Goal: Use online tool/utility: Utilize a website feature to perform a specific function

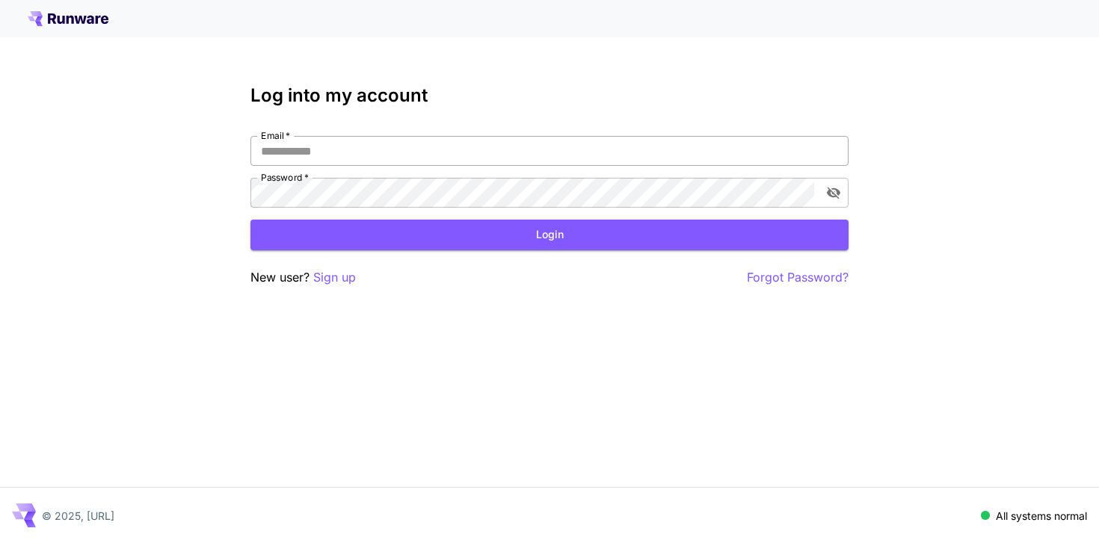
click at [409, 139] on input "Email   *" at bounding box center [549, 151] width 598 height 30
click at [0, 543] on com-1password-button at bounding box center [0, 543] width 0 height 0
type input "**********"
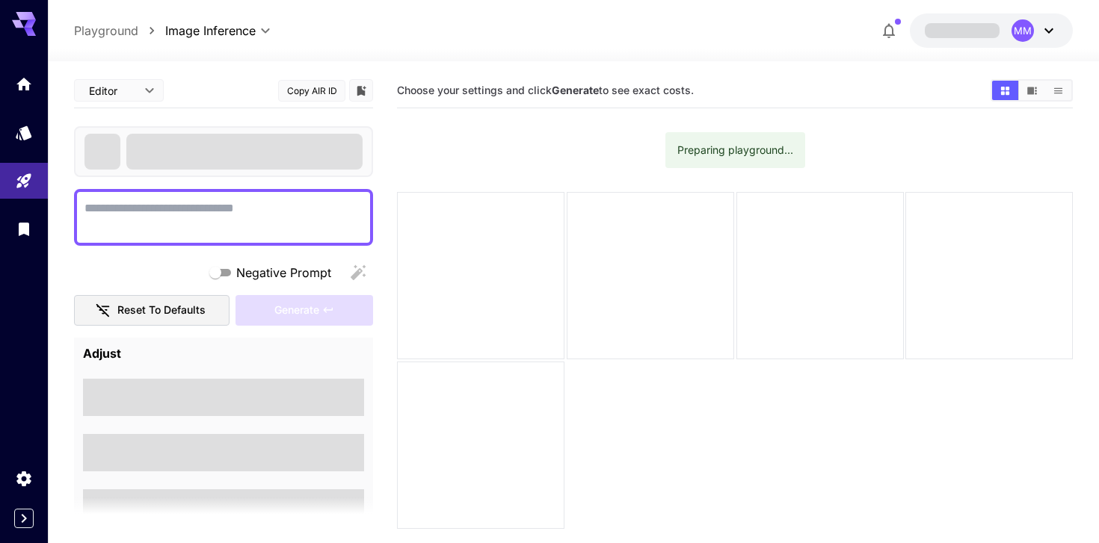
type textarea "**********"
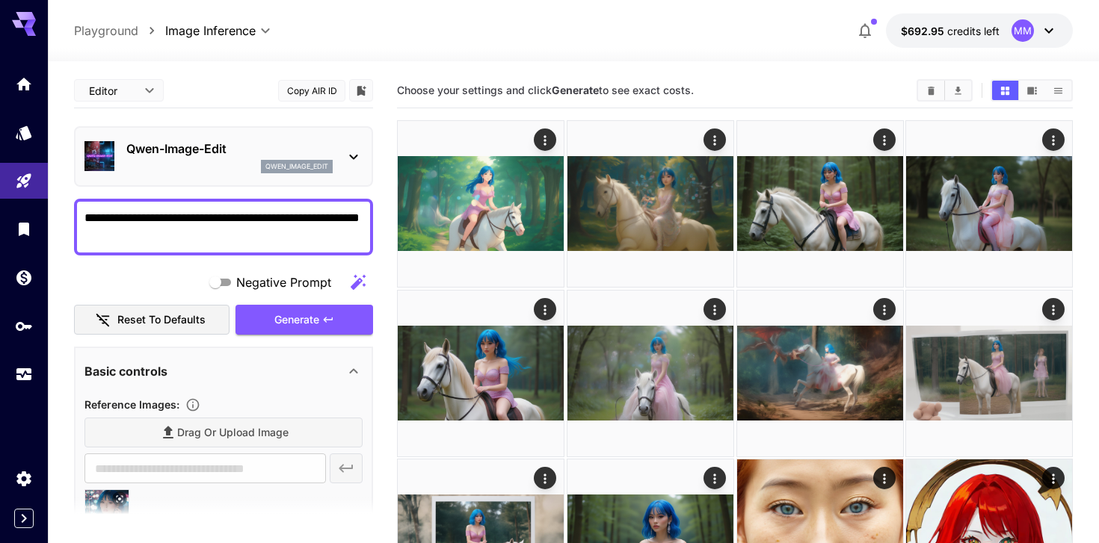
click at [318, 143] on p "Qwen-Image-Edit" at bounding box center [229, 149] width 206 height 18
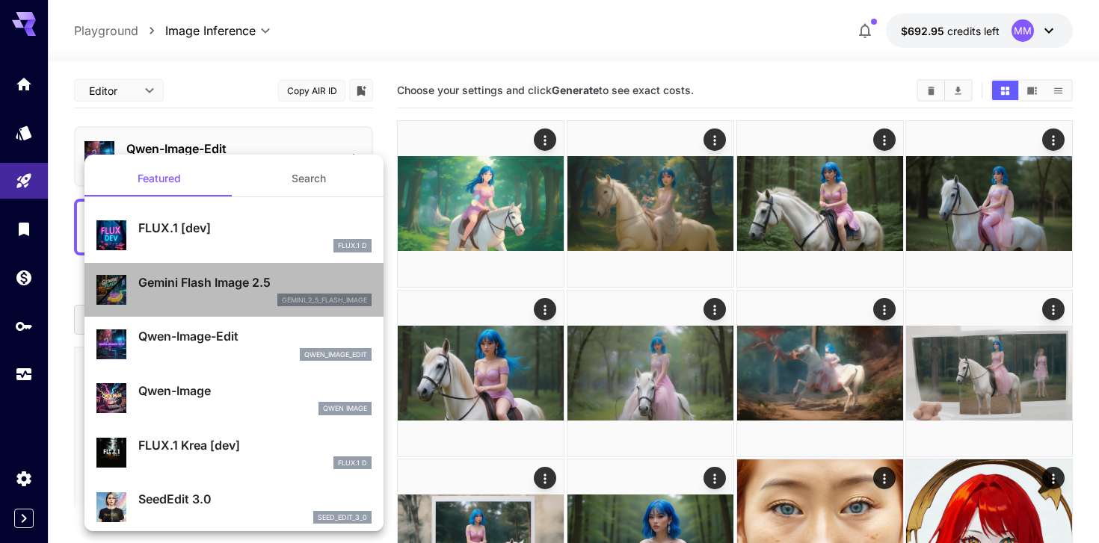
click at [288, 299] on p "gemini_2_5_flash_image" at bounding box center [324, 300] width 85 height 10
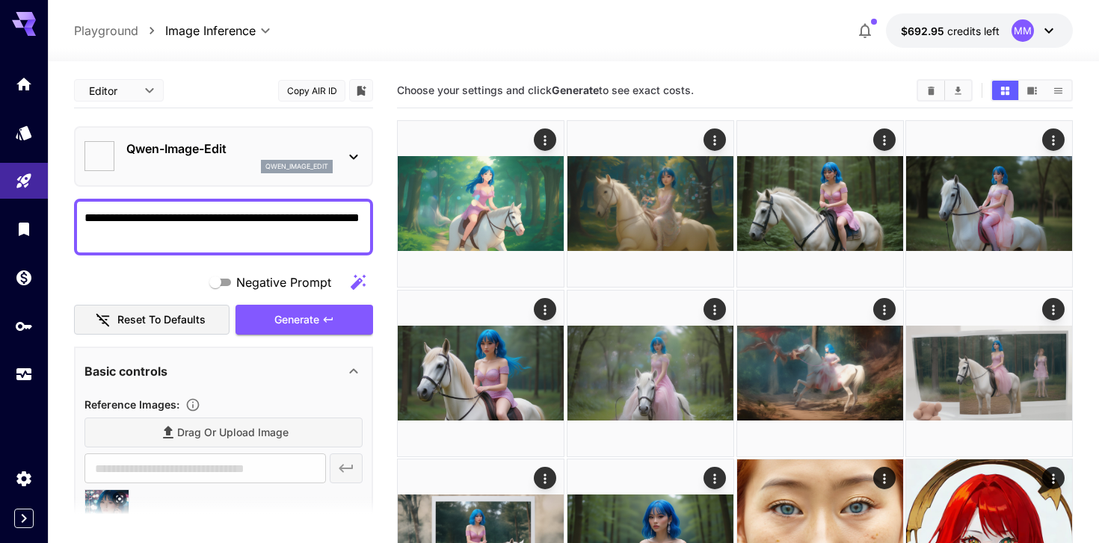
type input "*****"
click at [319, 174] on div "Qwen-Image-Edit qwen_image_edit" at bounding box center [223, 157] width 278 height 46
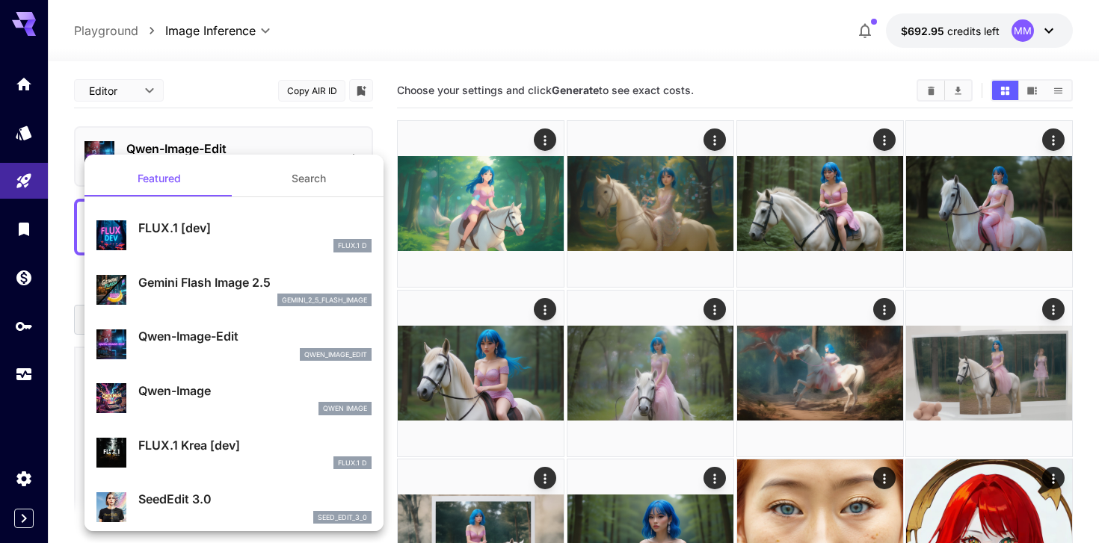
click at [259, 288] on p "Gemini Flash Image 2.5" at bounding box center [254, 283] width 233 height 18
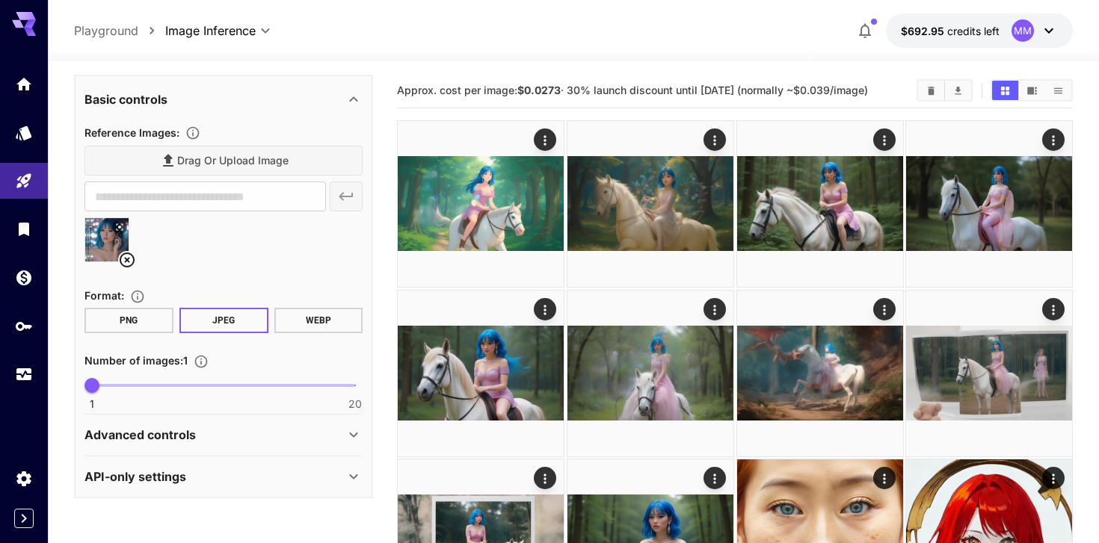
scroll to position [7, 0]
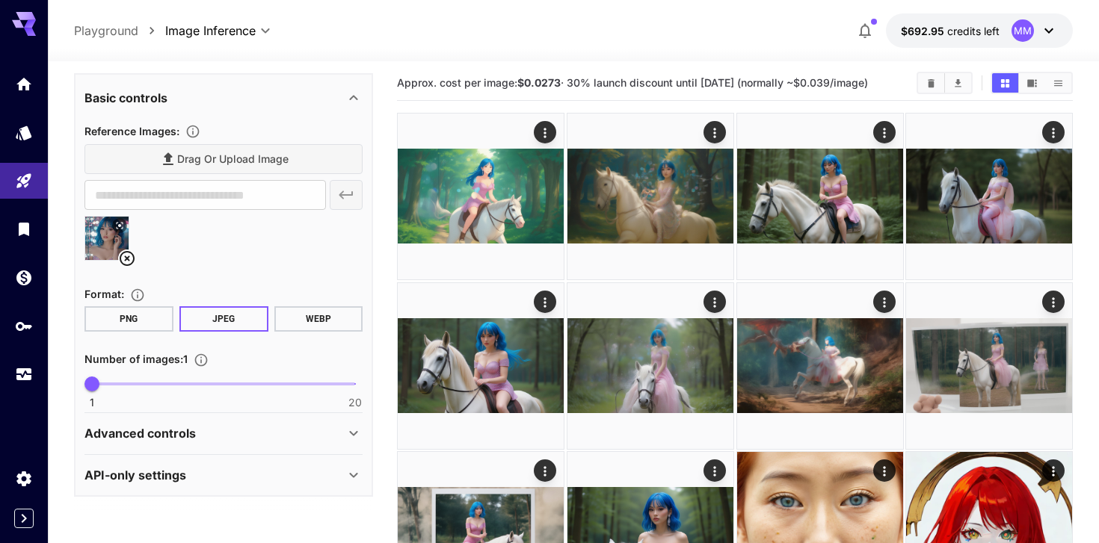
click at [220, 440] on div "Advanced controls" at bounding box center [214, 434] width 260 height 18
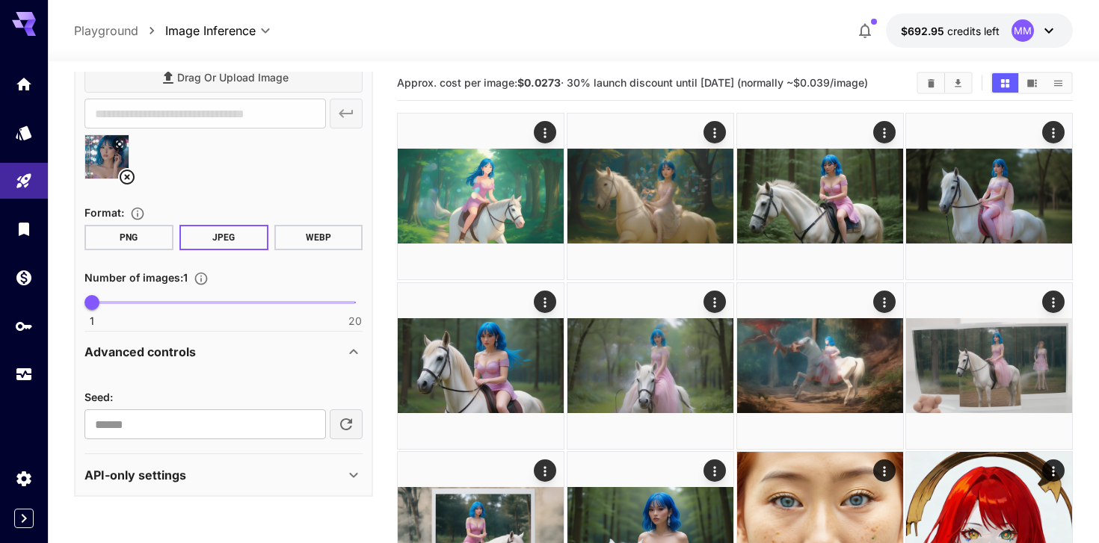
click at [229, 463] on div "API-only settings" at bounding box center [223, 475] width 278 height 36
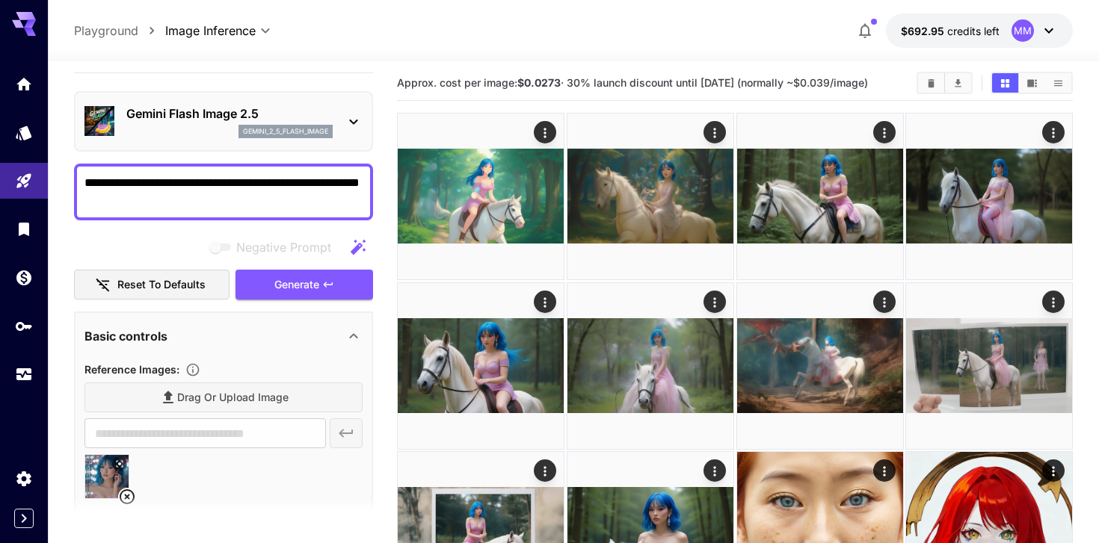
scroll to position [28, 0]
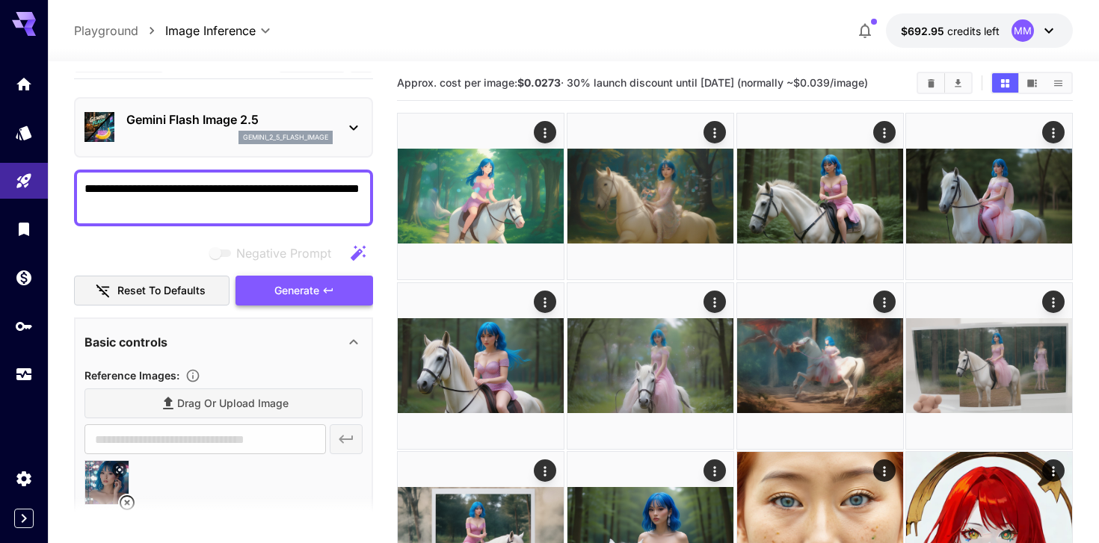
click at [286, 285] on span "Generate" at bounding box center [296, 291] width 45 height 19
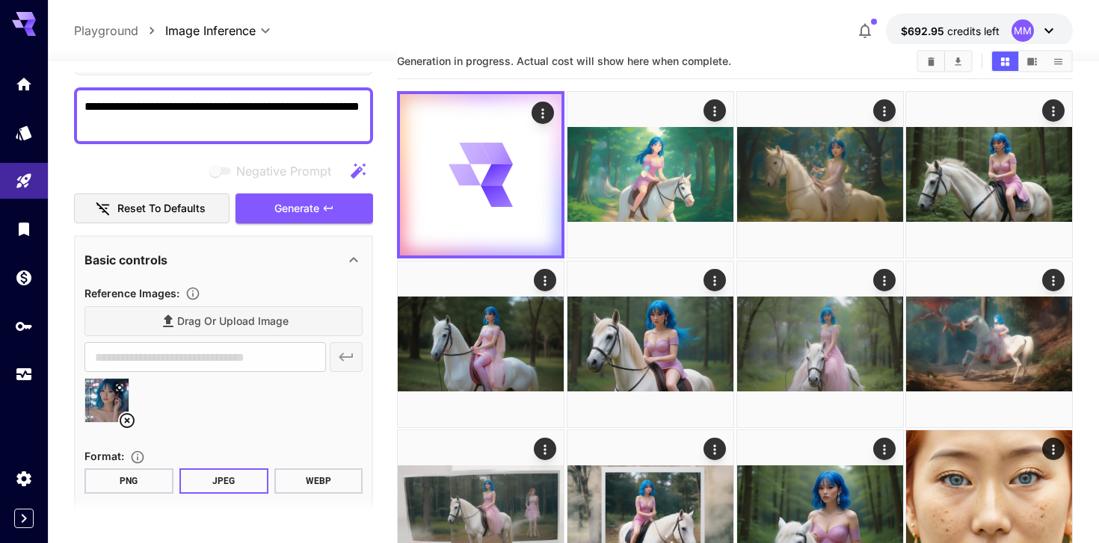
scroll to position [0, 0]
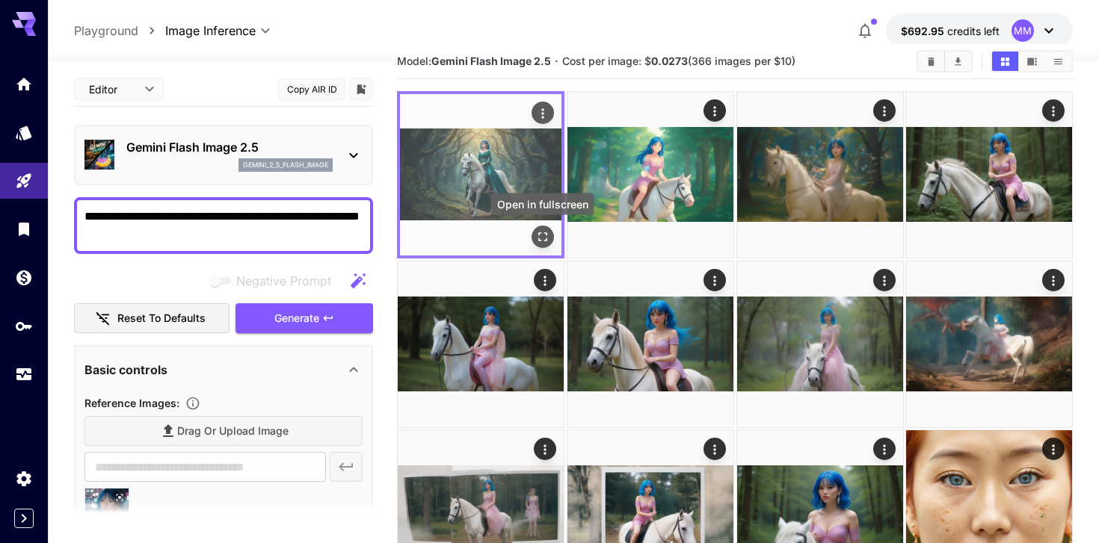
click at [536, 236] on icon "Open in fullscreen" at bounding box center [542, 236] width 15 height 15
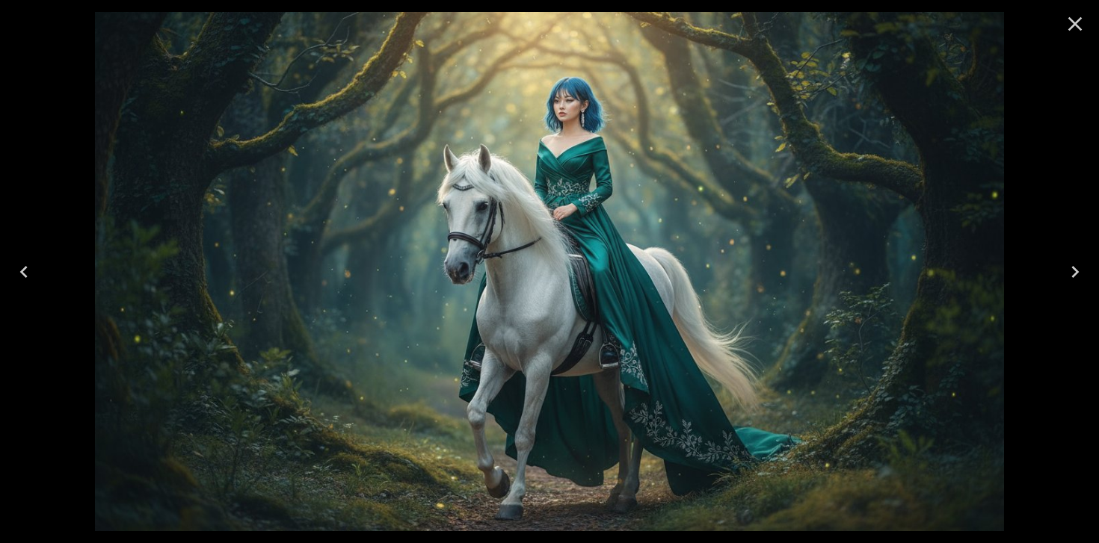
click at [1075, 17] on icon "Close" at bounding box center [1075, 24] width 24 height 24
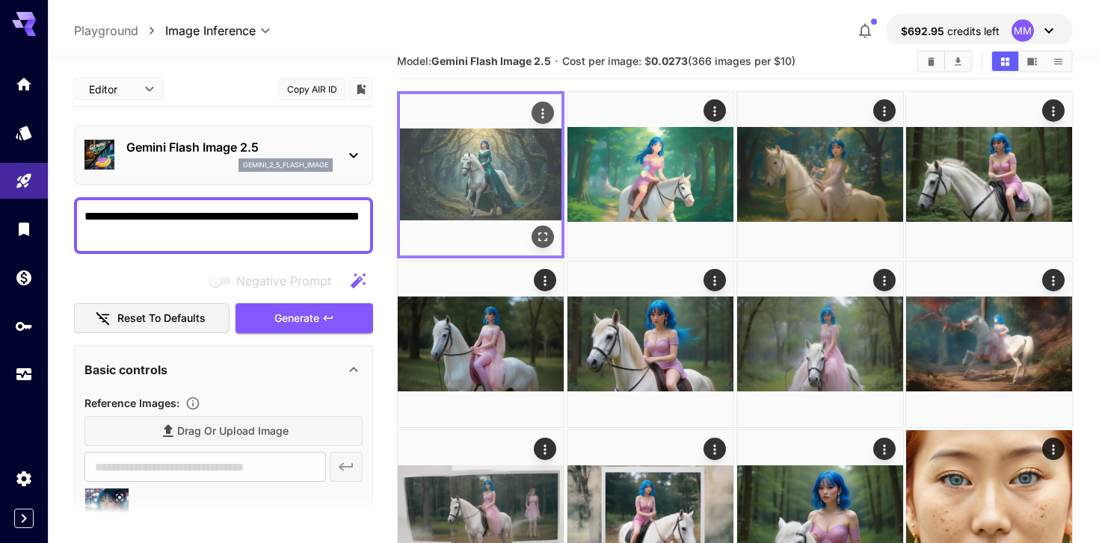
click at [545, 240] on icon "Open in fullscreen" at bounding box center [542, 236] width 9 height 9
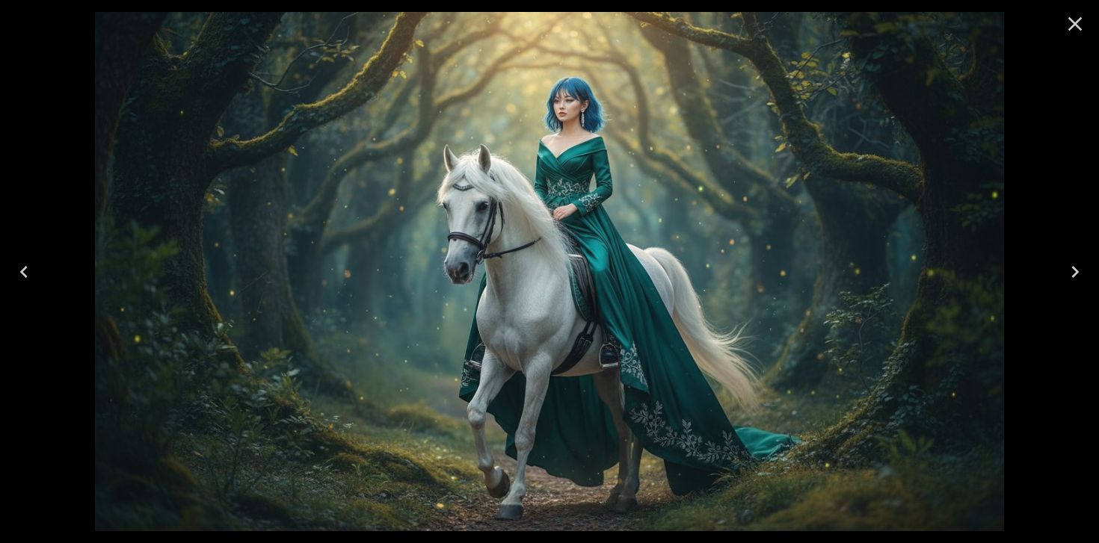
click at [1083, 26] on icon "Close" at bounding box center [1075, 24] width 24 height 24
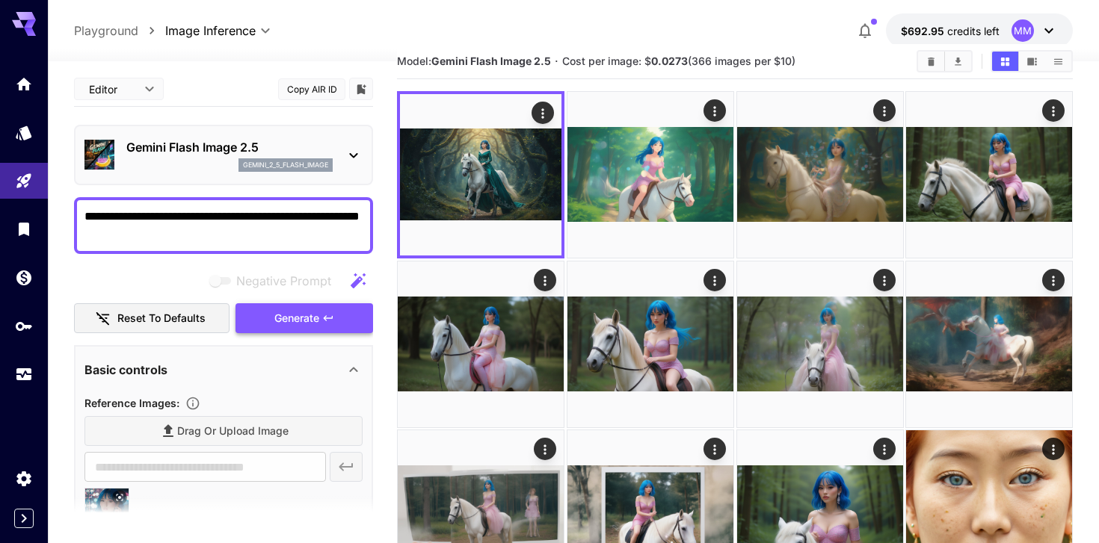
click at [281, 317] on span "Generate" at bounding box center [296, 318] width 45 height 19
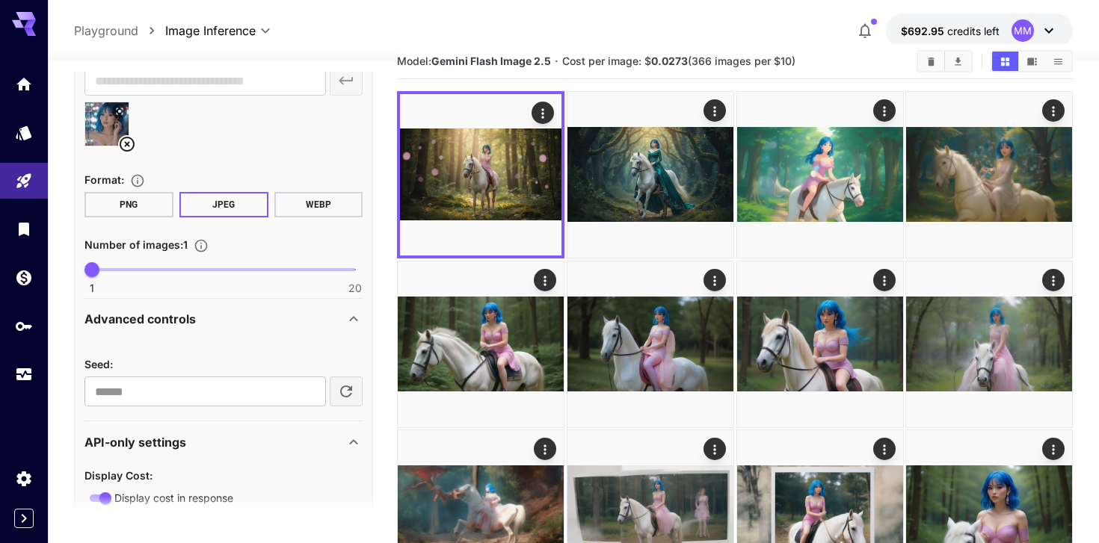
scroll to position [333, 0]
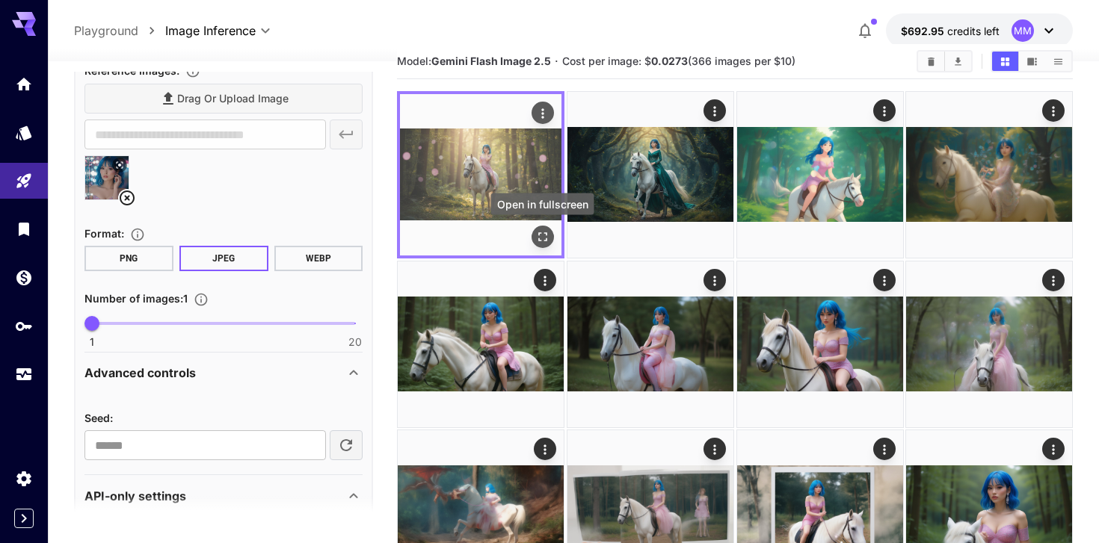
click at [543, 239] on icon "Open in fullscreen" at bounding box center [542, 236] width 15 height 15
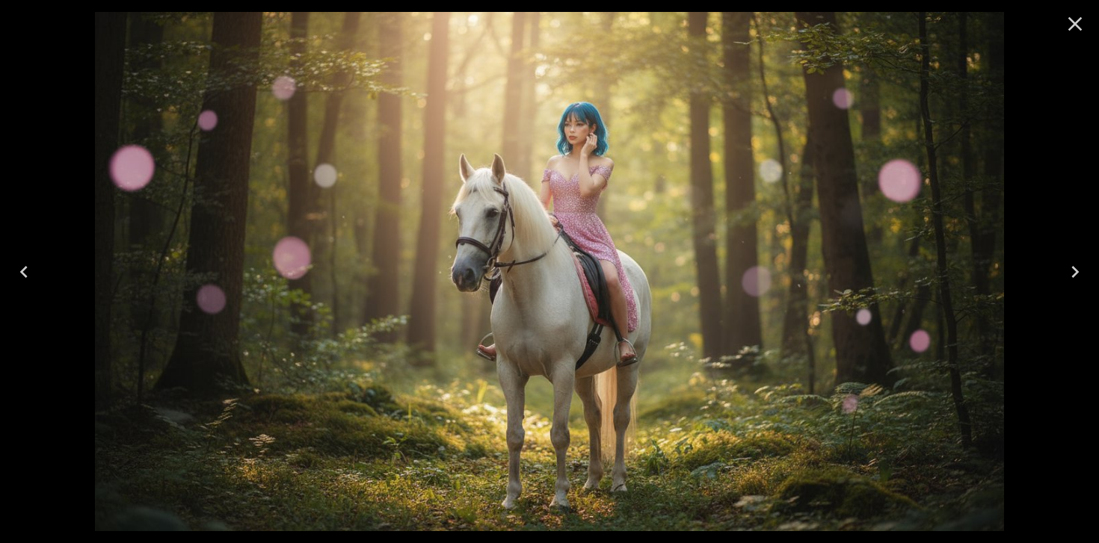
click at [562, 134] on img at bounding box center [549, 272] width 909 height 520
click at [1079, 29] on icon "Close" at bounding box center [1075, 24] width 14 height 14
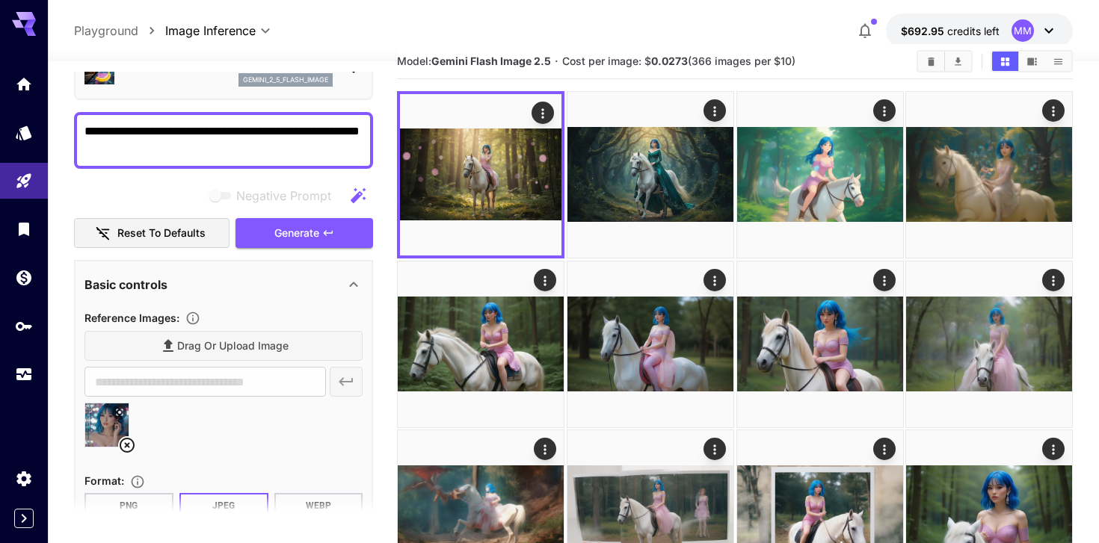
scroll to position [82, 0]
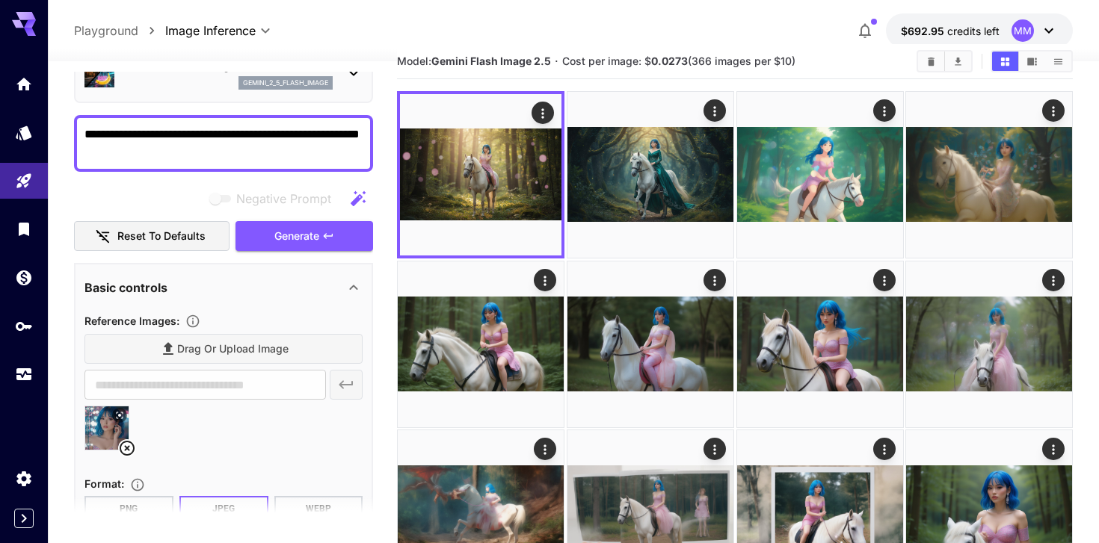
click at [199, 135] on textarea "**********" at bounding box center [223, 144] width 278 height 36
click at [300, 233] on span "Generate" at bounding box center [296, 236] width 45 height 19
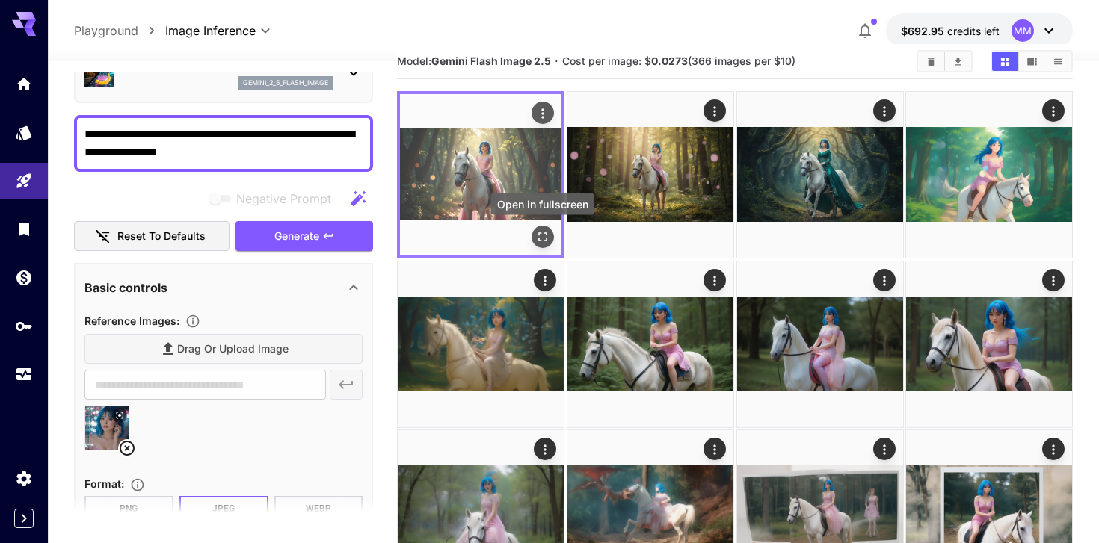
click at [543, 237] on icon "Open in fullscreen" at bounding box center [542, 236] width 15 height 15
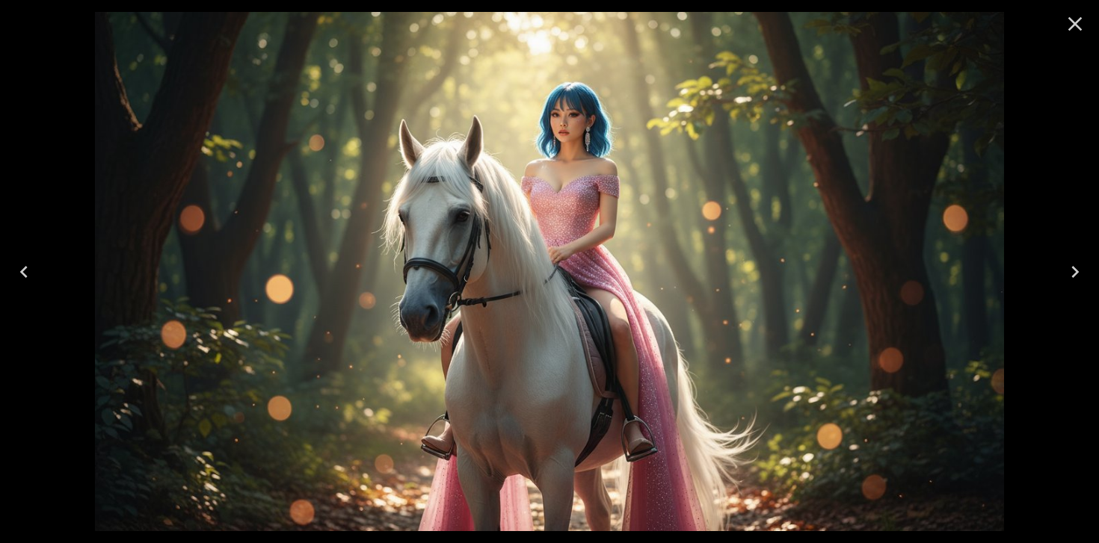
click at [1076, 24] on icon "Close" at bounding box center [1075, 24] width 14 height 14
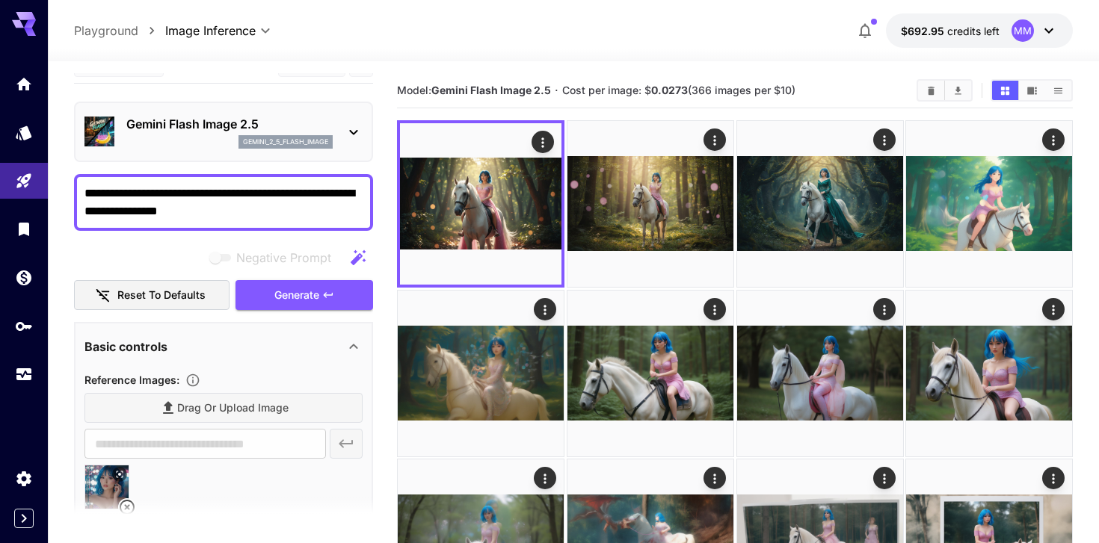
scroll to position [0, 0]
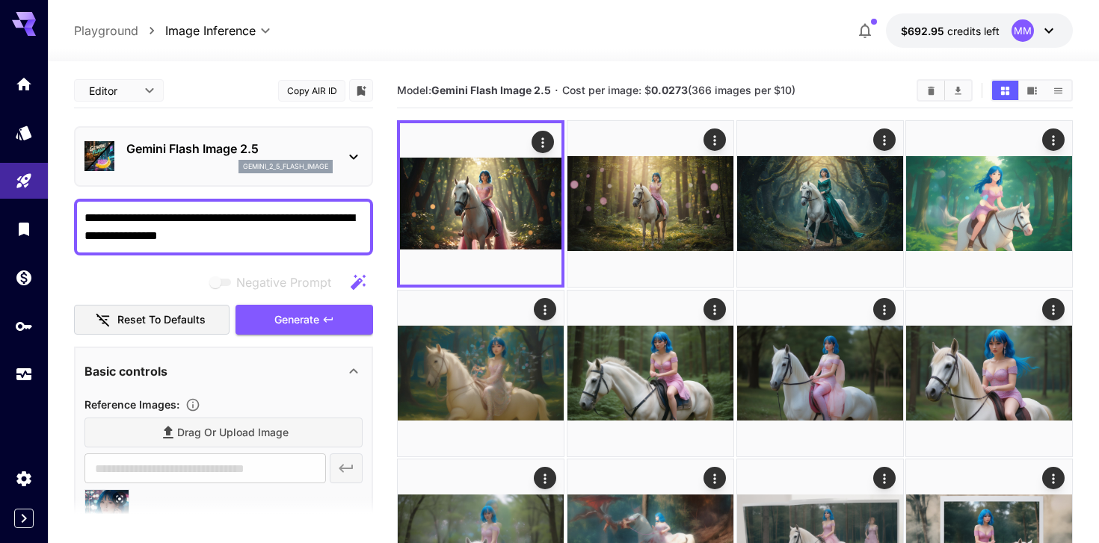
click at [338, 158] on div "Gemini Flash Image 2.5 gemini_2_5_flash_image" at bounding box center [223, 157] width 278 height 46
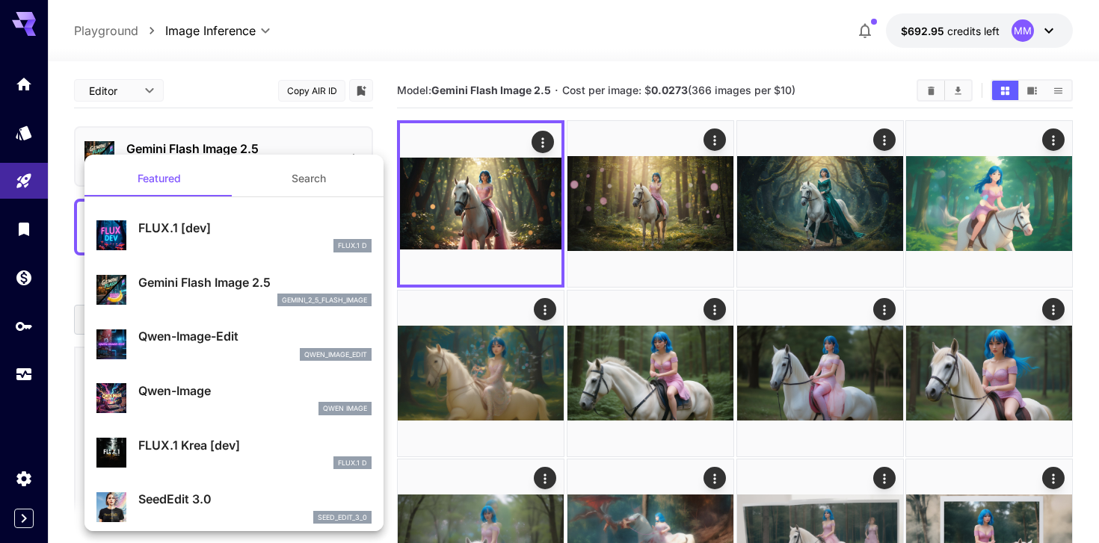
click at [227, 100] on div at bounding box center [549, 271] width 1099 height 543
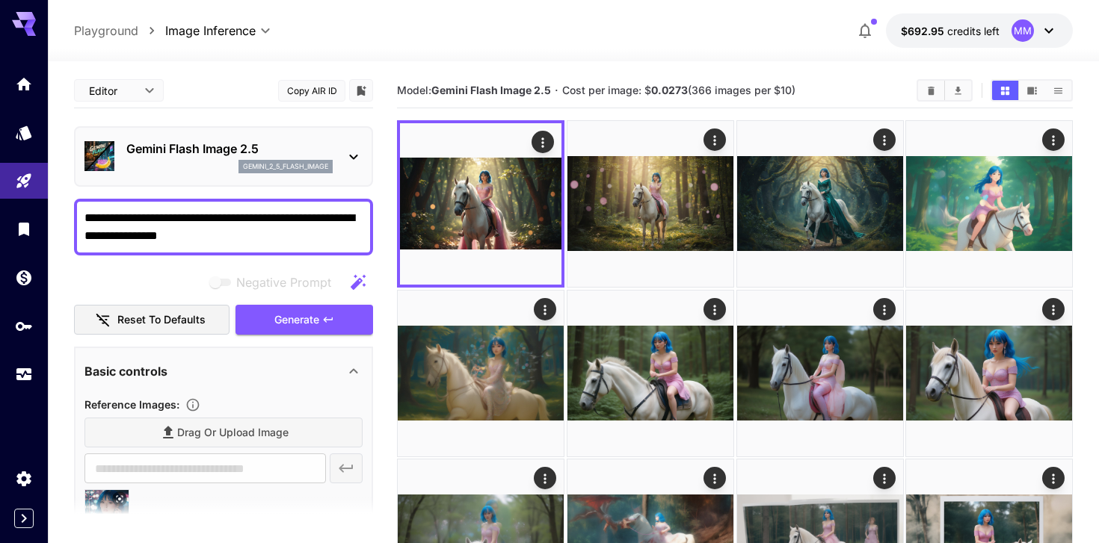
click at [246, 230] on textarea "**********" at bounding box center [223, 227] width 278 height 36
click at [235, 231] on textarea "**********" at bounding box center [223, 227] width 278 height 36
drag, startPoint x: 229, startPoint y: 238, endPoint x: 201, endPoint y: 220, distance: 33.6
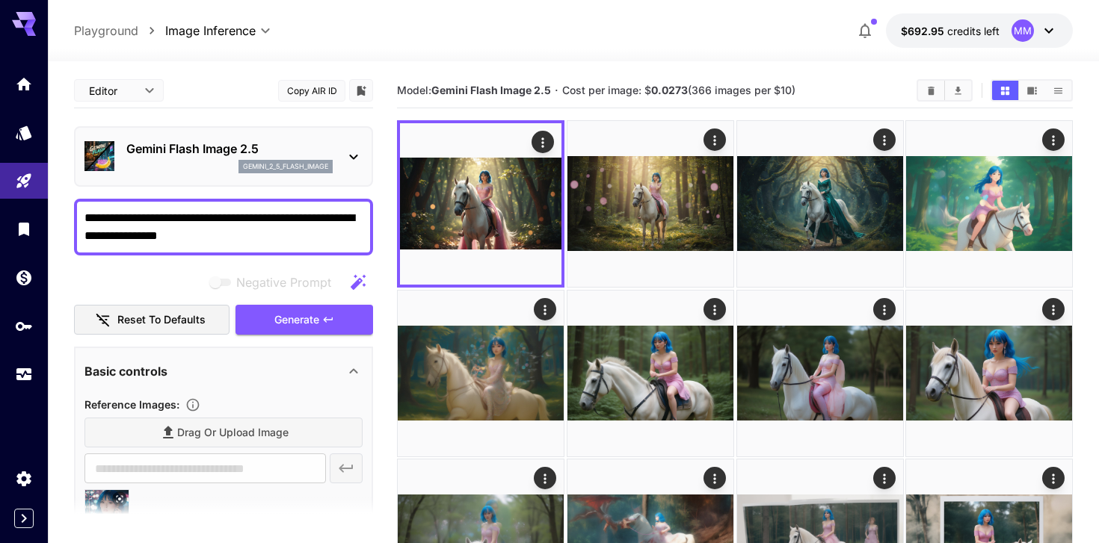
click at [201, 220] on textarea "**********" at bounding box center [223, 227] width 278 height 36
type textarea "**********"
click at [313, 323] on span "Generate" at bounding box center [296, 320] width 45 height 19
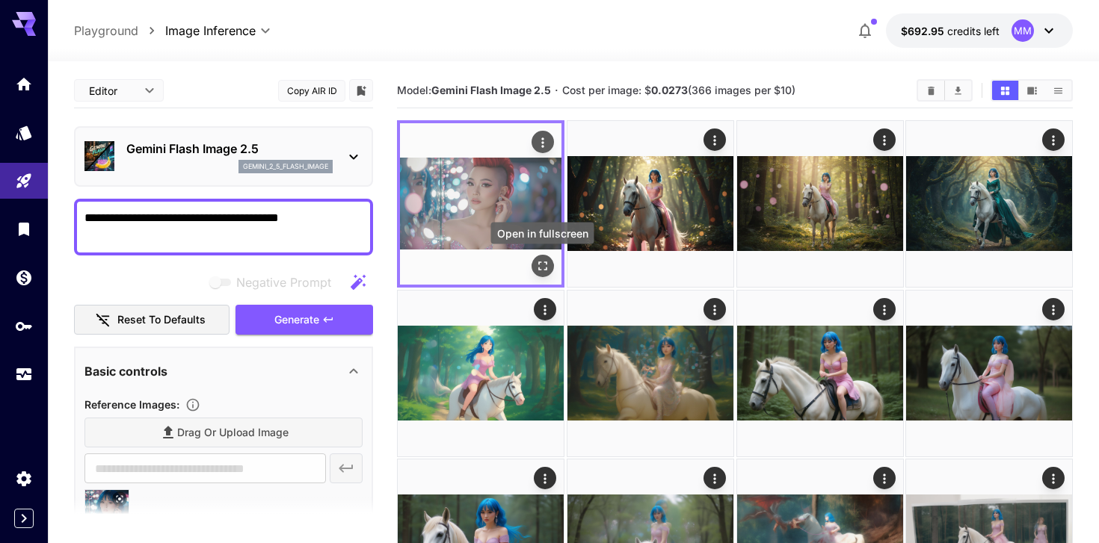
click at [546, 273] on icon "Open in fullscreen" at bounding box center [542, 266] width 15 height 15
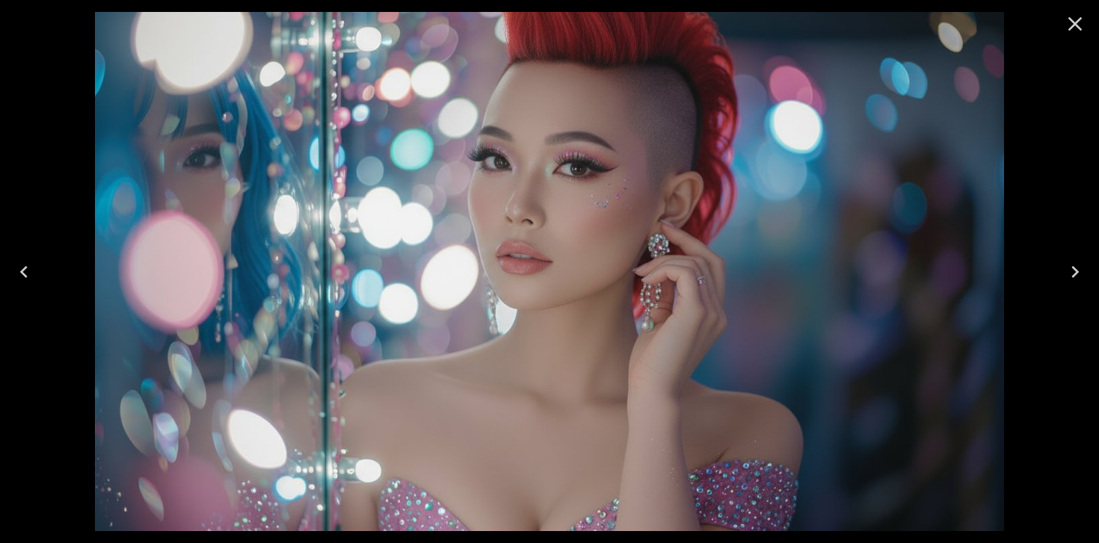
click at [1070, 25] on icon "Close" at bounding box center [1075, 24] width 24 height 24
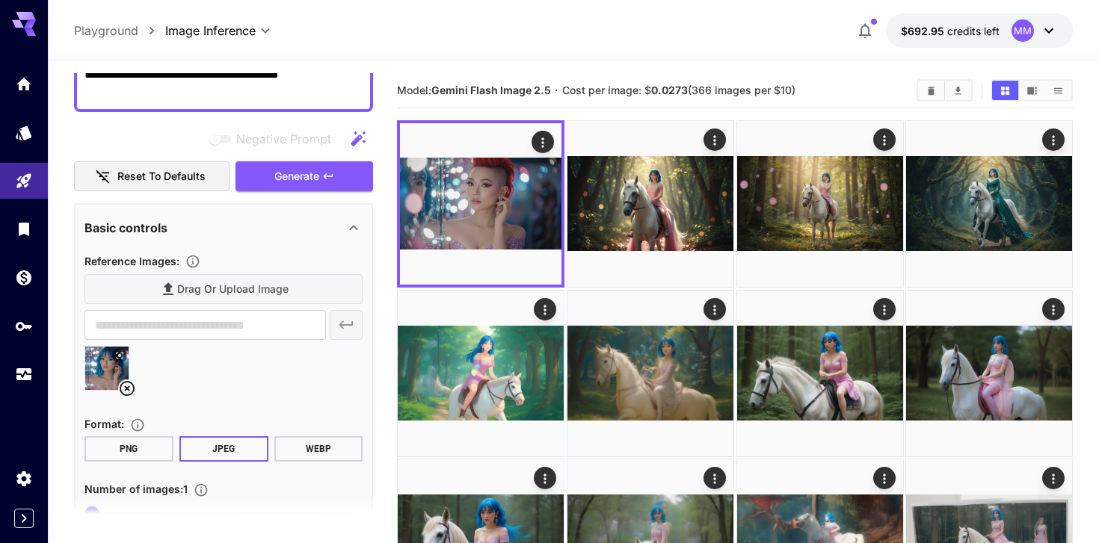
scroll to position [165, 0]
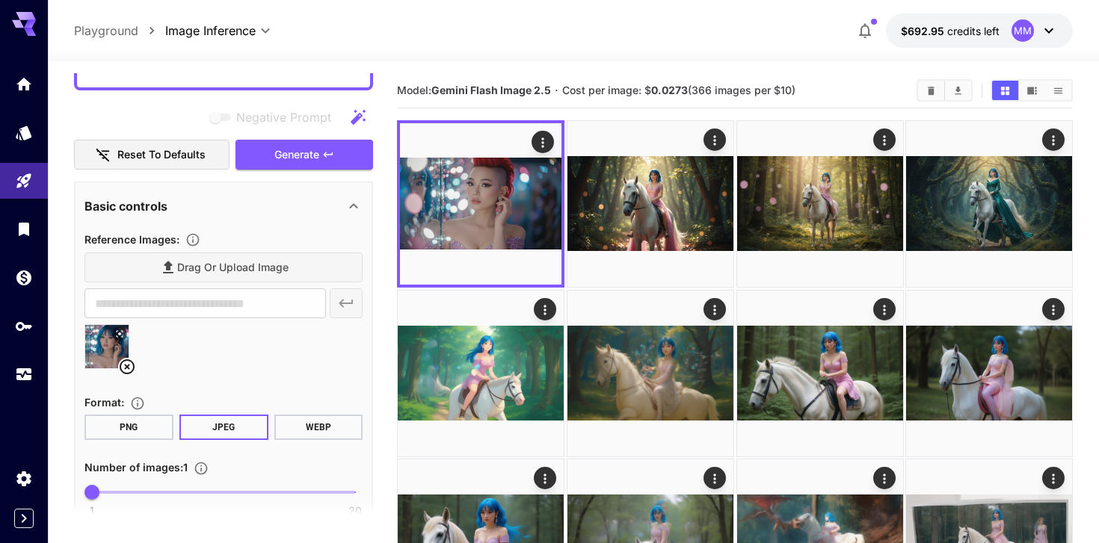
click at [93, 339] on img at bounding box center [106, 346] width 43 height 43
type input "**********"
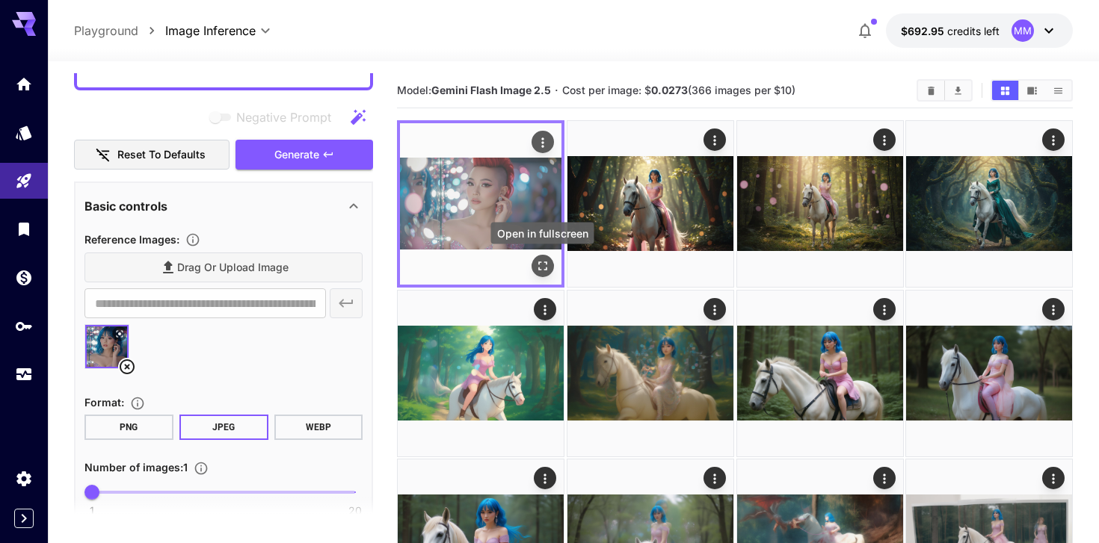
click at [541, 260] on icon "Open in fullscreen" at bounding box center [542, 266] width 15 height 15
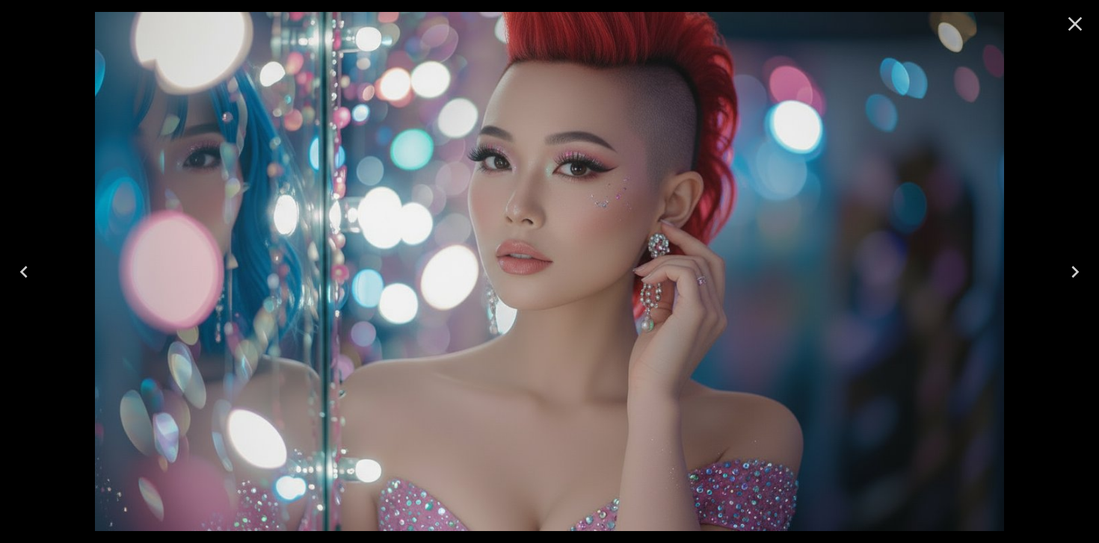
click at [1077, 25] on icon "Close" at bounding box center [1075, 24] width 14 height 14
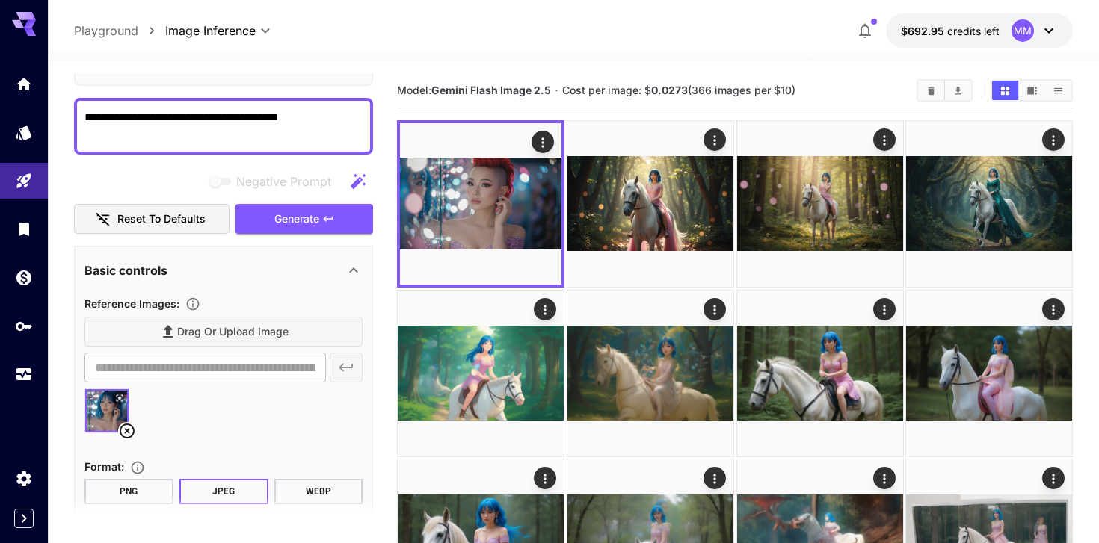
scroll to position [102, 0]
click at [129, 431] on icon at bounding box center [127, 431] width 18 height 18
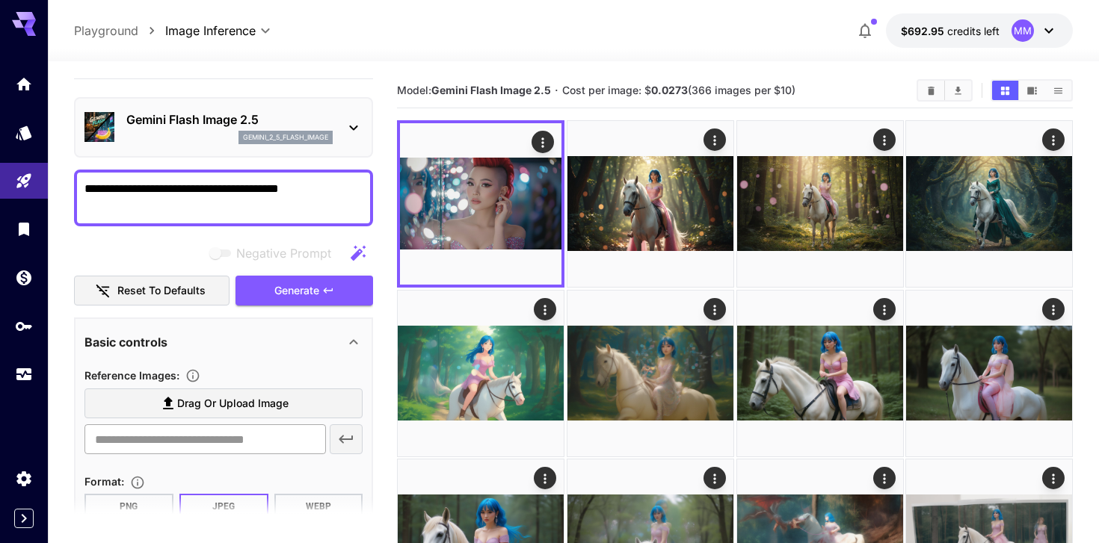
scroll to position [0, 0]
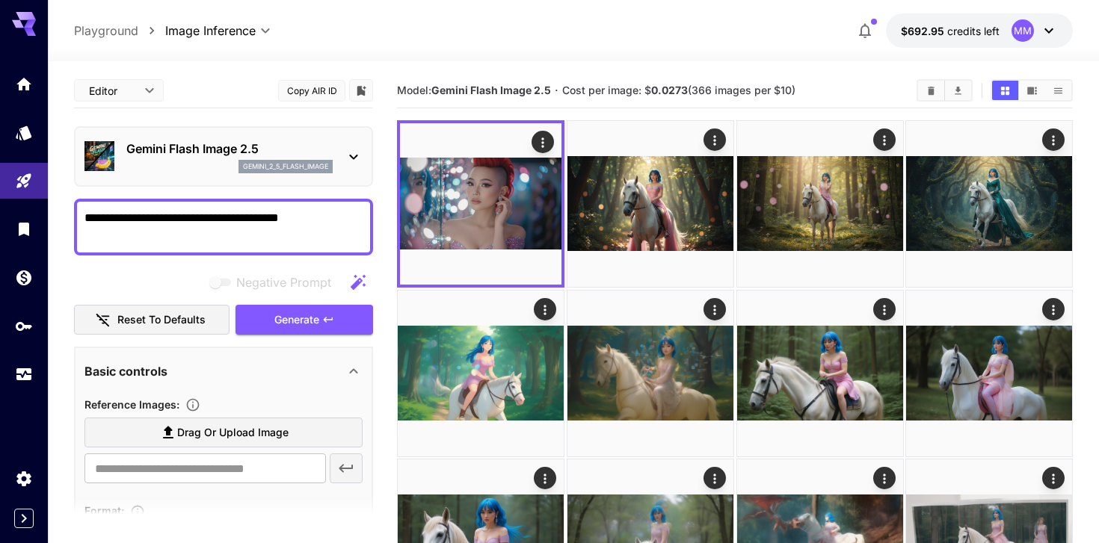
drag, startPoint x: 200, startPoint y: 216, endPoint x: 359, endPoint y: 241, distance: 161.1
click at [359, 241] on textarea "**********" at bounding box center [223, 227] width 278 height 36
paste textarea "**********"
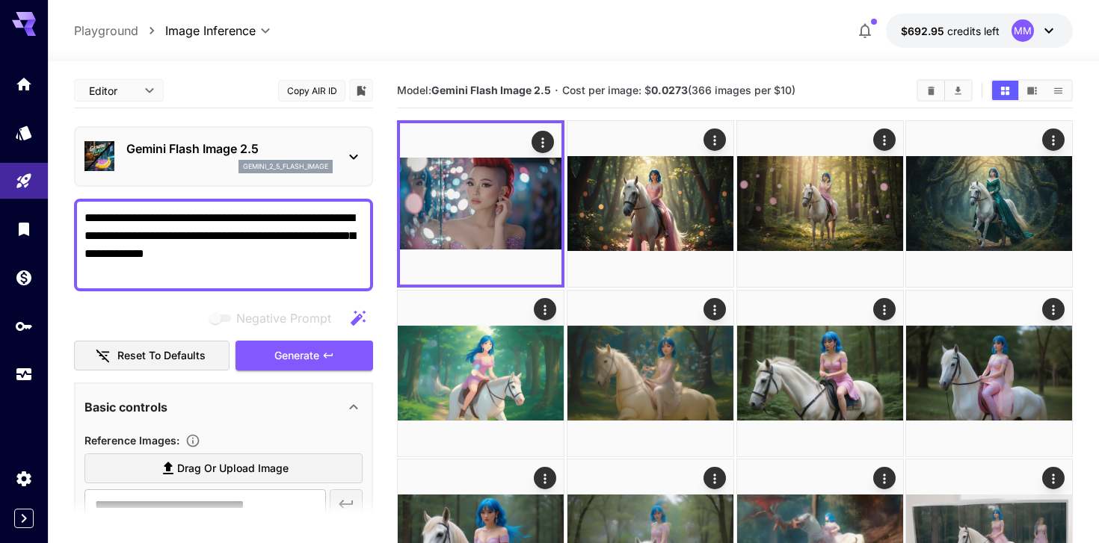
paste textarea
click at [312, 349] on span "Generate" at bounding box center [296, 356] width 45 height 19
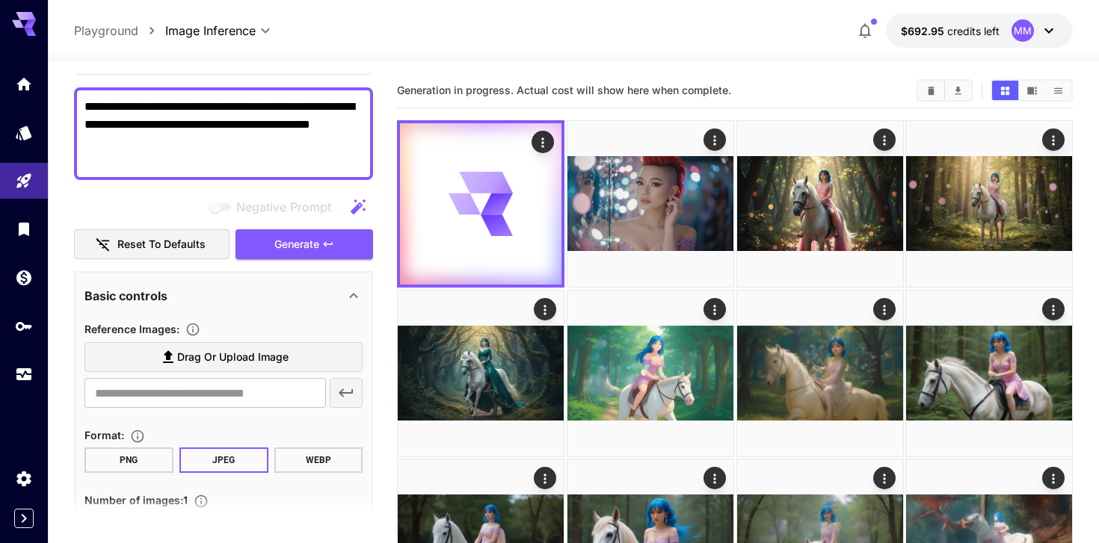
scroll to position [112, 0]
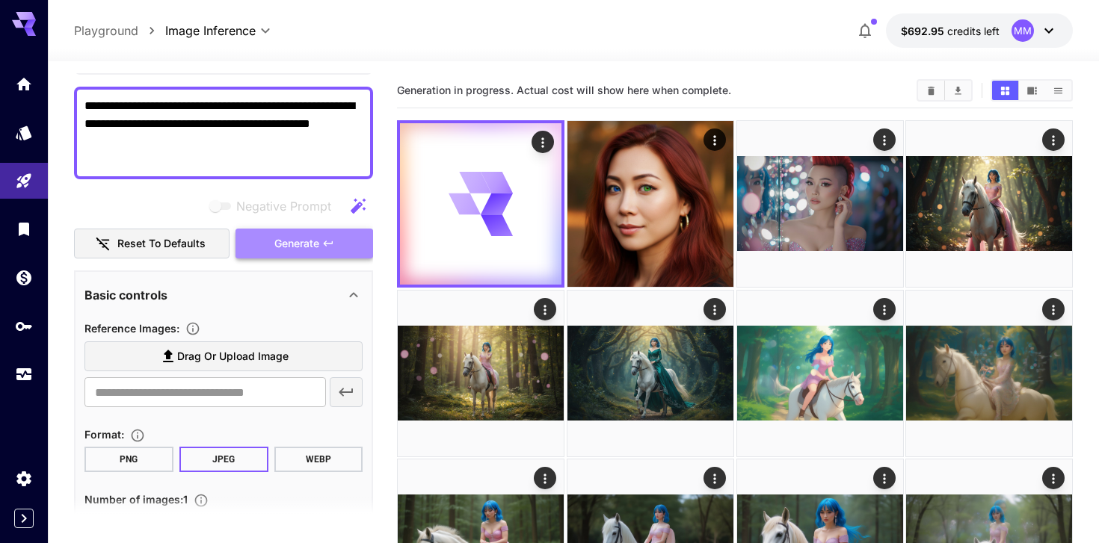
click at [323, 245] on icon "button" at bounding box center [328, 244] width 12 height 12
click at [83, 109] on div "**********" at bounding box center [223, 133] width 299 height 93
click at [84, 106] on textarea "**********" at bounding box center [223, 133] width 278 height 72
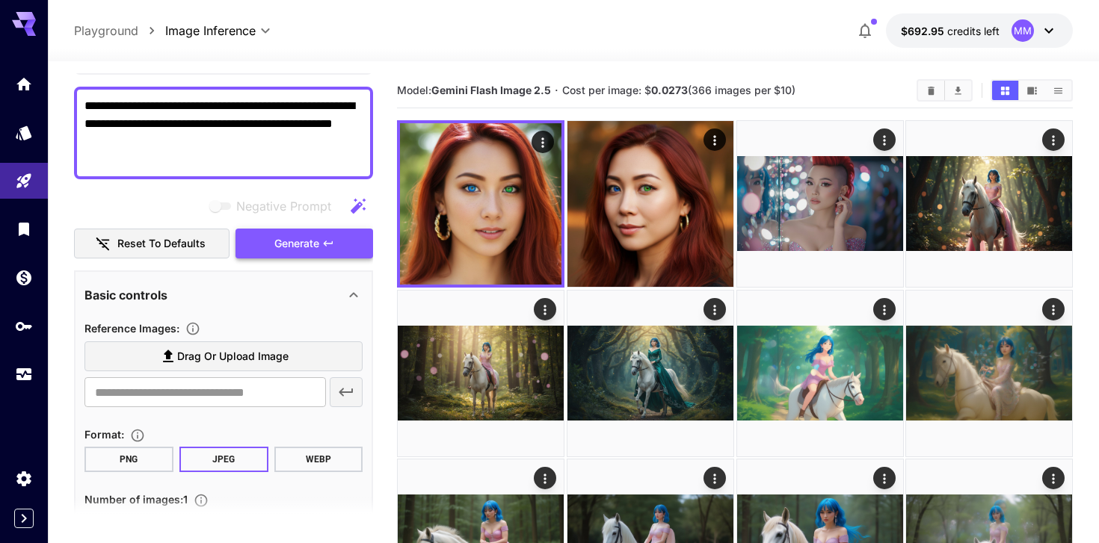
click at [328, 247] on icon "button" at bounding box center [328, 244] width 12 height 12
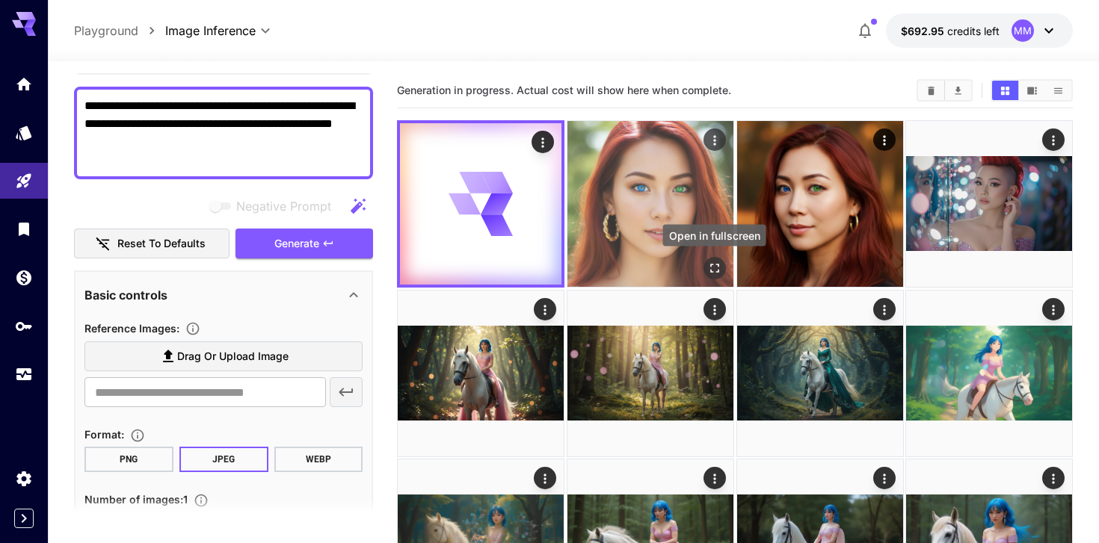
click at [716, 262] on icon "Open in fullscreen" at bounding box center [713, 268] width 15 height 15
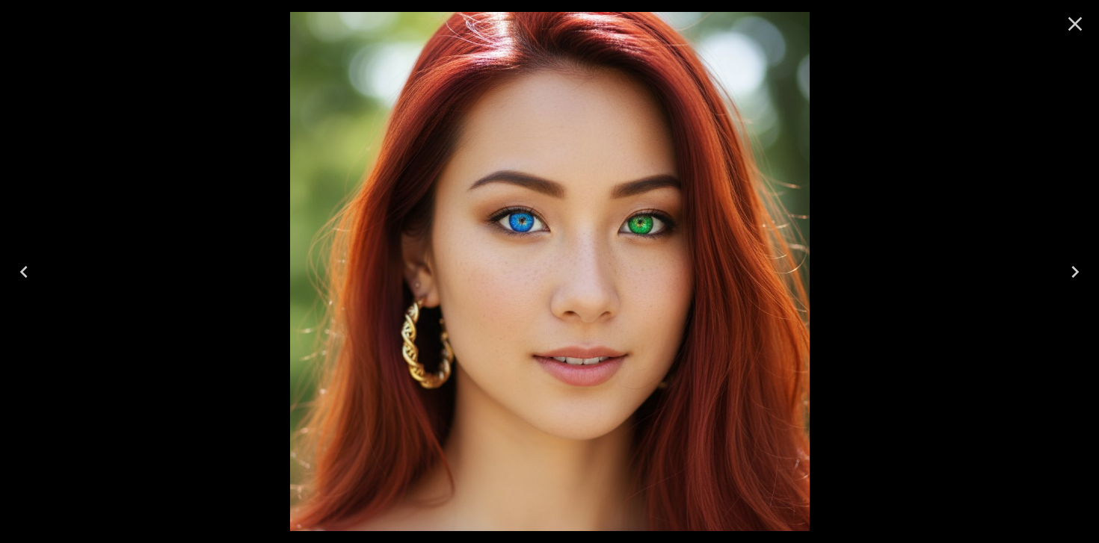
click at [1072, 28] on icon "Close" at bounding box center [1075, 24] width 24 height 24
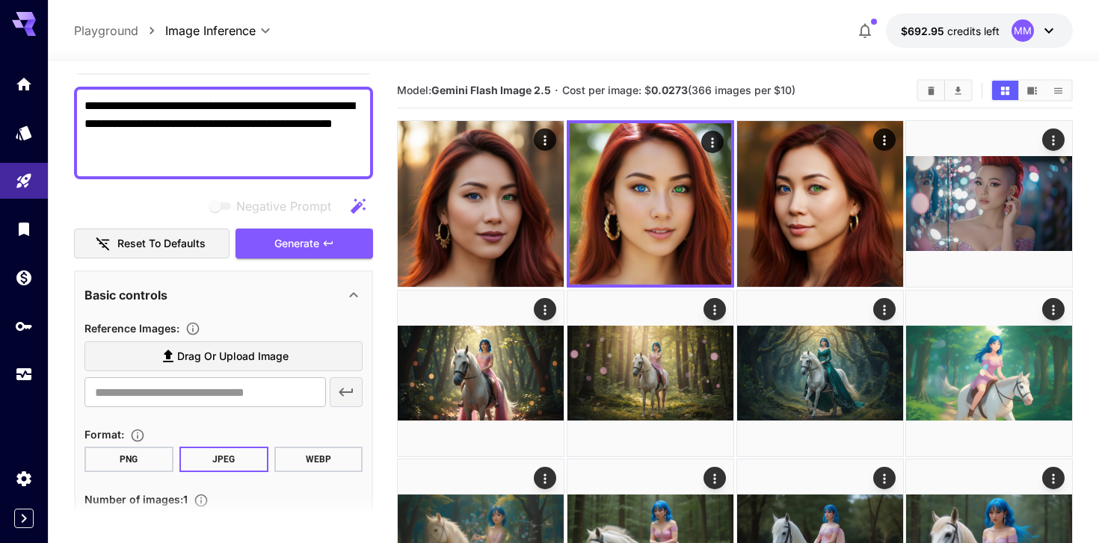
drag, startPoint x: 107, startPoint y: 105, endPoint x: 61, endPoint y: 113, distance: 46.2
click at [304, 109] on textarea "**********" at bounding box center [223, 133] width 278 height 72
type textarea "**********"
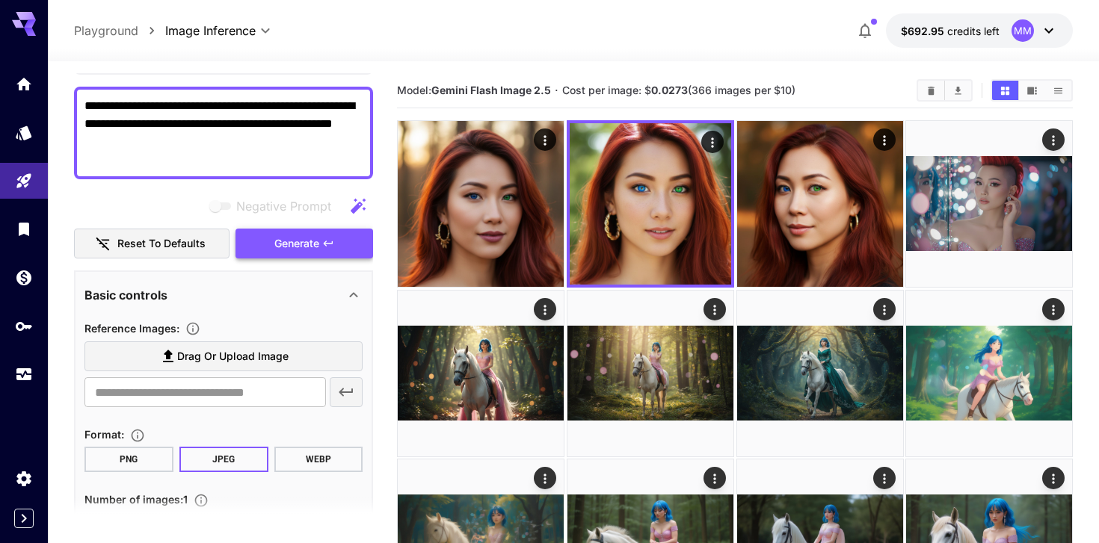
click at [289, 229] on button "Generate" at bounding box center [304, 244] width 138 height 31
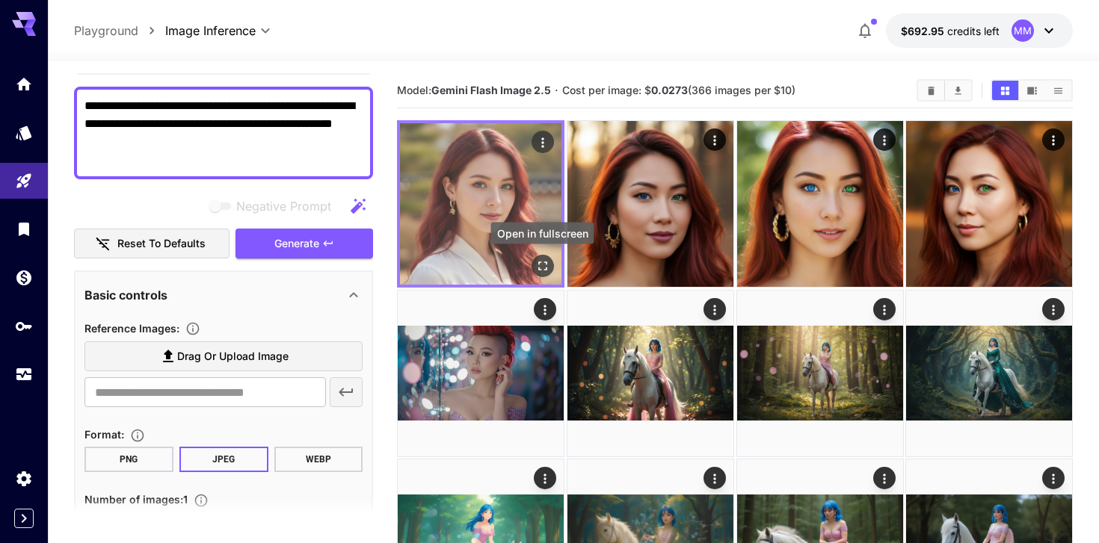
click at [532, 265] on button "Open in fullscreen" at bounding box center [543, 266] width 22 height 22
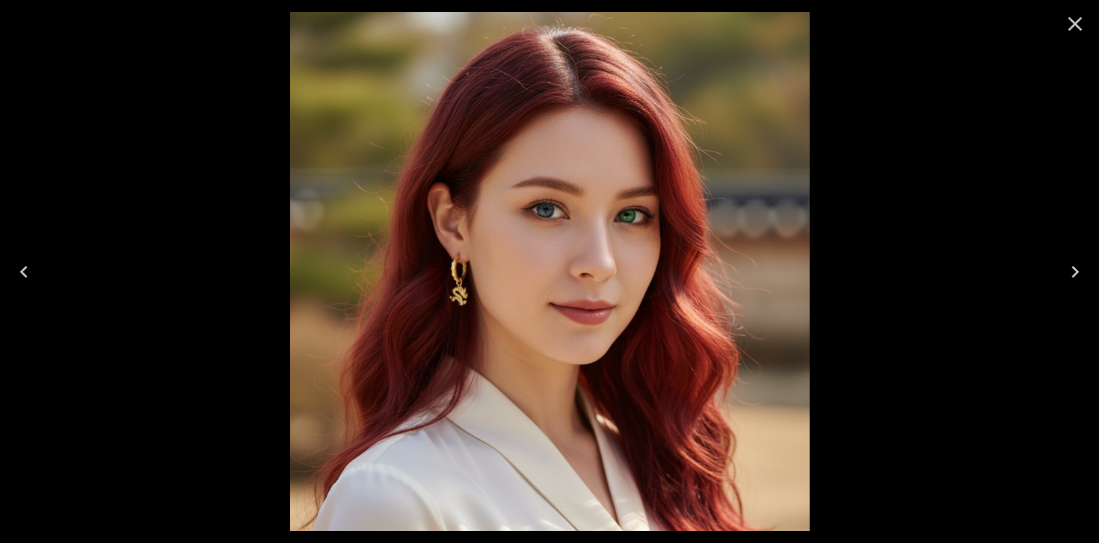
click at [1072, 25] on icon "Close" at bounding box center [1075, 24] width 24 height 24
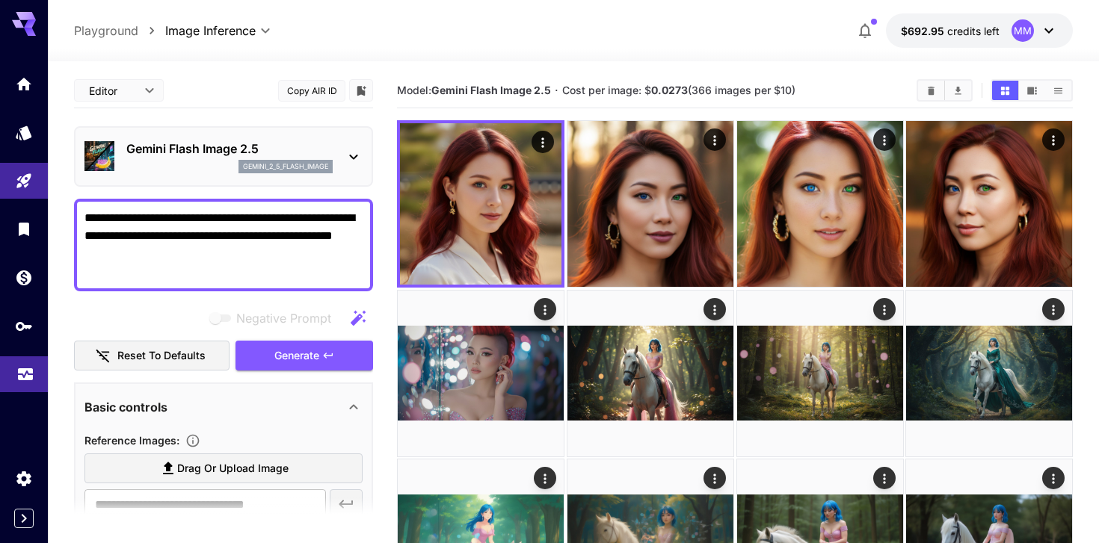
click at [22, 383] on div "Usage" at bounding box center [25, 400] width 47 height 34
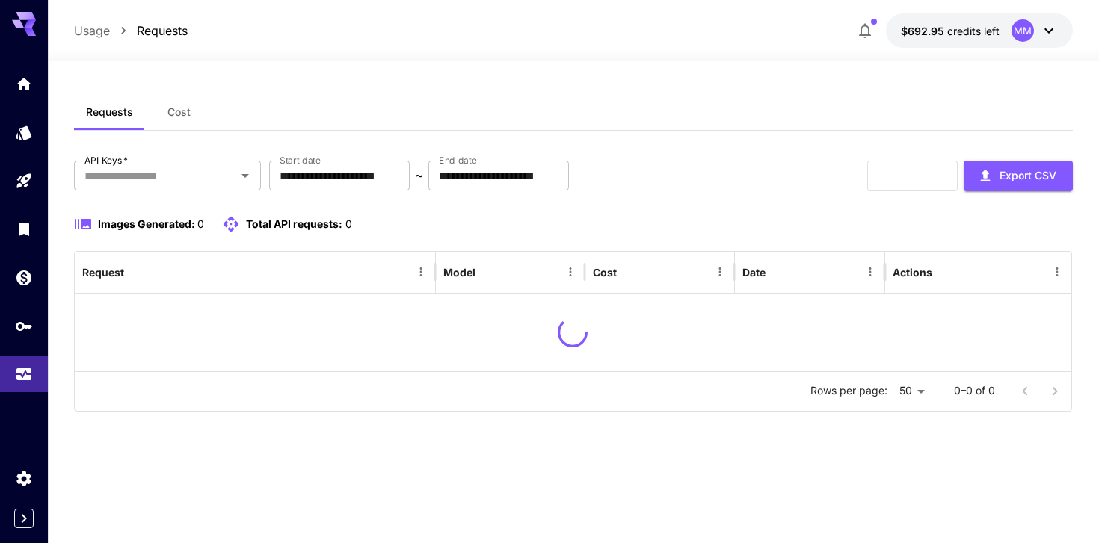
click at [190, 112] on button "Cost" at bounding box center [178, 112] width 67 height 36
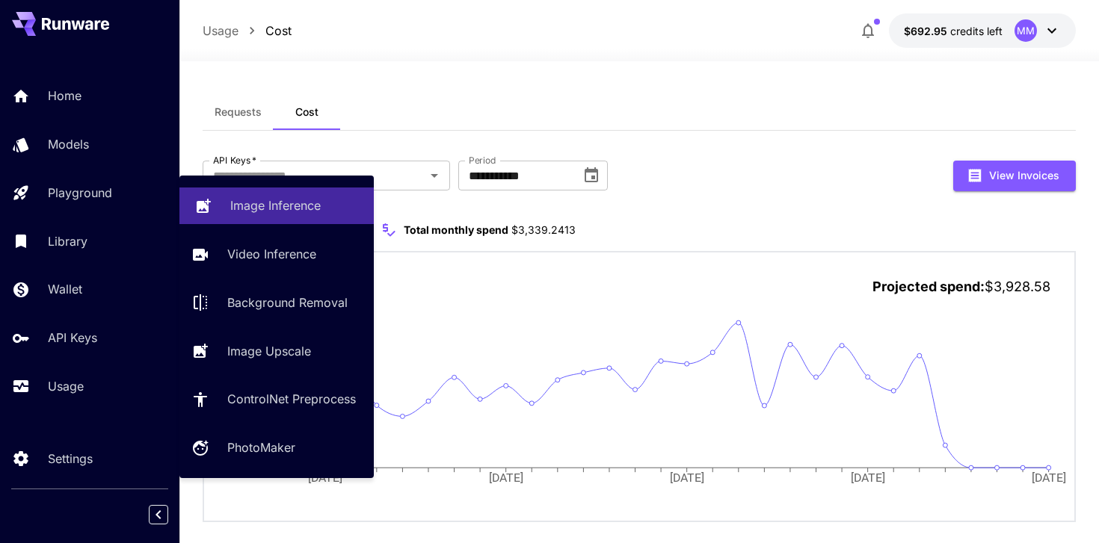
click at [238, 215] on p "Image Inference" at bounding box center [275, 206] width 90 height 18
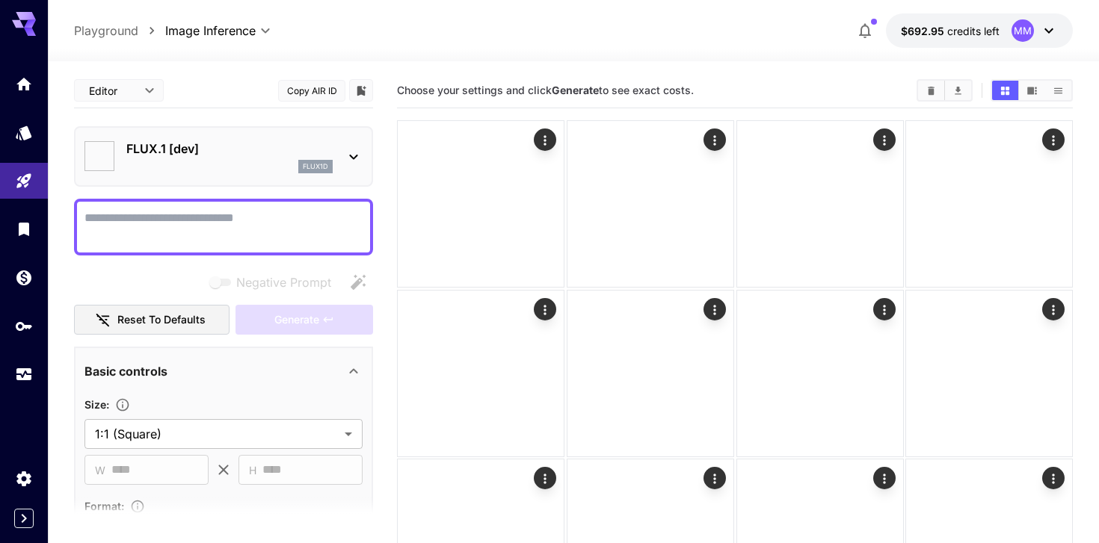
type input "**********"
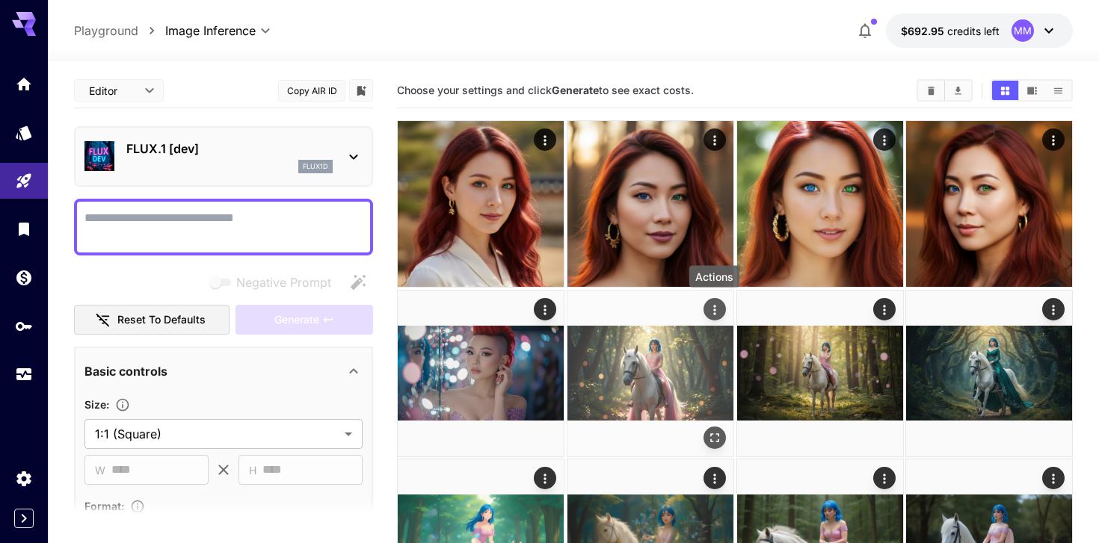
click at [713, 306] on icon "Actions" at bounding box center [714, 310] width 2 height 10
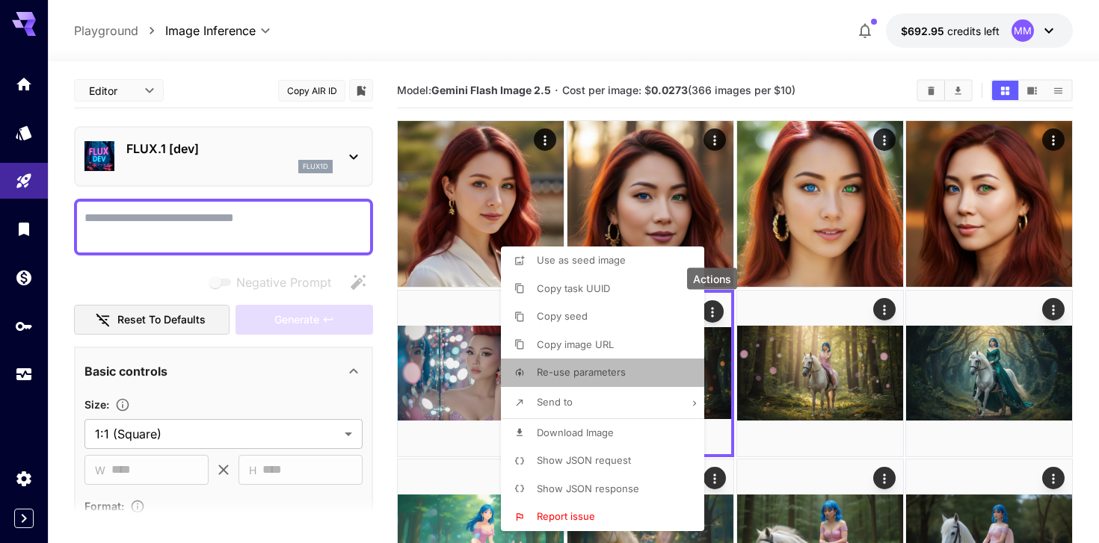
click at [603, 382] on li "Re-use parameters" at bounding box center [607, 373] width 212 height 28
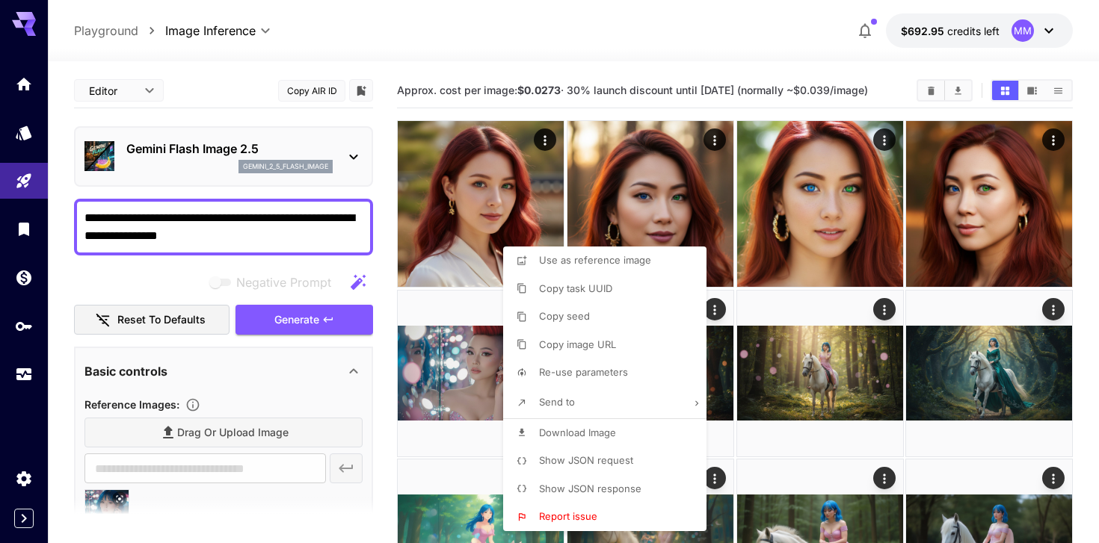
click at [181, 220] on div at bounding box center [549, 271] width 1099 height 543
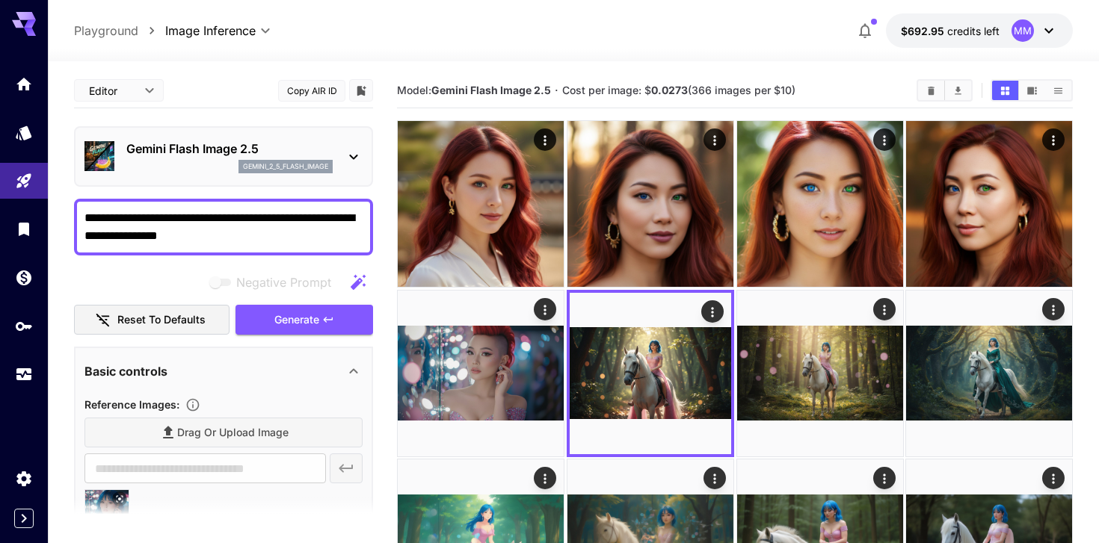
click at [180, 220] on textarea "**********" at bounding box center [223, 227] width 278 height 36
click at [180, 217] on textarea "**********" at bounding box center [223, 227] width 278 height 36
click at [194, 219] on textarea "**********" at bounding box center [223, 227] width 278 height 36
drag, startPoint x: 192, startPoint y: 219, endPoint x: 45, endPoint y: 223, distance: 147.3
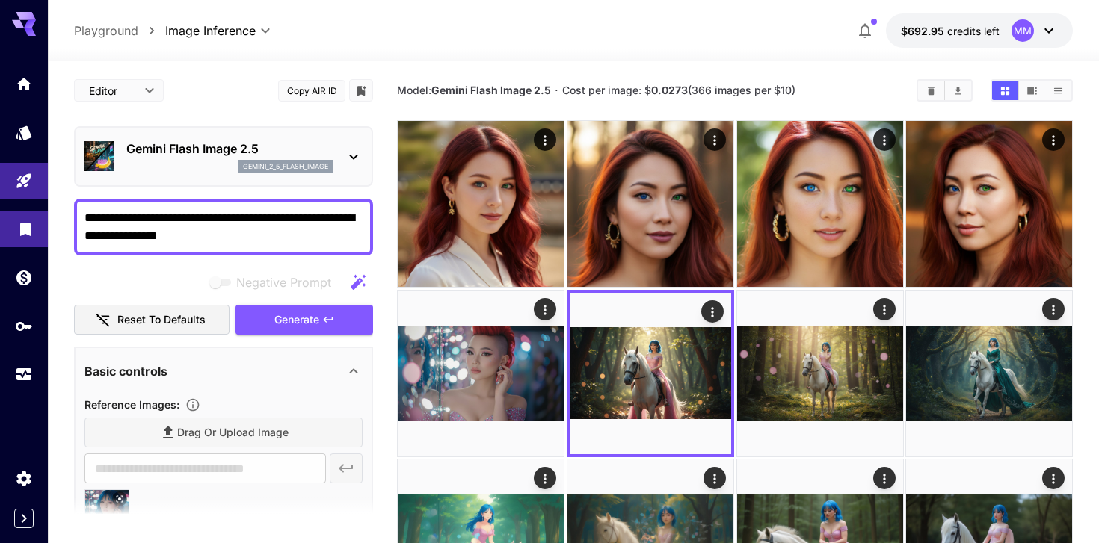
click at [306, 319] on span "Generate" at bounding box center [296, 320] width 45 height 19
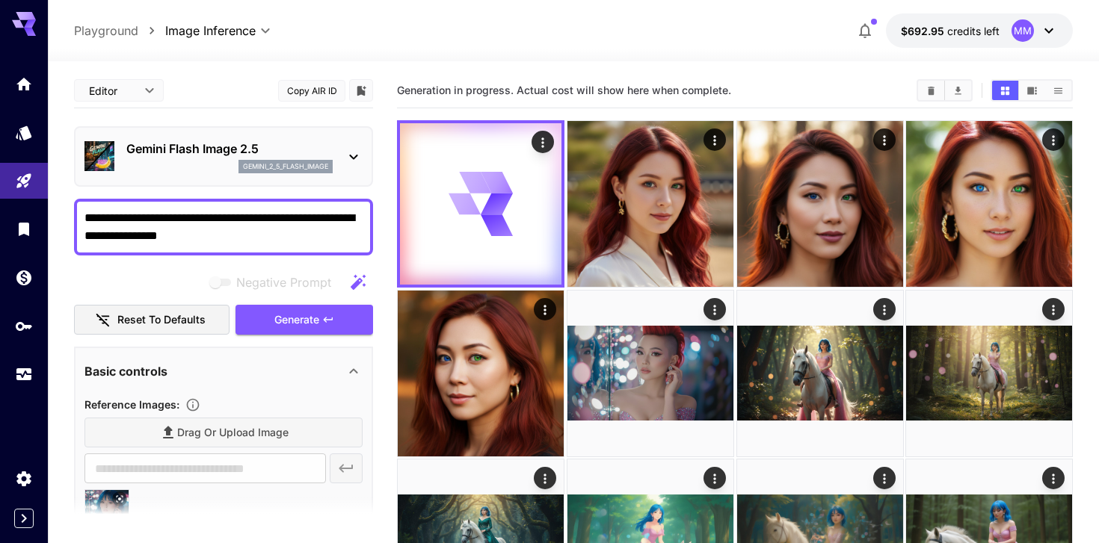
click at [98, 220] on textarea "**********" at bounding box center [223, 227] width 278 height 36
click at [186, 214] on textarea "**********" at bounding box center [223, 227] width 278 height 36
click at [265, 321] on button "Generate" at bounding box center [304, 320] width 138 height 31
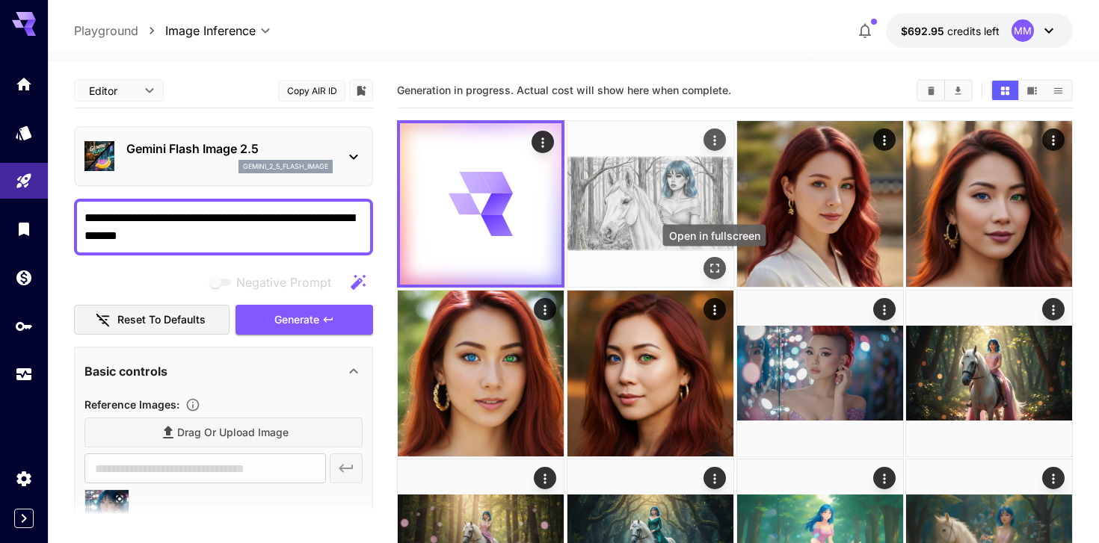
click at [714, 266] on icon "Open in fullscreen" at bounding box center [713, 268] width 15 height 15
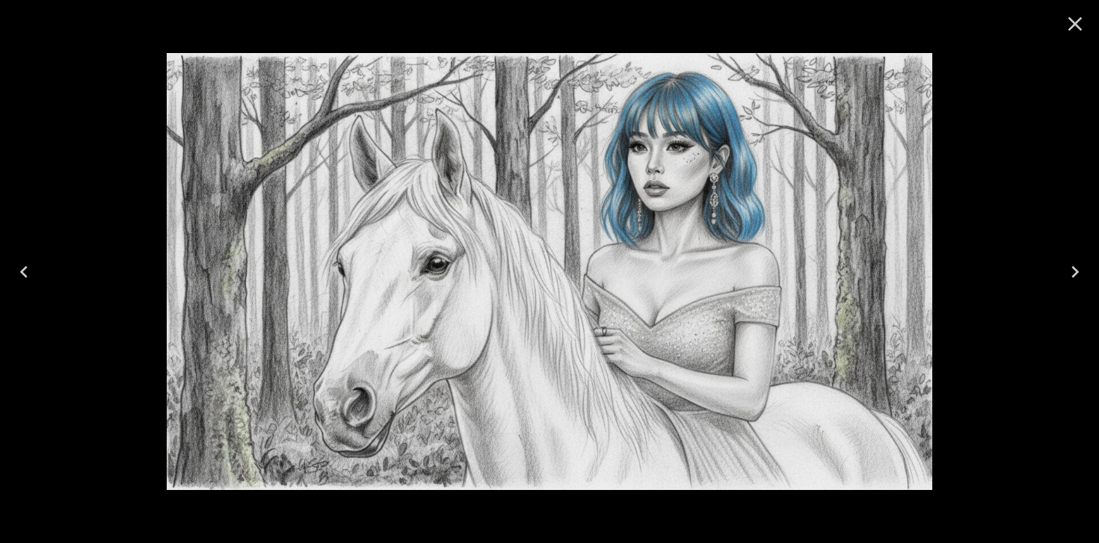
click at [1066, 25] on icon "Close" at bounding box center [1075, 24] width 24 height 24
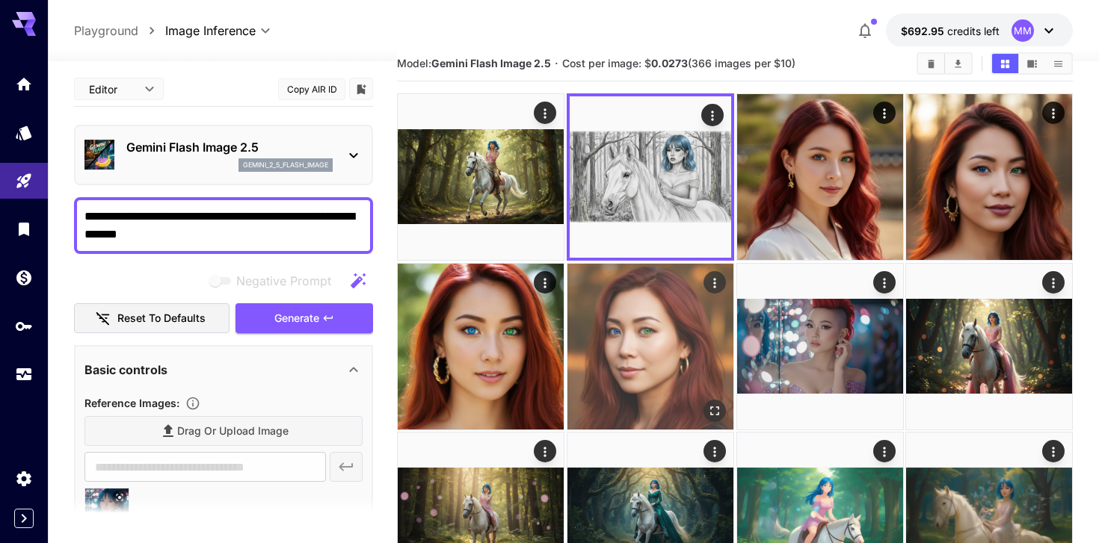
scroll to position [29, 0]
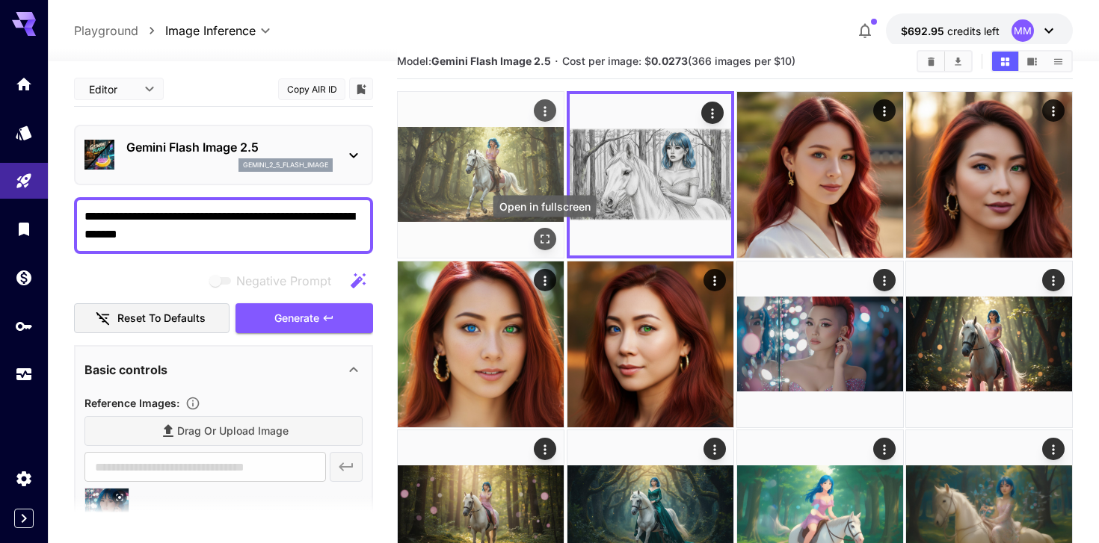
click at [548, 239] on icon "Open in fullscreen" at bounding box center [544, 239] width 15 height 15
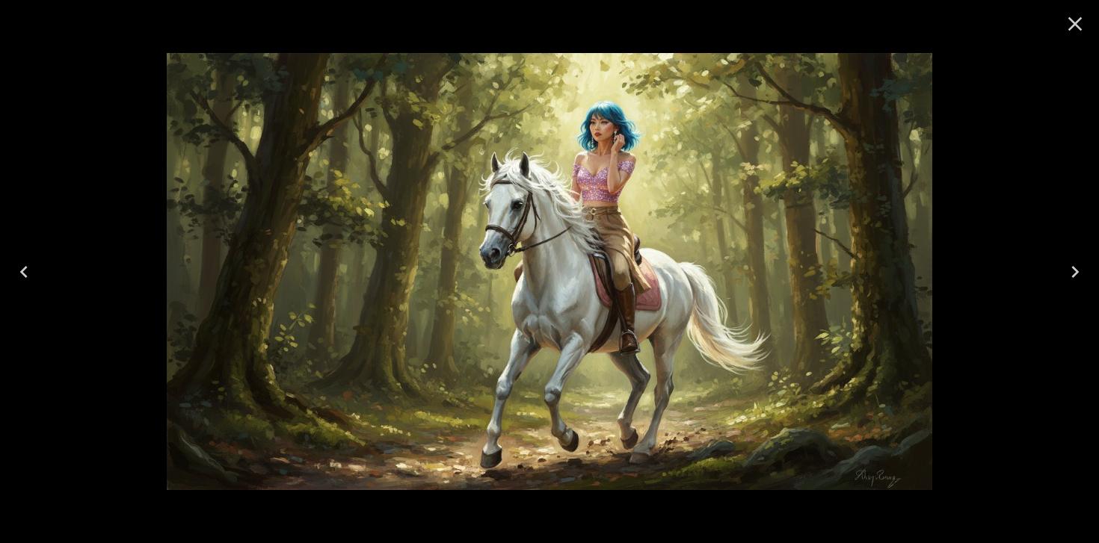
click at [1081, 29] on icon "Close" at bounding box center [1075, 24] width 14 height 14
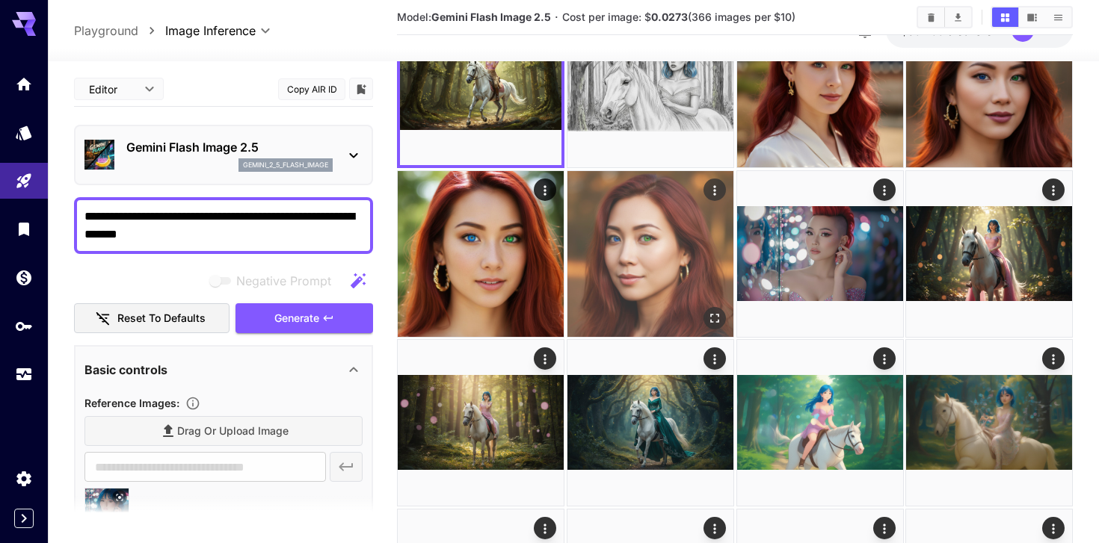
scroll to position [0, 0]
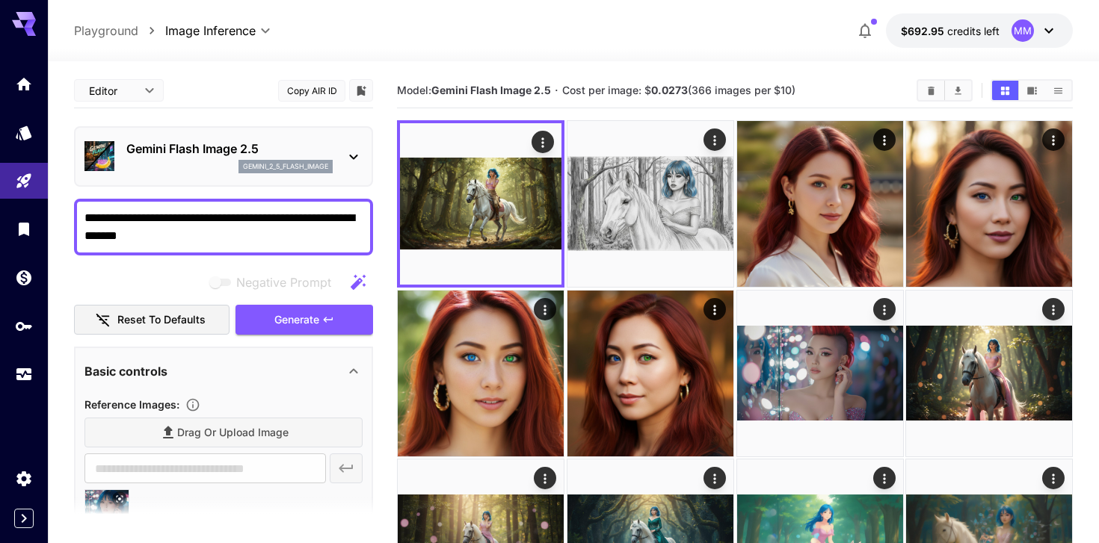
drag, startPoint x: 145, startPoint y: 216, endPoint x: 72, endPoint y: 218, distance: 73.3
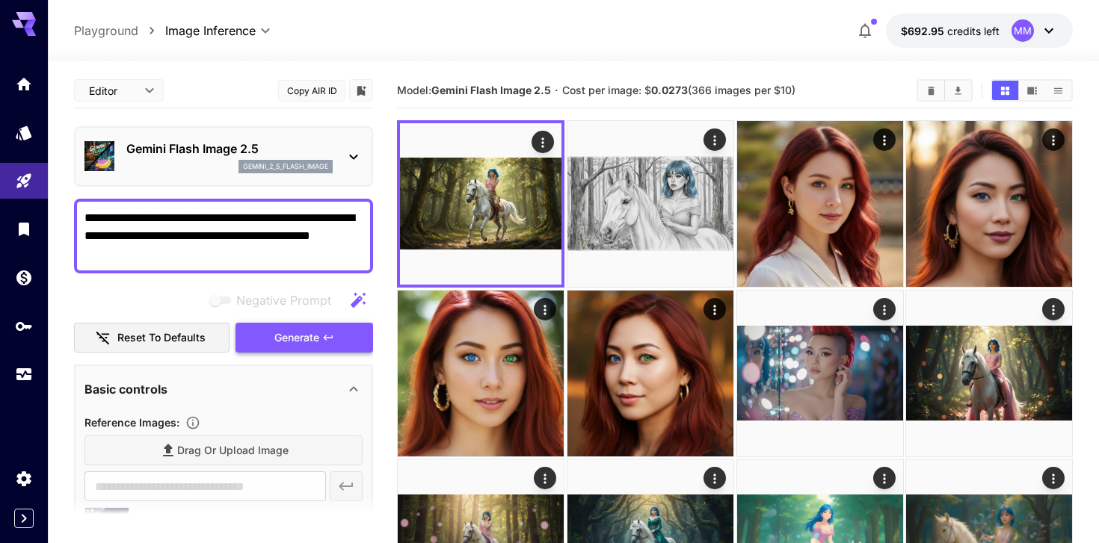
type textarea "**********"
click at [276, 337] on span "Generate" at bounding box center [296, 338] width 45 height 19
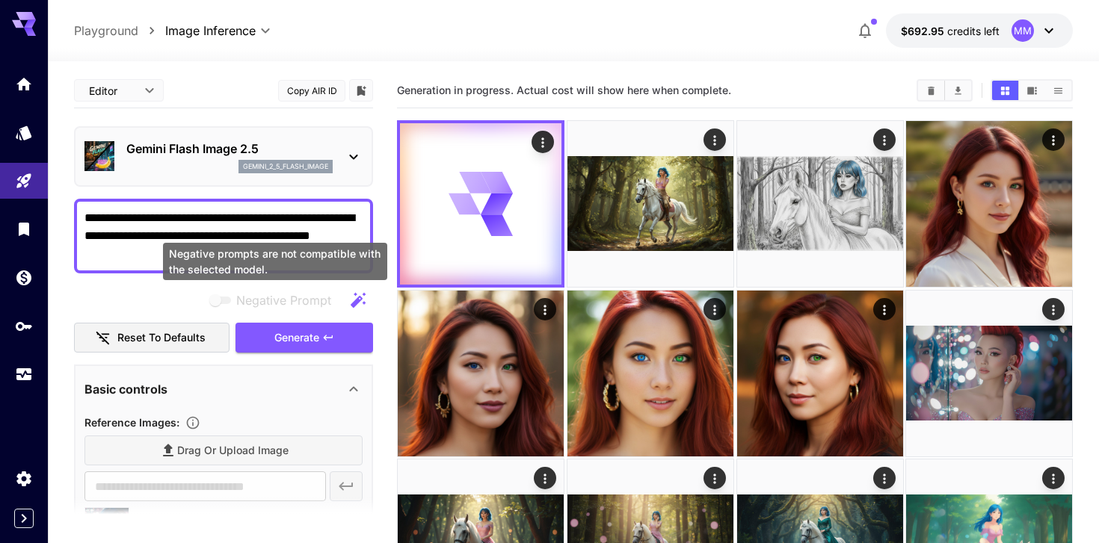
click at [165, 260] on div "Negative prompts are not compatible with the selected model." at bounding box center [275, 261] width 224 height 37
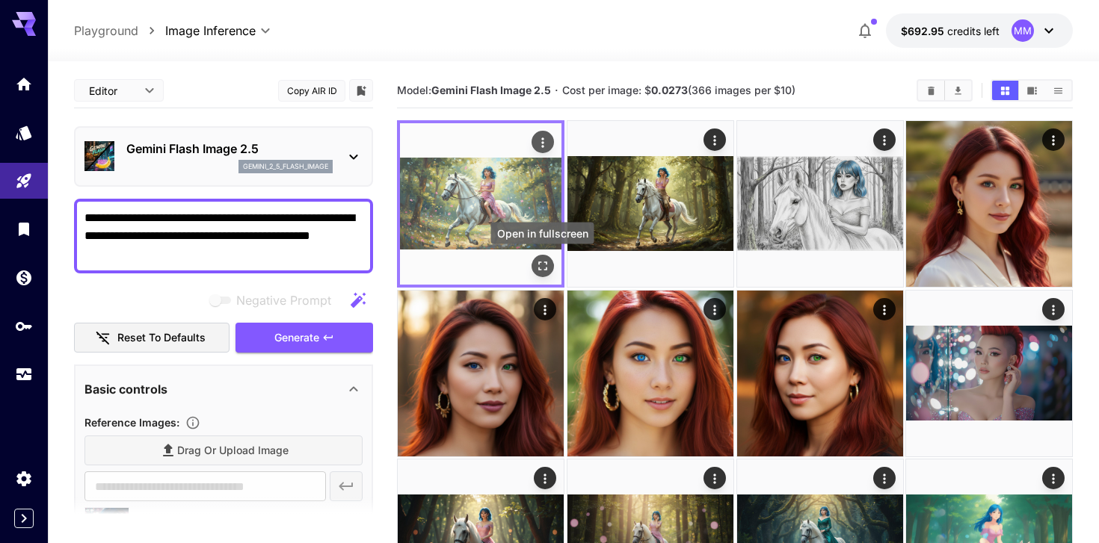
click at [550, 261] on button "Open in fullscreen" at bounding box center [543, 266] width 22 height 22
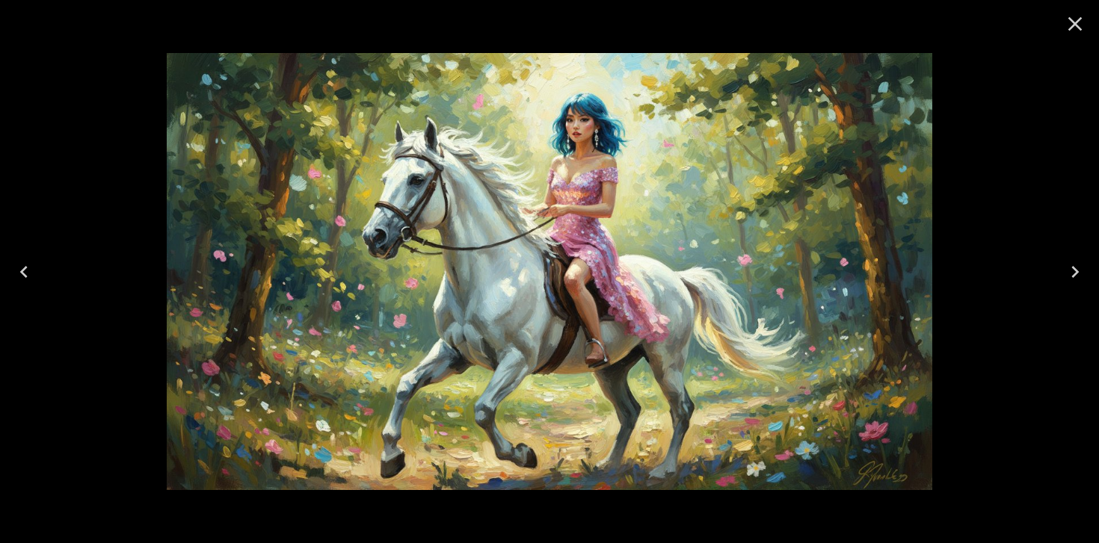
click at [1076, 271] on icon "Next" at bounding box center [1074, 272] width 7 height 12
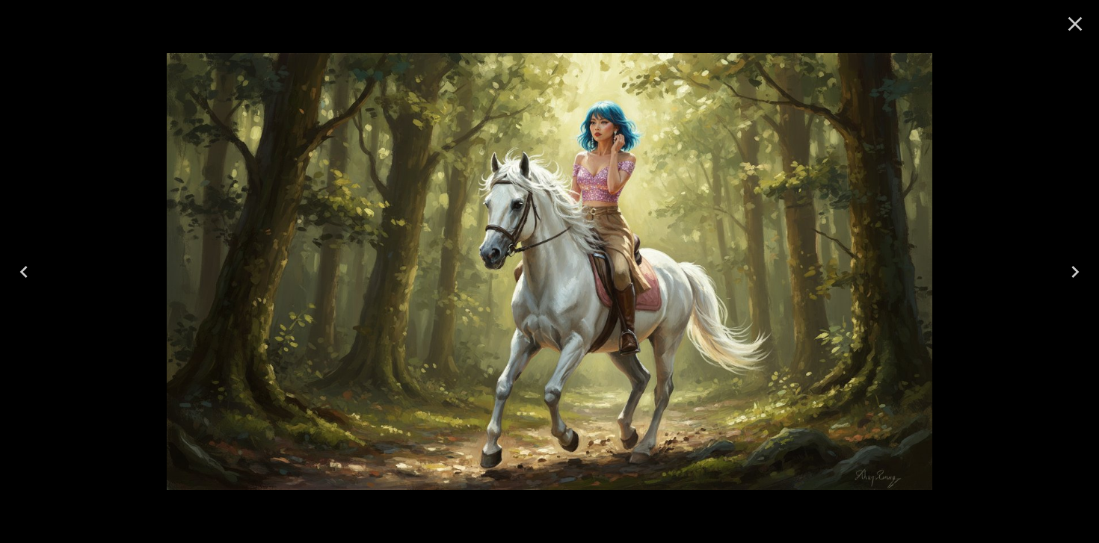
click at [19, 273] on icon "Previous" at bounding box center [24, 272] width 24 height 24
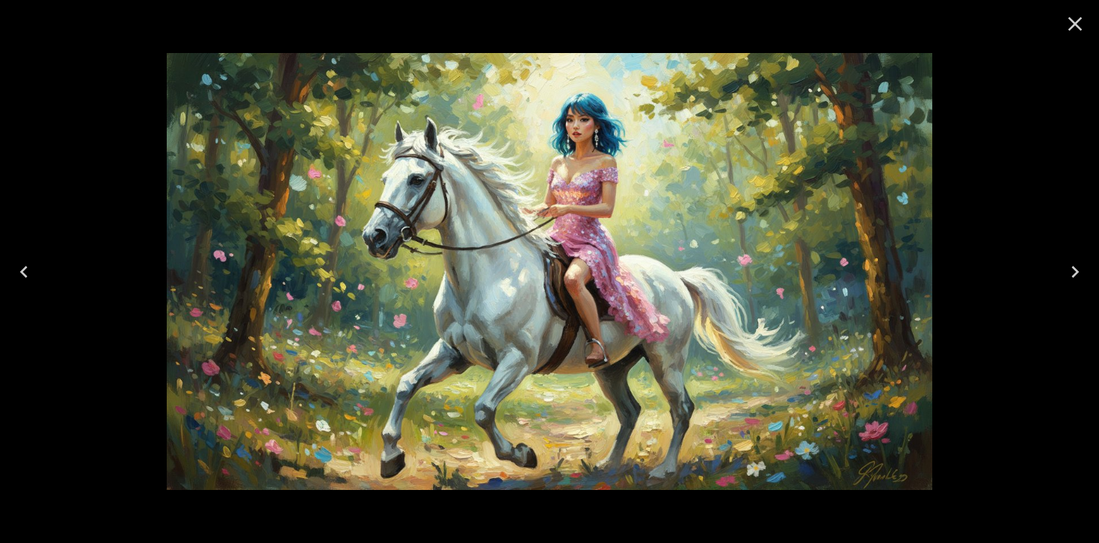
click at [1070, 20] on icon "Close" at bounding box center [1075, 24] width 24 height 24
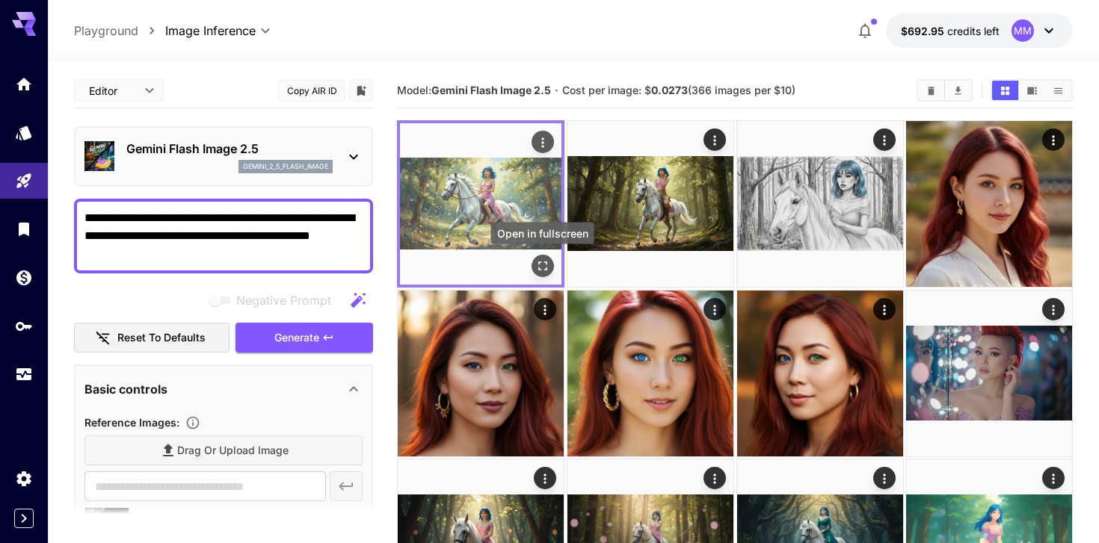
click at [542, 262] on icon "Open in fullscreen" at bounding box center [542, 266] width 15 height 15
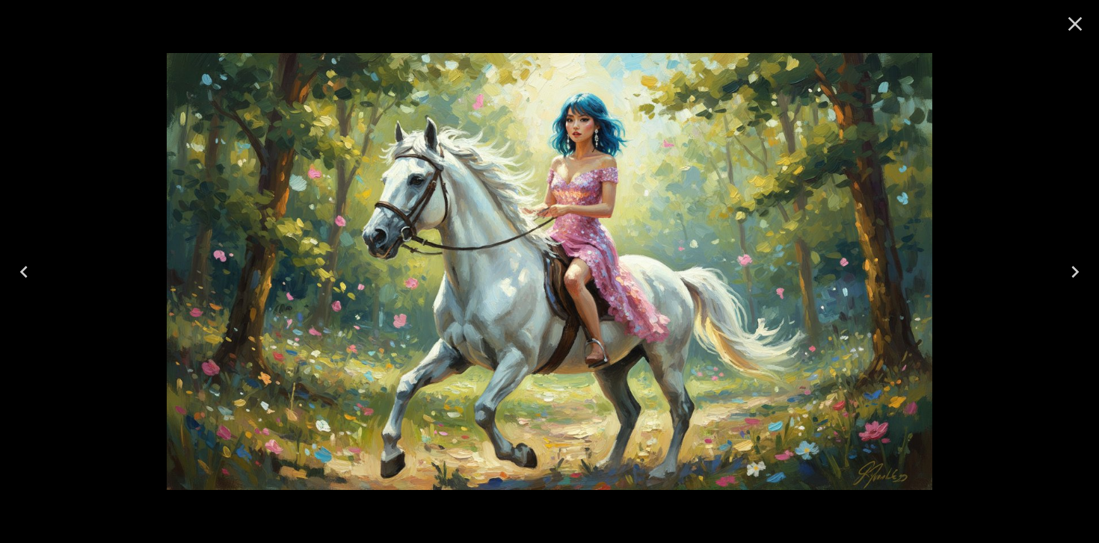
click at [1085, 28] on icon "Close" at bounding box center [1075, 24] width 24 height 24
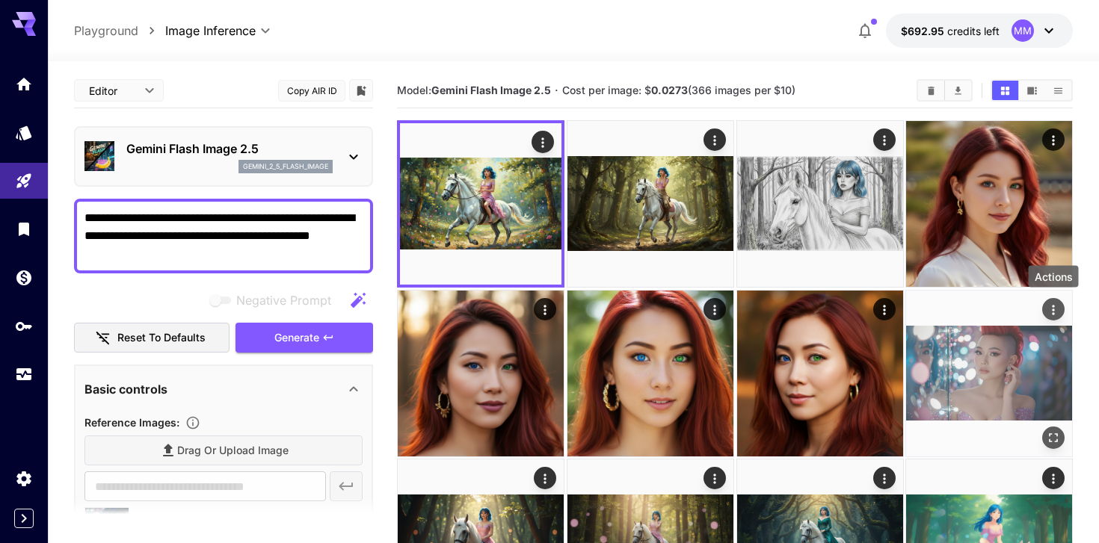
click at [1052, 313] on icon "Actions" at bounding box center [1053, 310] width 2 height 10
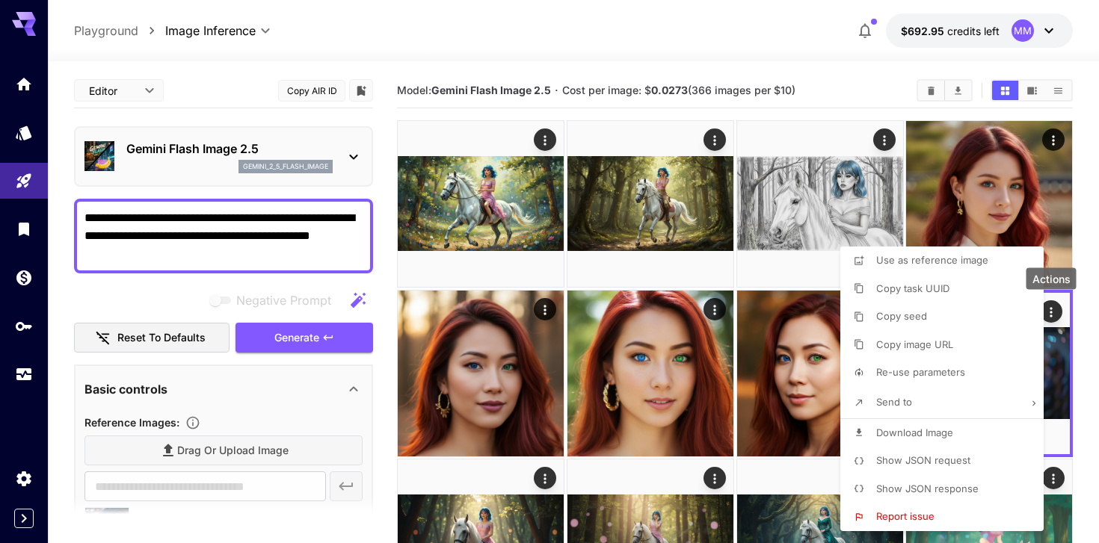
click at [919, 375] on span "Re-use parameters" at bounding box center [920, 372] width 89 height 12
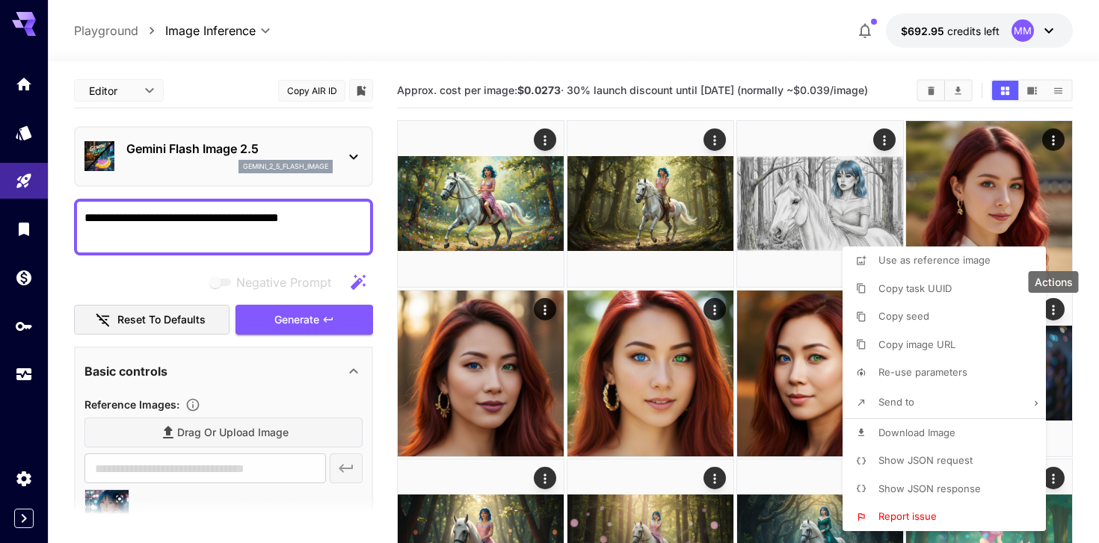
click at [238, 218] on div at bounding box center [549, 271] width 1099 height 543
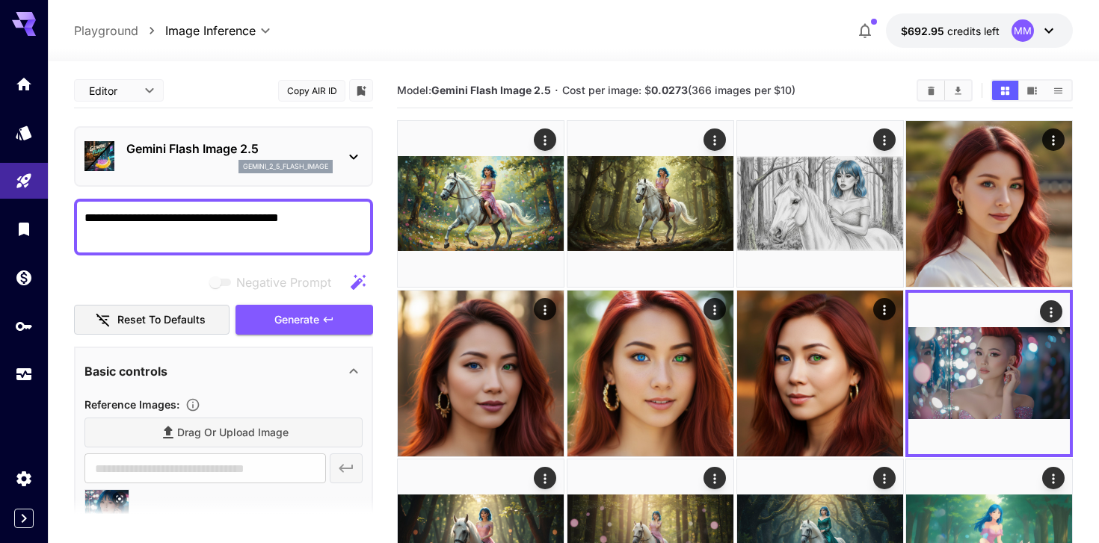
click at [238, 218] on div at bounding box center [549, 271] width 1099 height 543
click at [221, 223] on textarea "**********" at bounding box center [223, 227] width 278 height 36
drag, startPoint x: 201, startPoint y: 220, endPoint x: 359, endPoint y: 227, distance: 157.9
click at [358, 227] on textarea "**********" at bounding box center [223, 227] width 278 height 36
click at [217, 226] on textarea "**********" at bounding box center [223, 227] width 278 height 36
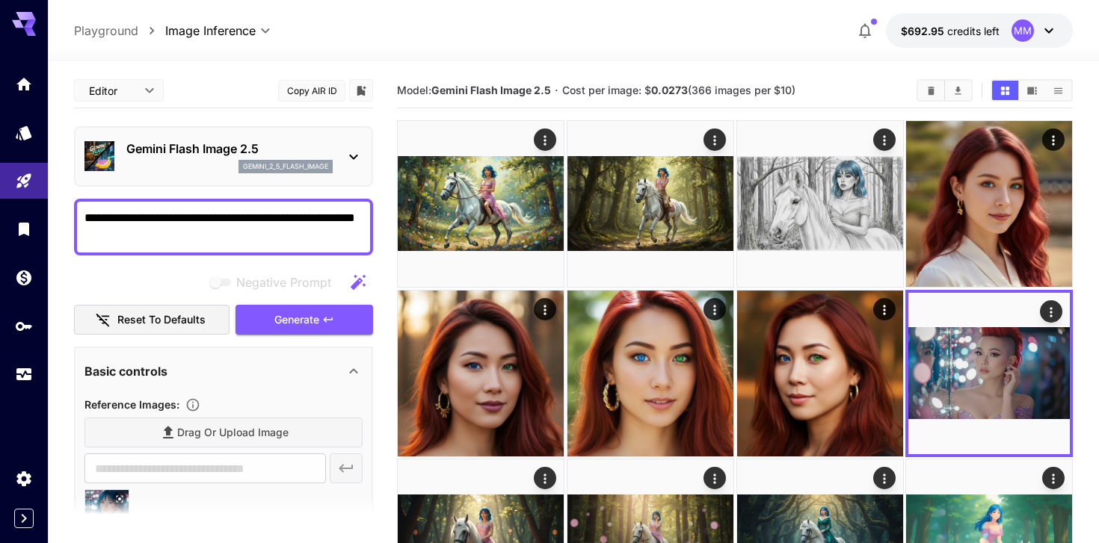
click at [217, 226] on textarea "**********" at bounding box center [223, 227] width 278 height 36
type textarea "**********"
click at [289, 324] on span "Generate" at bounding box center [296, 320] width 45 height 19
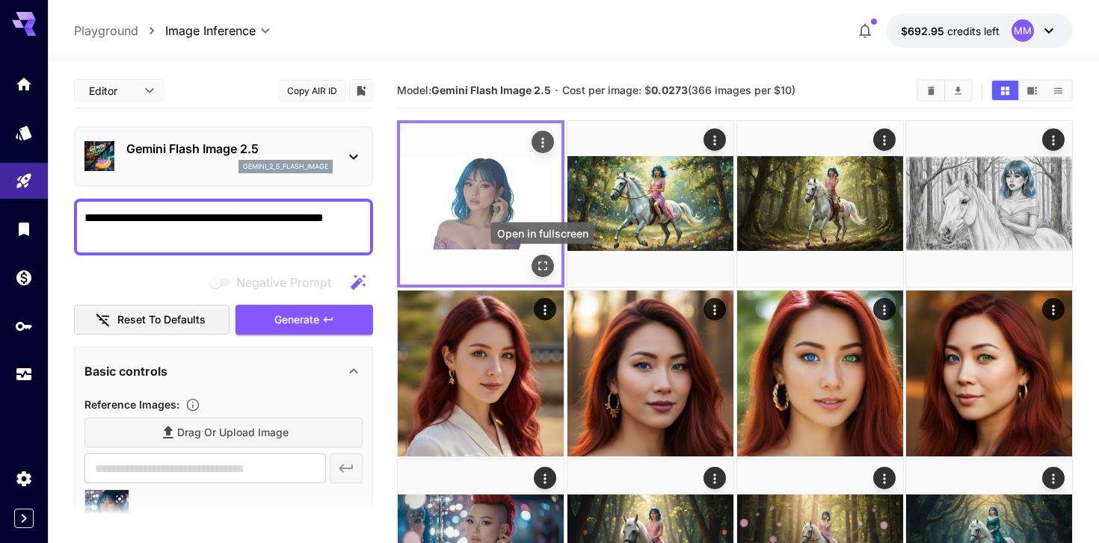
click at [543, 265] on icon "Open in fullscreen" at bounding box center [542, 266] width 15 height 15
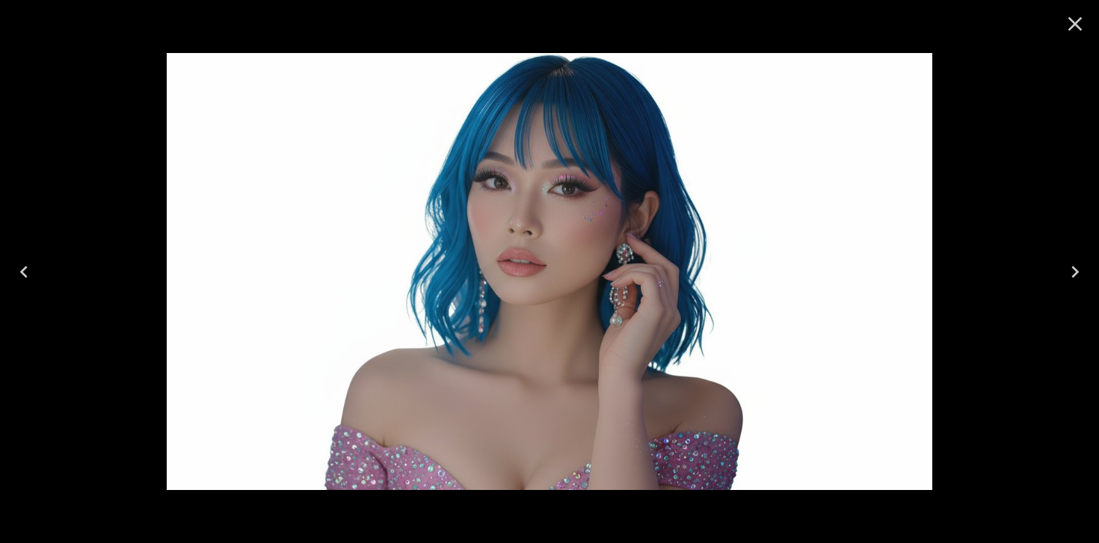
click at [1075, 25] on icon "Close" at bounding box center [1075, 24] width 24 height 24
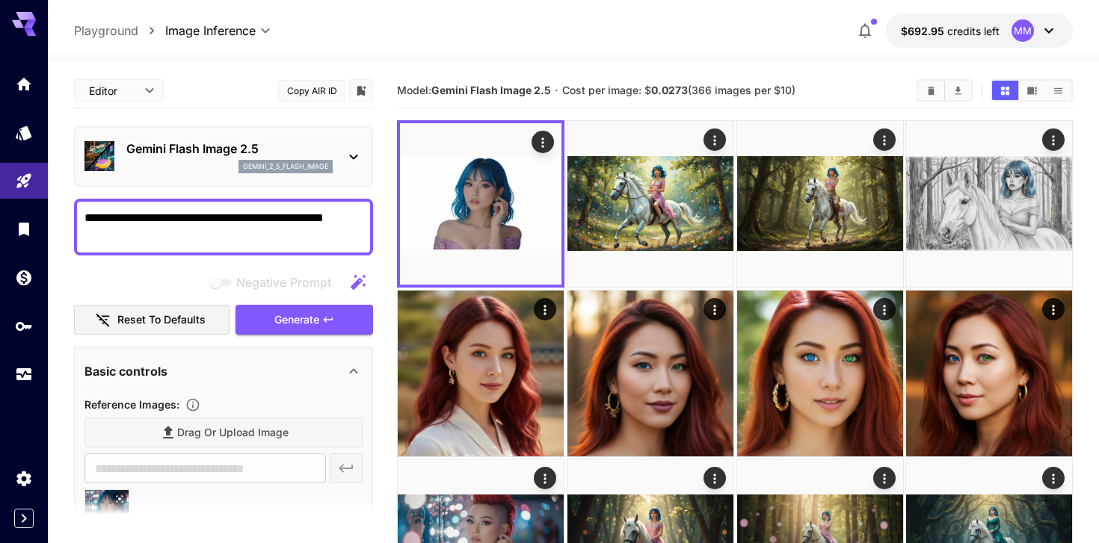
drag, startPoint x: 232, startPoint y: 236, endPoint x: 67, endPoint y: 193, distance: 170.8
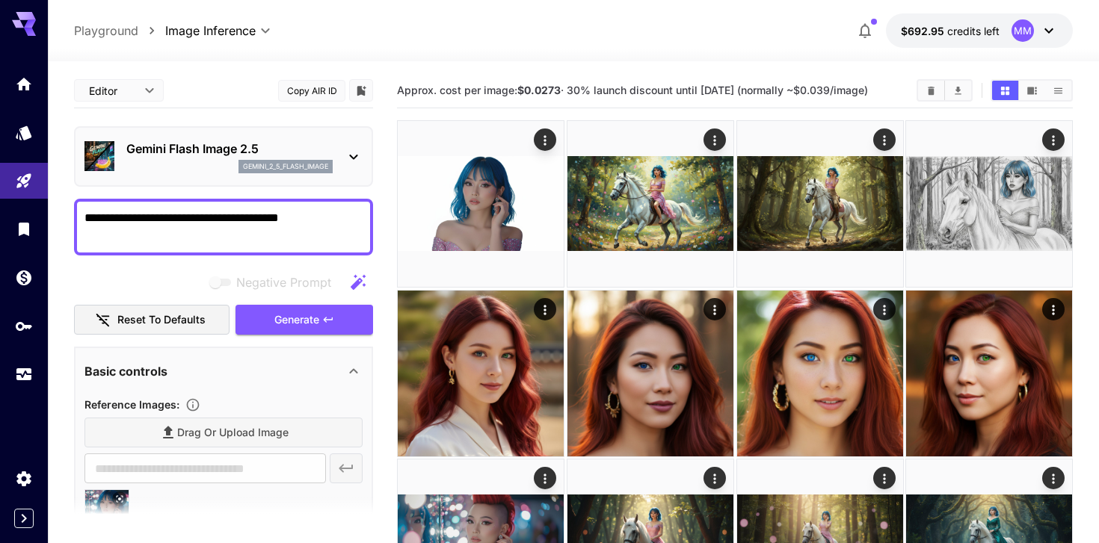
click at [209, 144] on p "Gemini Flash Image 2.5" at bounding box center [229, 149] width 206 height 18
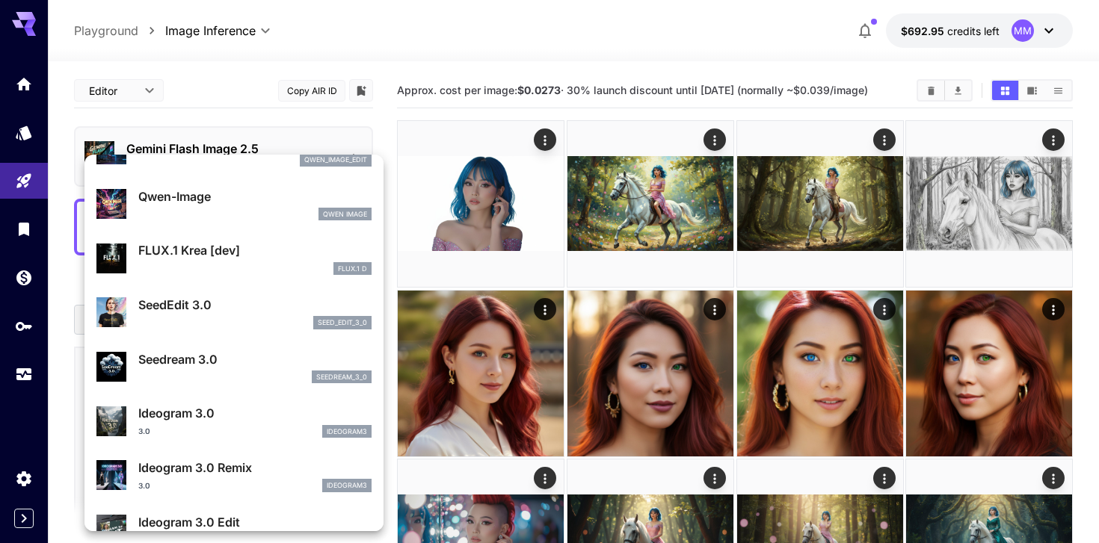
scroll to position [197, 0]
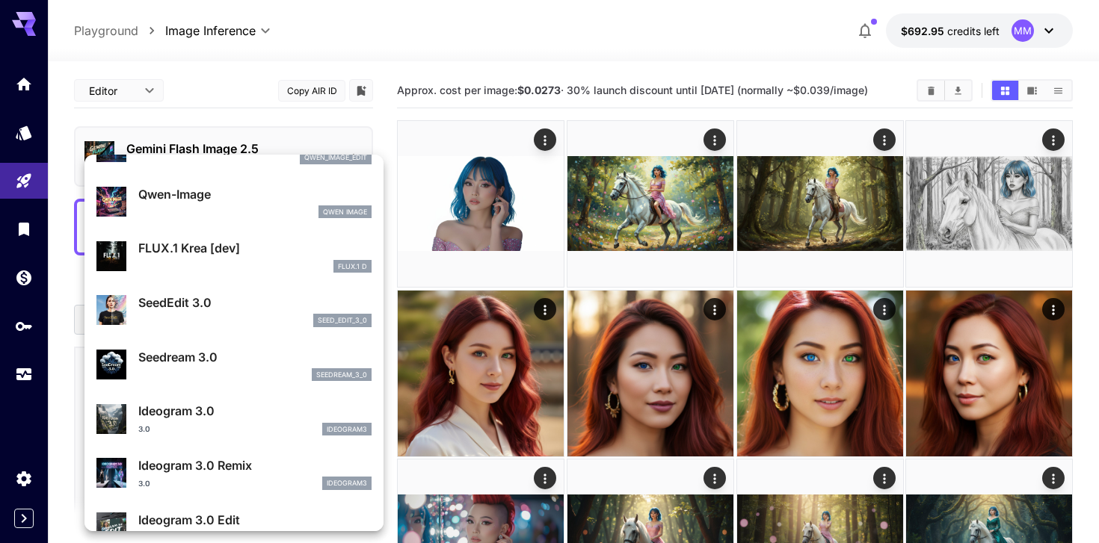
click at [232, 265] on div "FLUX.1 D" at bounding box center [254, 266] width 233 height 13
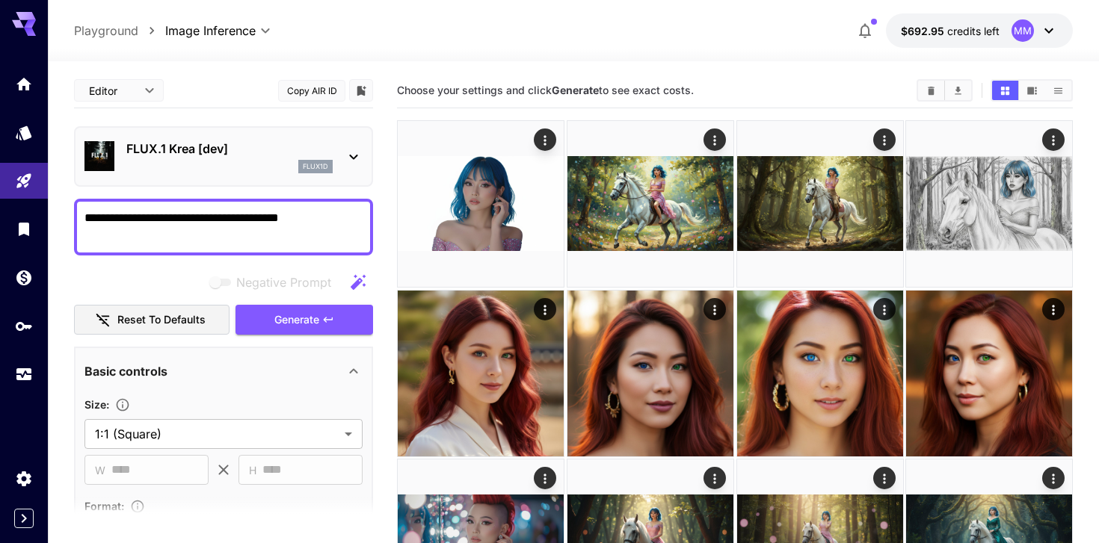
click at [220, 212] on textarea "**********" at bounding box center [223, 227] width 278 height 36
paste textarea "**********"
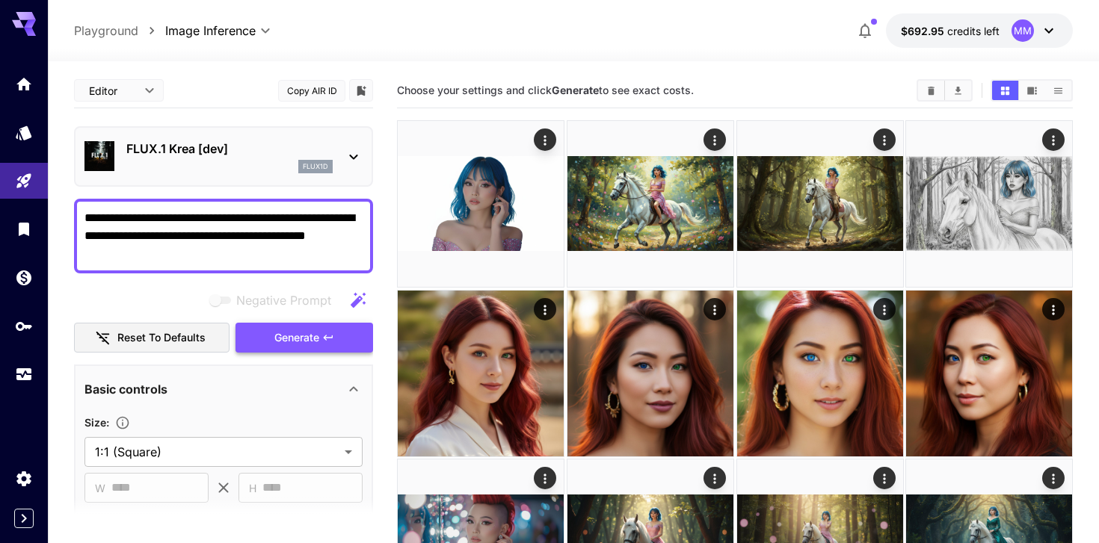
type textarea "**********"
click at [324, 331] on button "Generate" at bounding box center [304, 338] width 138 height 31
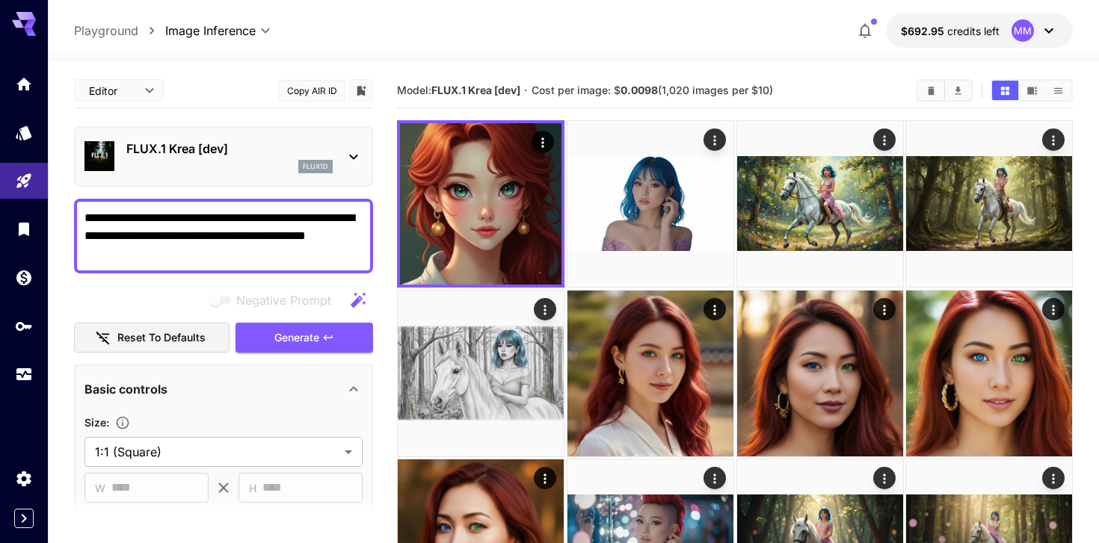
click at [262, 146] on p "FLUX.1 Krea [dev]" at bounding box center [229, 149] width 206 height 18
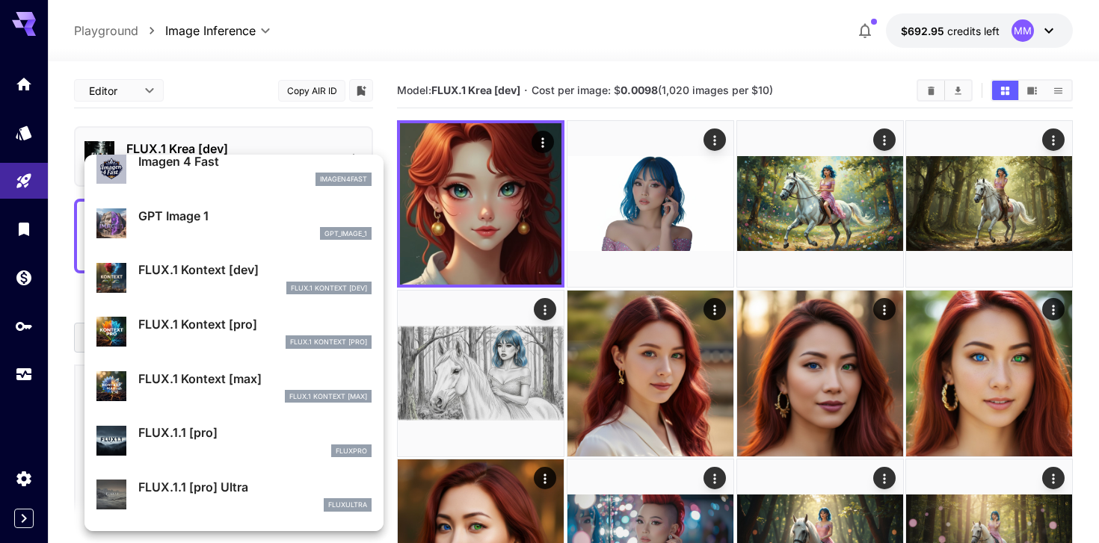
scroll to position [875, 0]
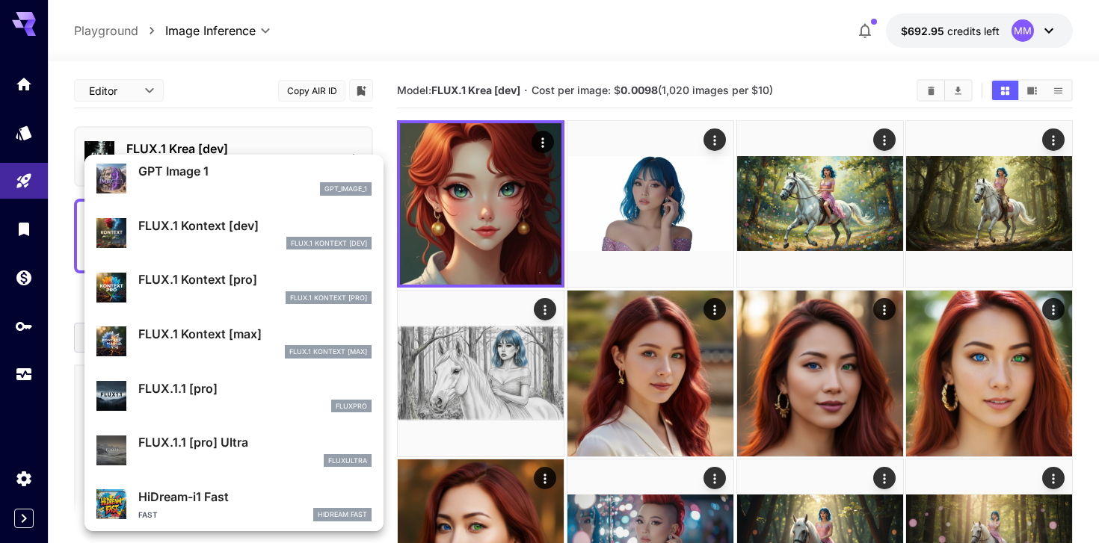
click at [269, 448] on p "FLUX.1.1 [pro] Ultra" at bounding box center [254, 443] width 233 height 18
type input "**********"
type input "****"
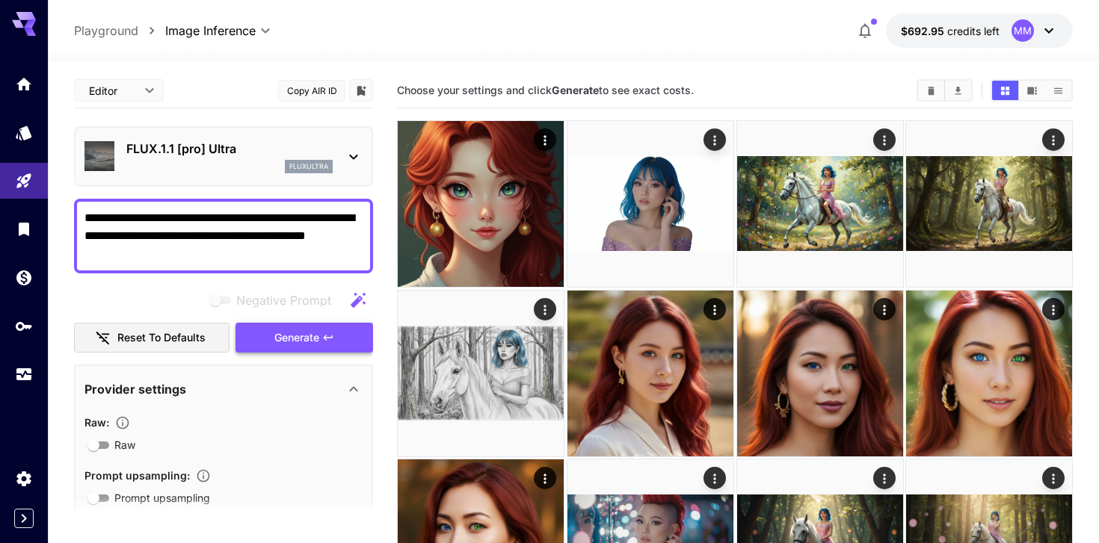
click at [285, 340] on span "Generate" at bounding box center [296, 338] width 45 height 19
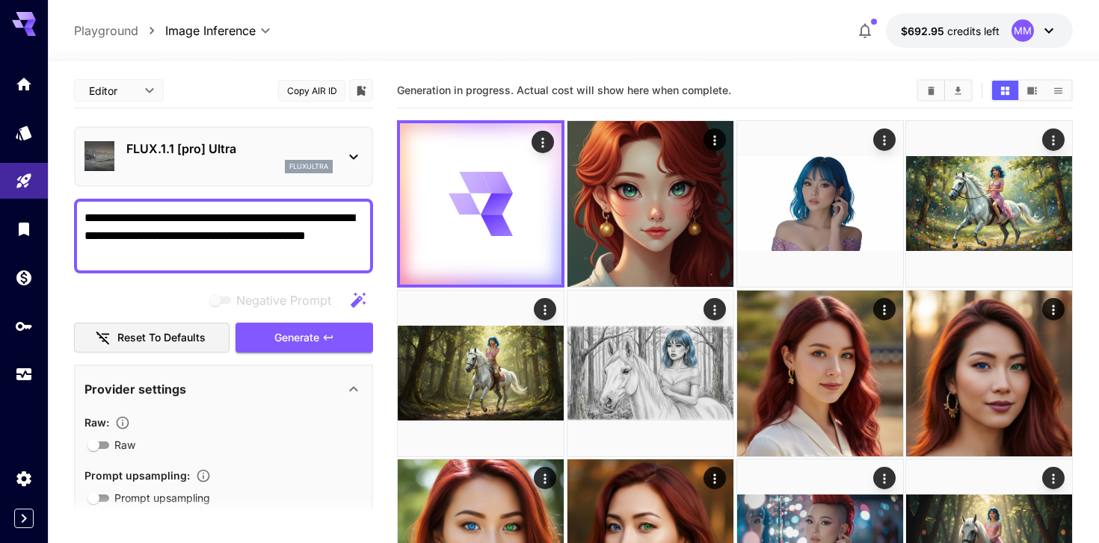
click at [304, 139] on div "FLUX.1.1 [pro] Ultra fluxultra" at bounding box center [223, 157] width 278 height 46
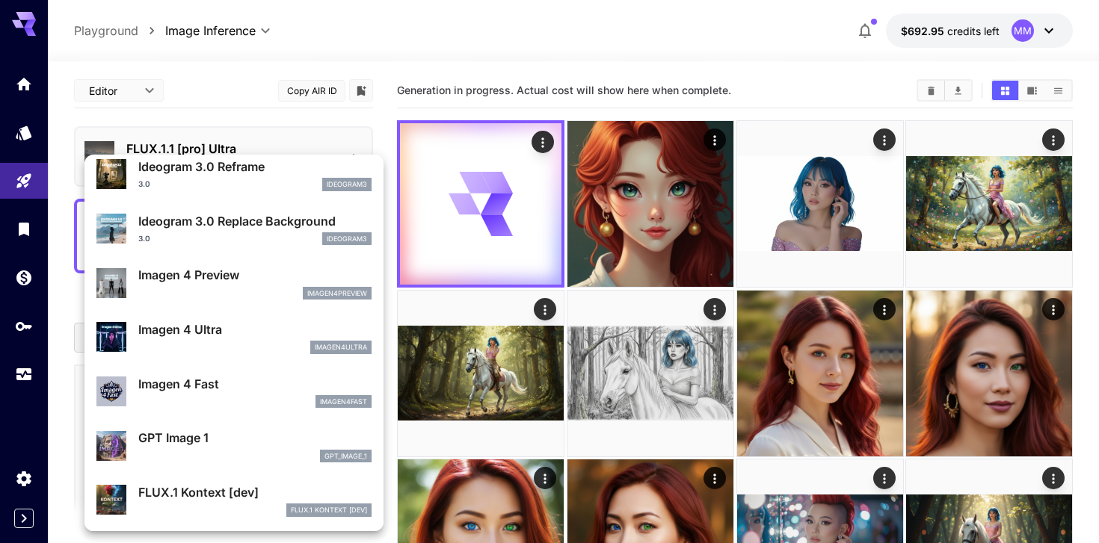
scroll to position [608, 0]
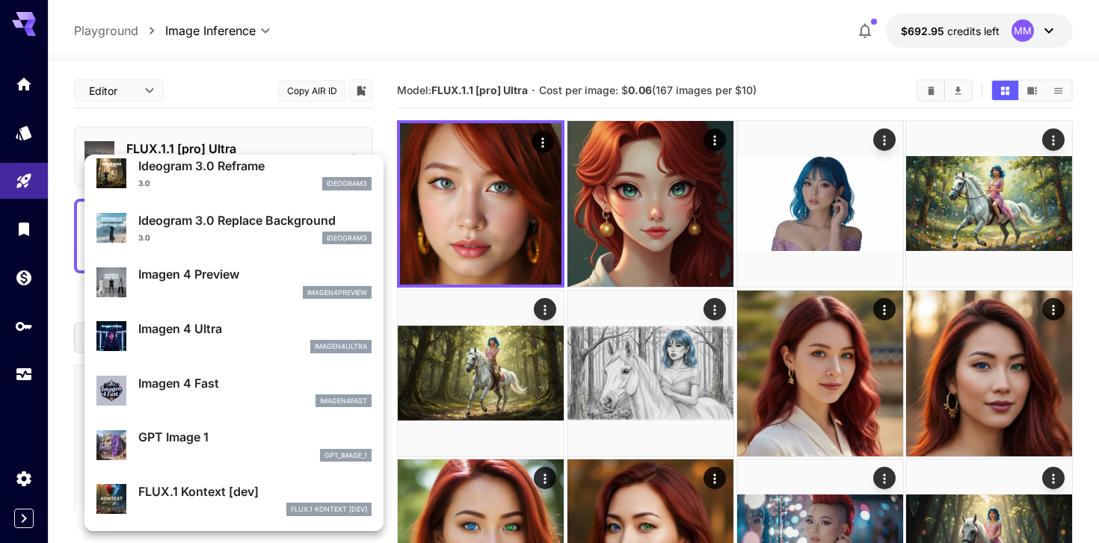
click at [227, 401] on div "imagen4fast" at bounding box center [254, 401] width 233 height 13
type input "**********"
type input "****"
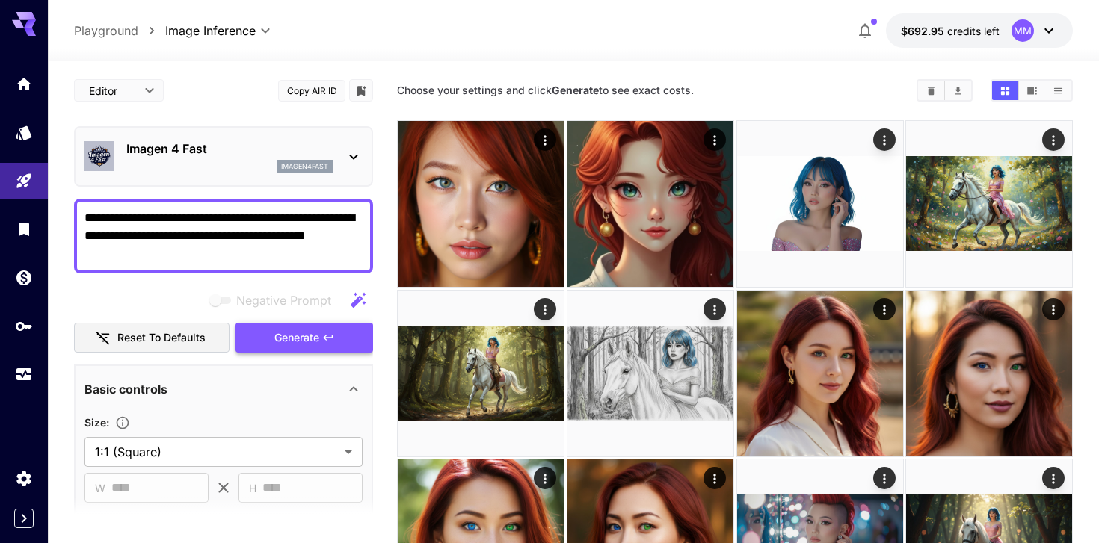
click at [275, 343] on span "Generate" at bounding box center [296, 338] width 45 height 19
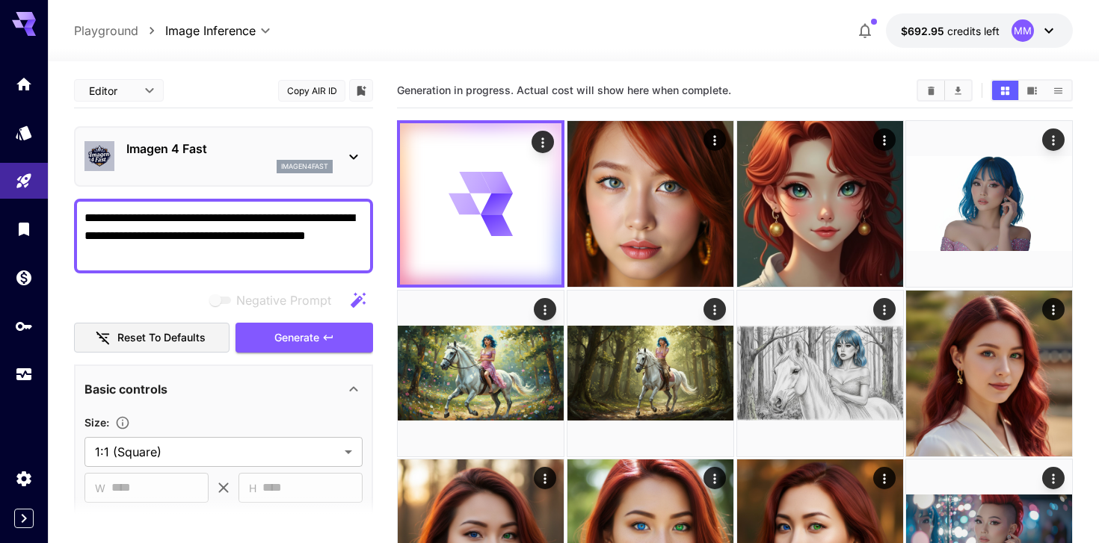
click at [283, 153] on p "Imagen 4 Fast" at bounding box center [229, 149] width 206 height 18
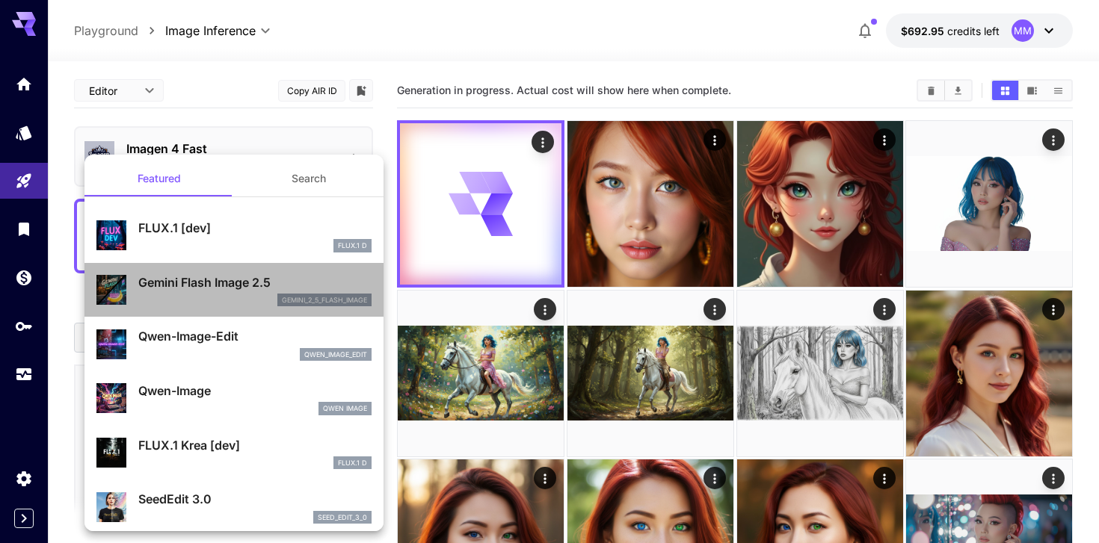
click at [262, 284] on p "Gemini Flash Image 2.5" at bounding box center [254, 283] width 233 height 18
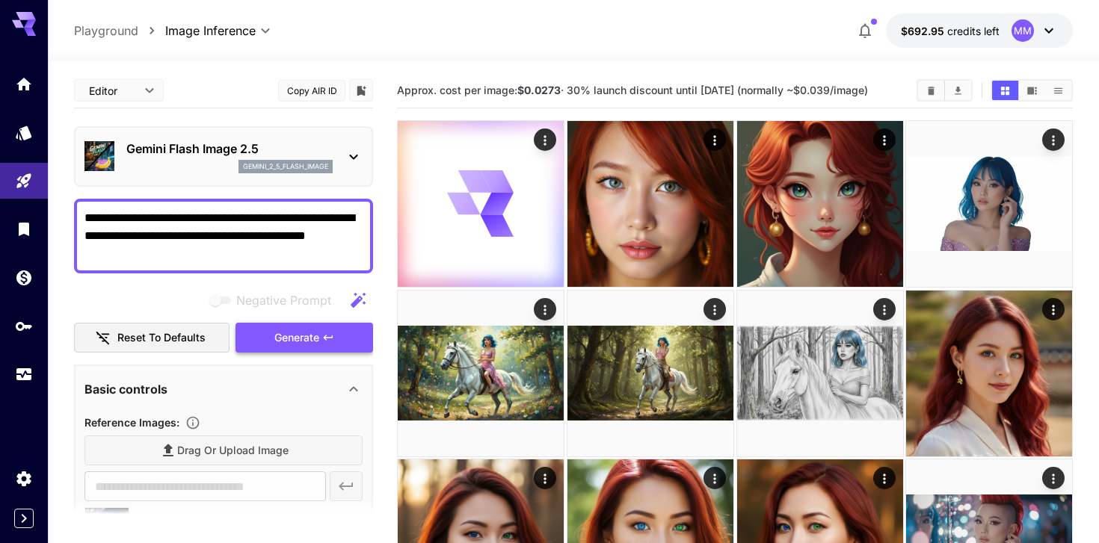
click at [277, 348] on button "Generate" at bounding box center [304, 338] width 138 height 31
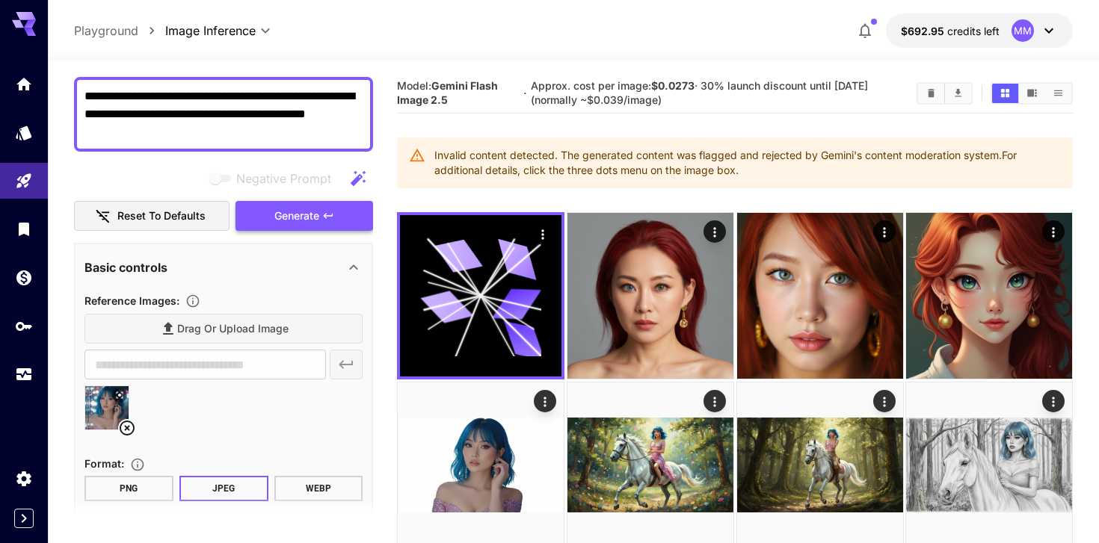
scroll to position [114, 0]
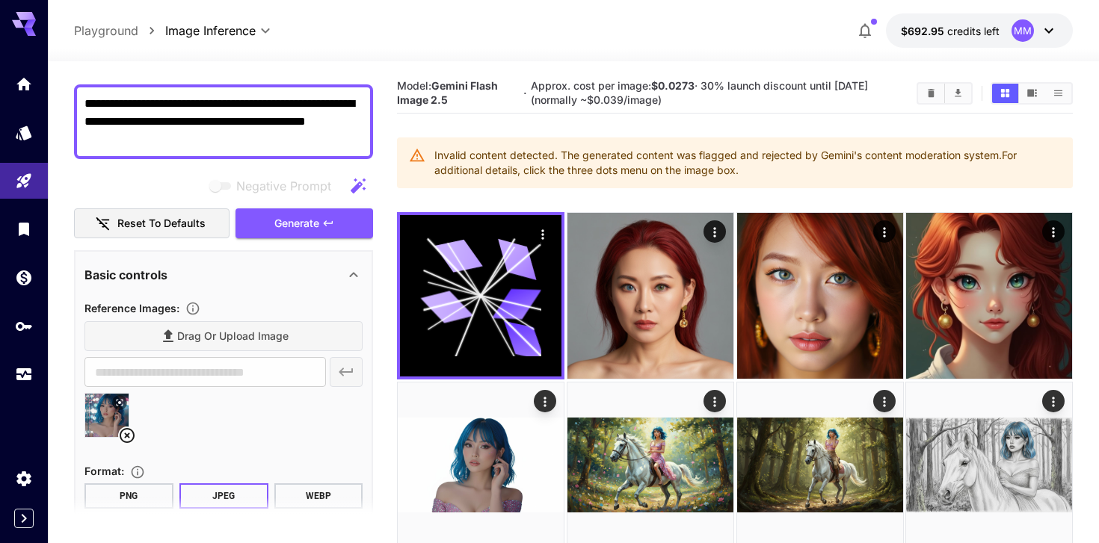
click at [124, 428] on icon at bounding box center [127, 436] width 18 height 18
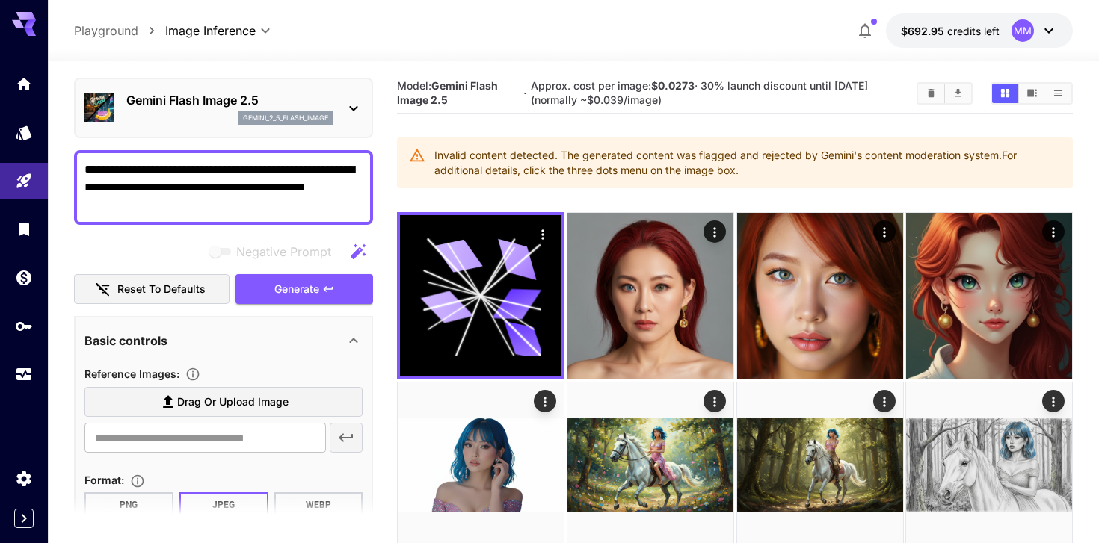
scroll to position [43, 0]
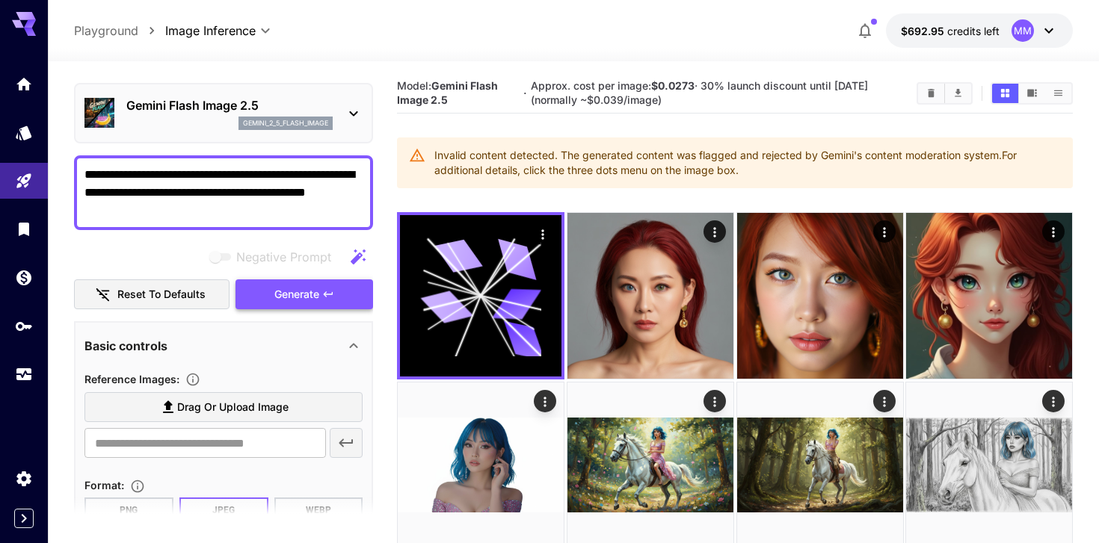
click at [289, 299] on span "Generate" at bounding box center [296, 295] width 45 height 19
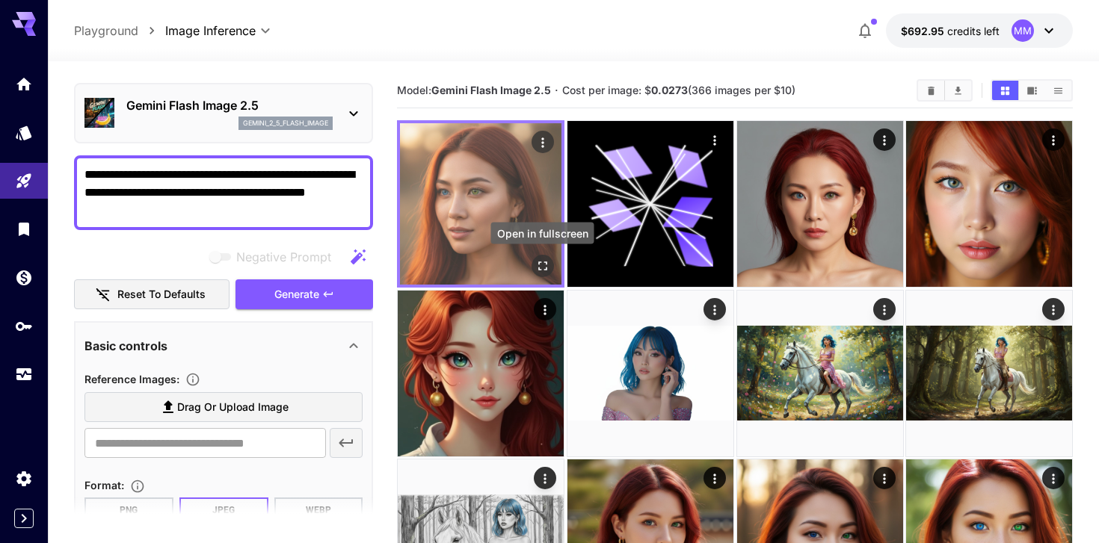
click at [541, 262] on icon "Open in fullscreen" at bounding box center [542, 266] width 15 height 15
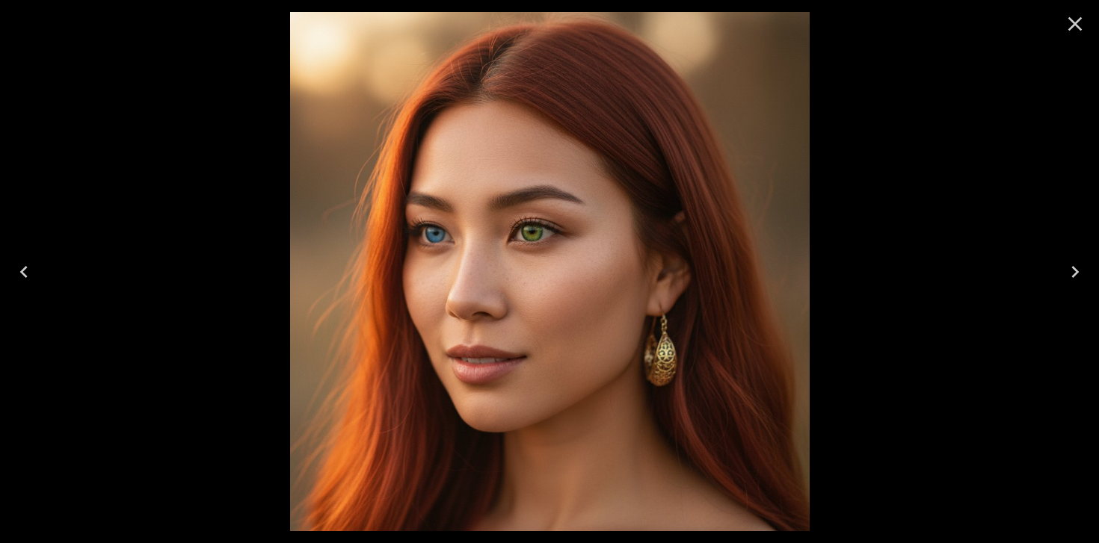
click at [1077, 20] on icon "Close" at bounding box center [1075, 24] width 14 height 14
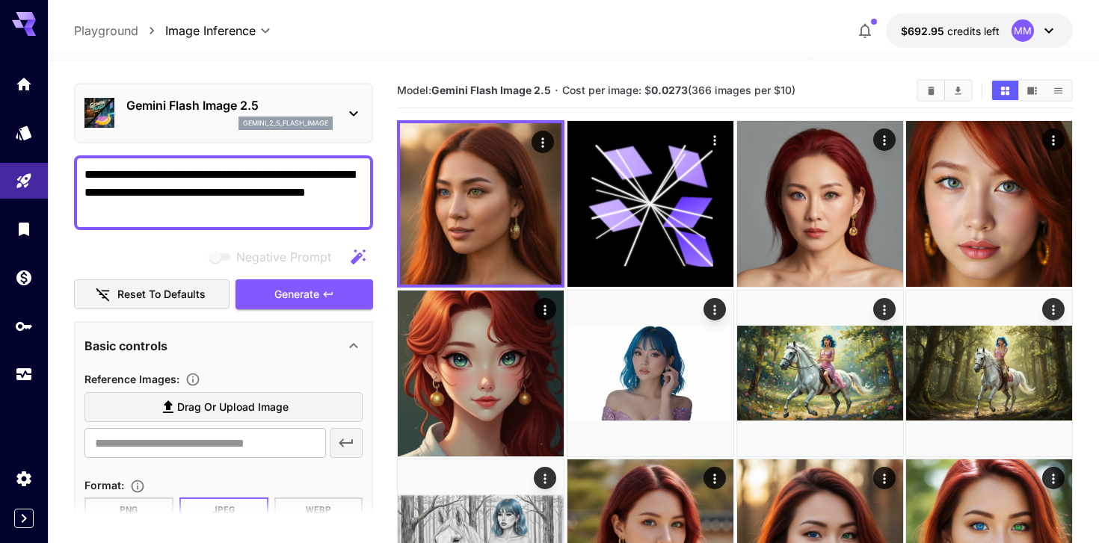
click at [333, 116] on div "Gemini Flash Image 2.5 gemini_2_5_flash_image" at bounding box center [223, 113] width 278 height 46
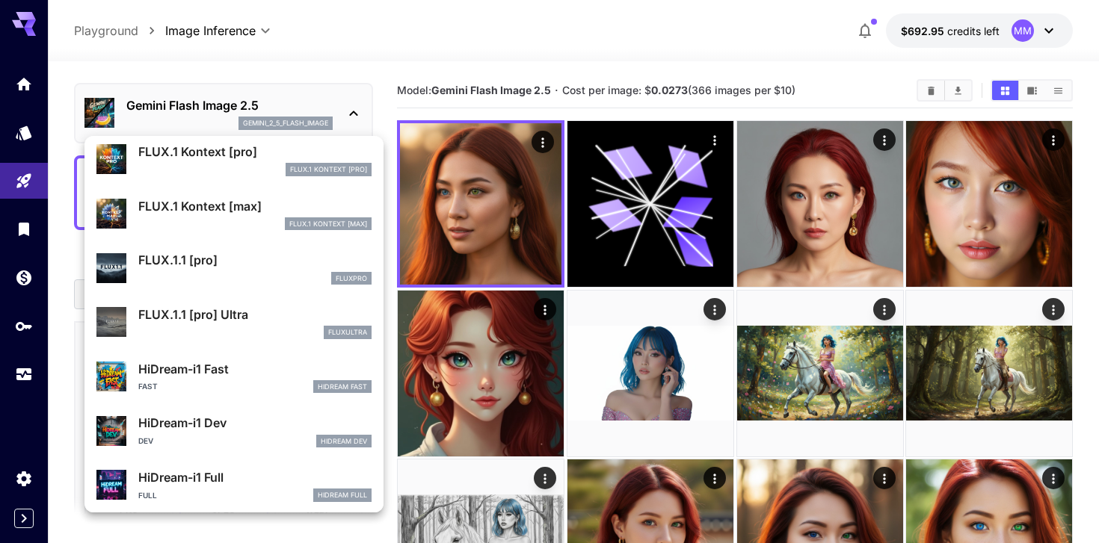
scroll to position [1054, 0]
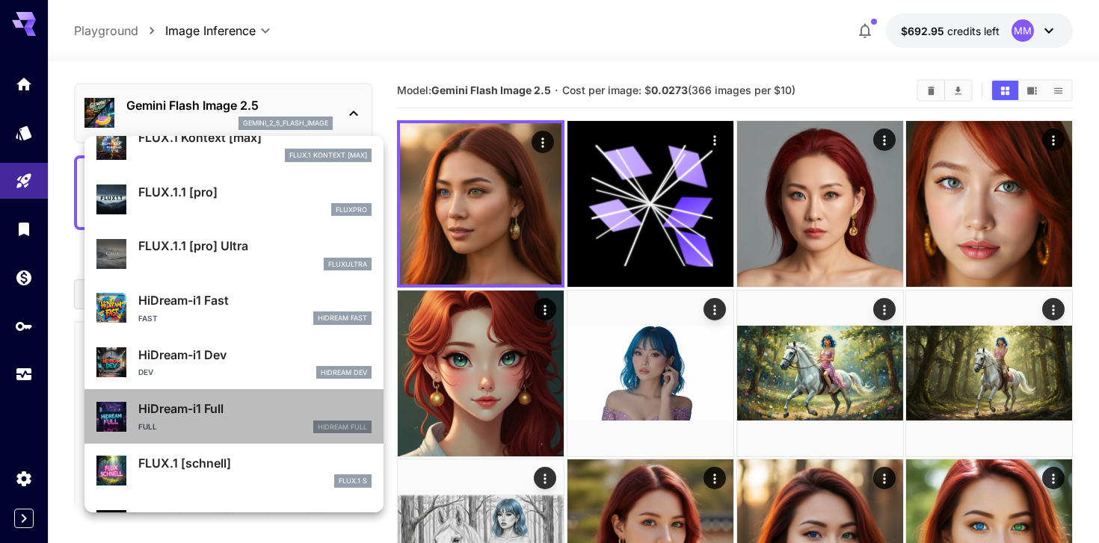
click at [265, 419] on div "HiDream-i1 Full Full HiDream Full" at bounding box center [254, 417] width 233 height 34
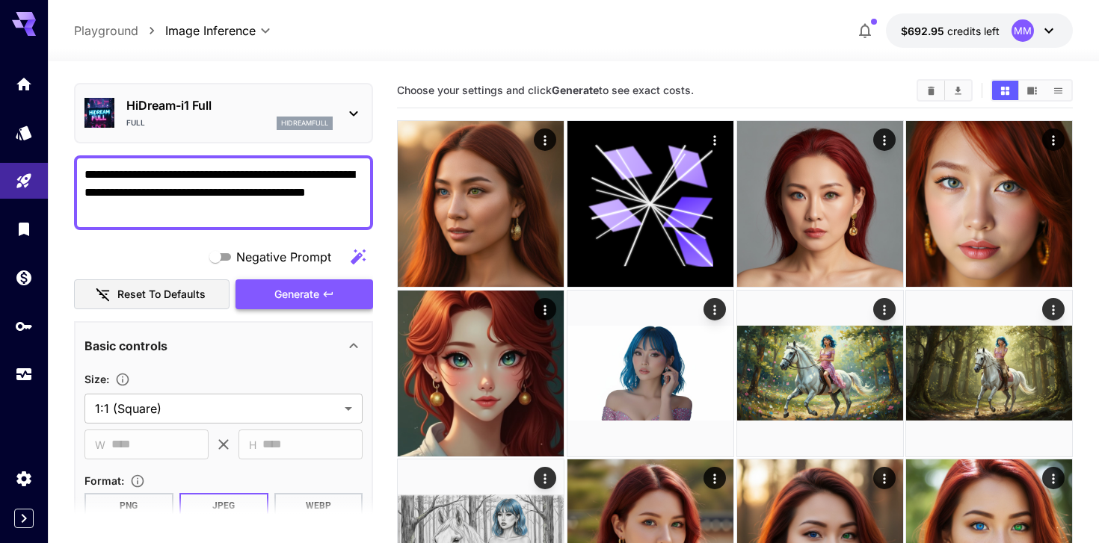
click at [297, 297] on span "Generate" at bounding box center [296, 295] width 45 height 19
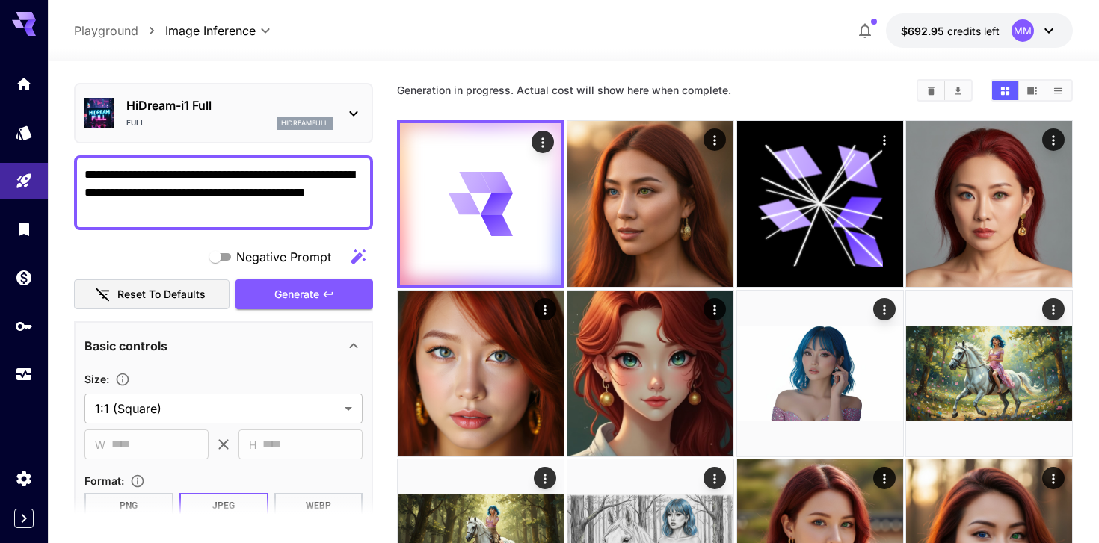
click at [265, 126] on div "Full hidreamfull" at bounding box center [229, 123] width 206 height 13
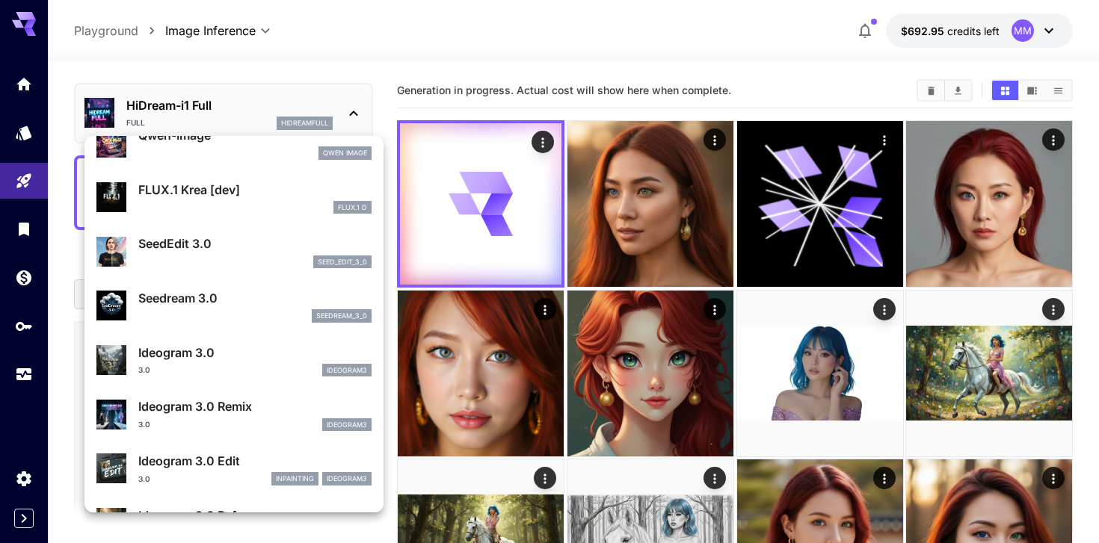
scroll to position [236, 0]
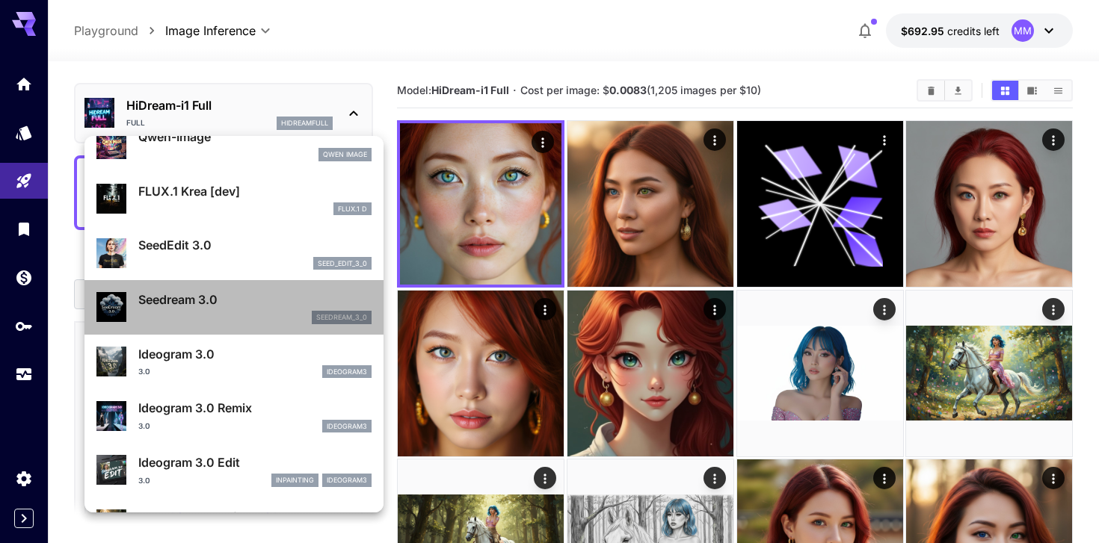
click at [244, 324] on div "Seedream 3.0 seedream_3_0" at bounding box center [233, 308] width 275 height 46
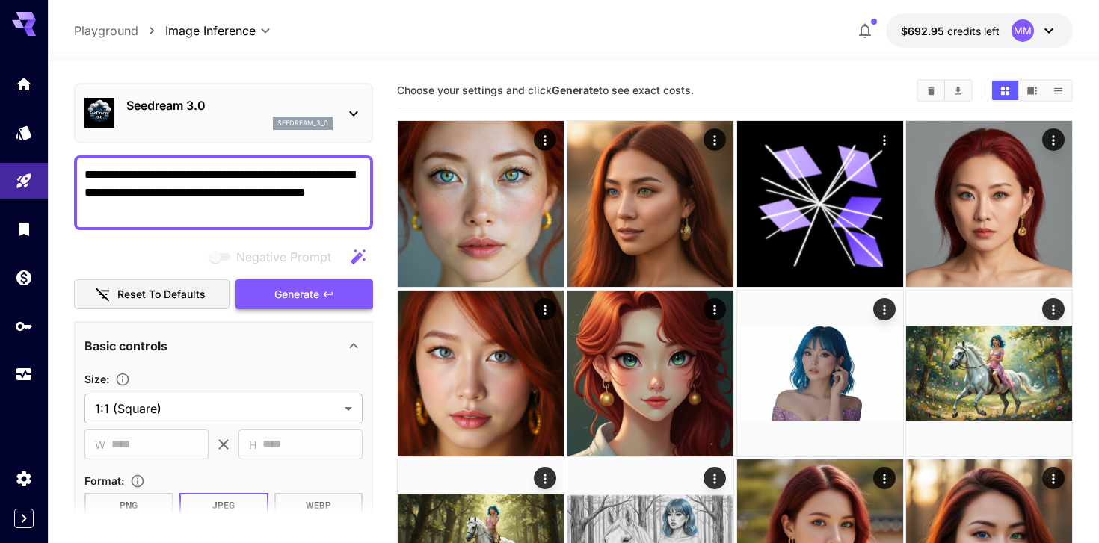
click at [298, 306] on button "Generate" at bounding box center [304, 295] width 138 height 31
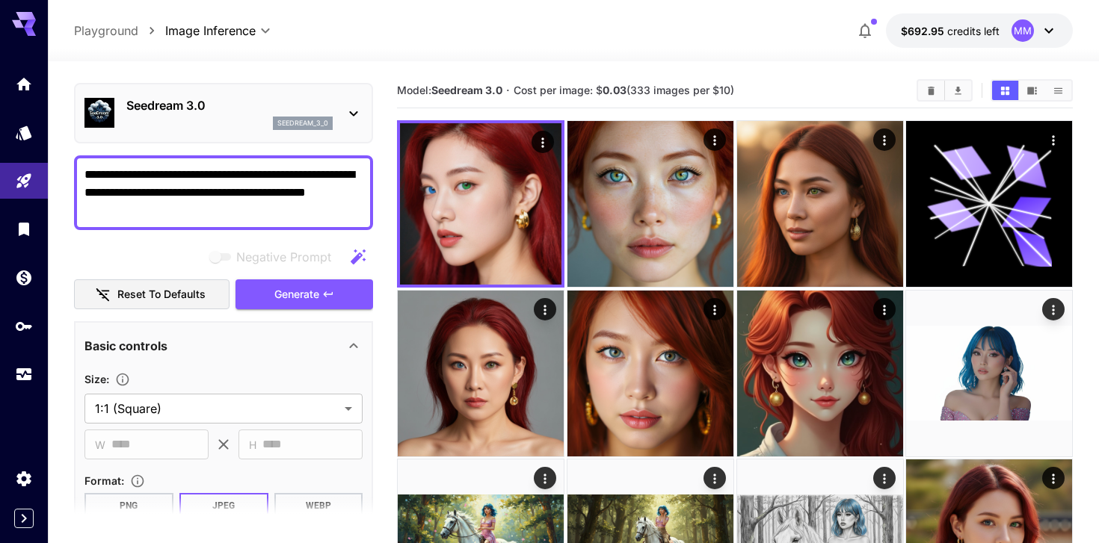
click at [318, 129] on div "seedream_3_0" at bounding box center [303, 123] width 60 height 13
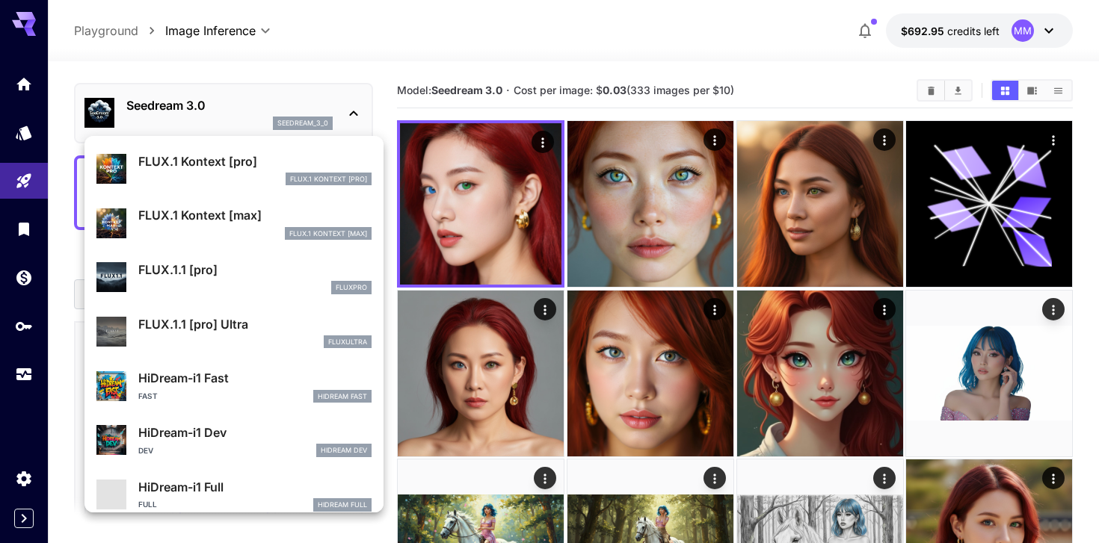
scroll to position [1066, 0]
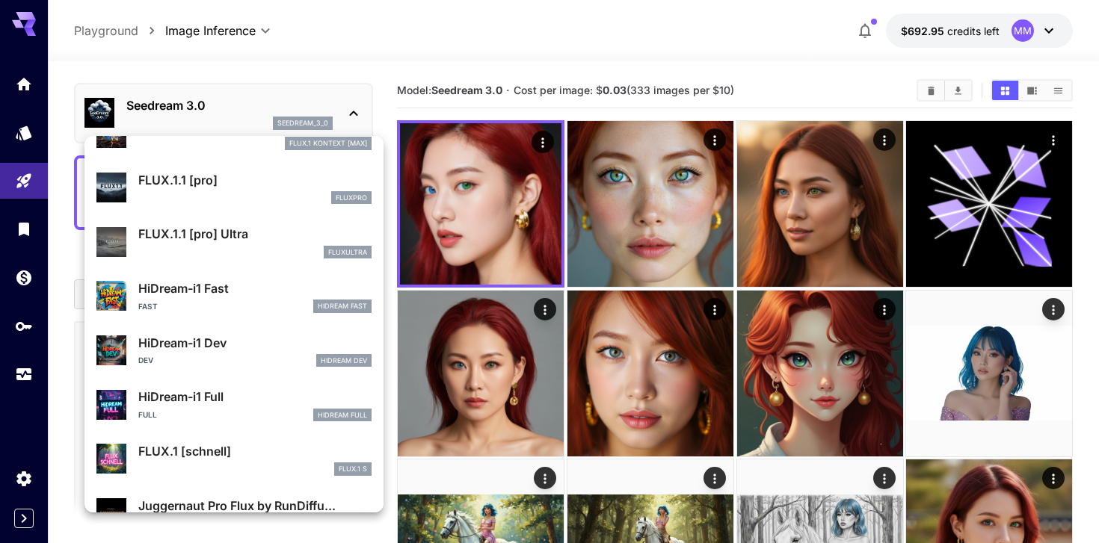
click at [237, 353] on div "HiDream-i1 Dev Dev HiDream Dev" at bounding box center [254, 351] width 233 height 34
type input "*"
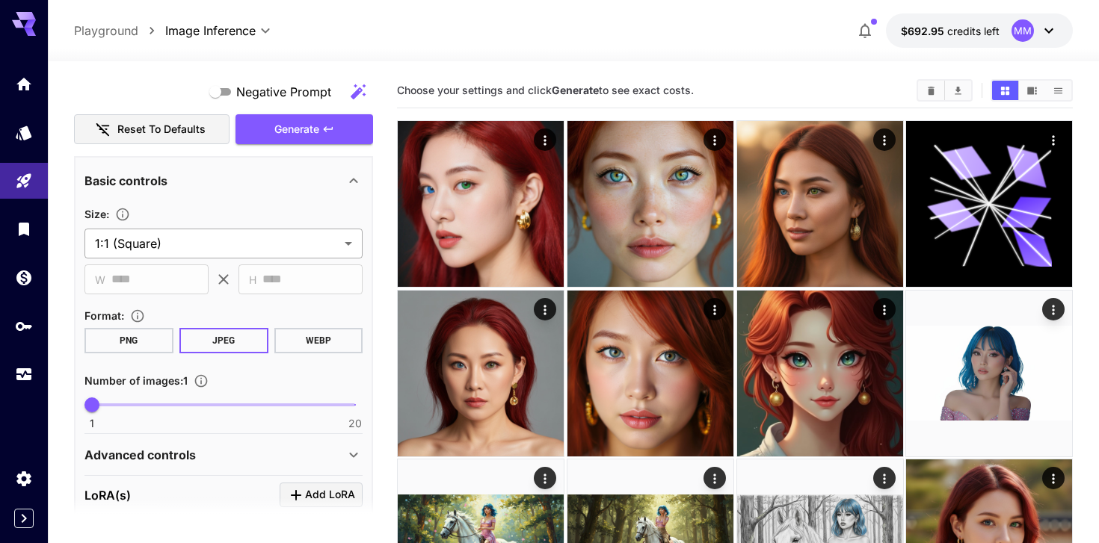
scroll to position [230, 0]
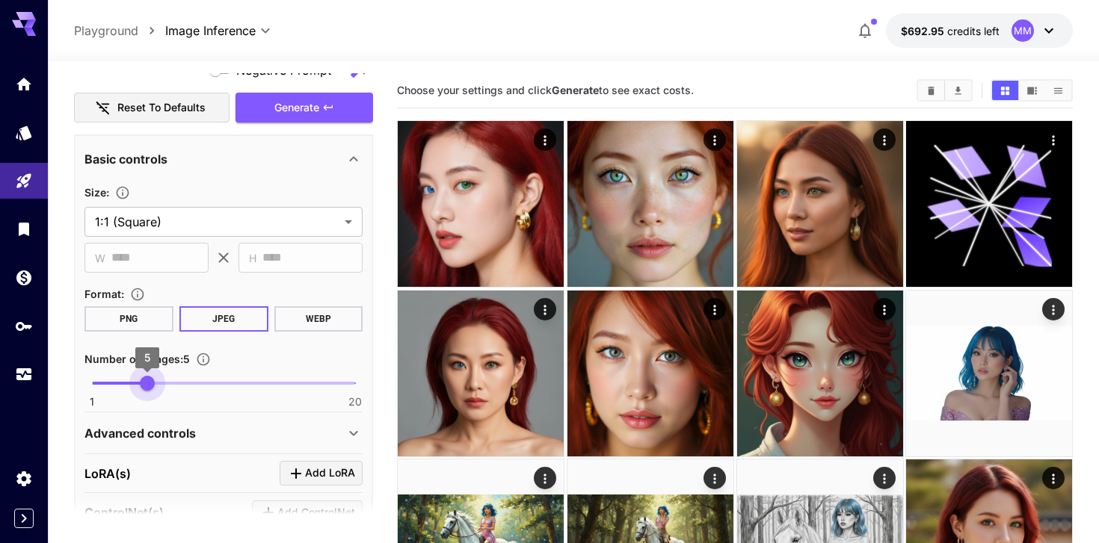
type input "*"
drag, startPoint x: 105, startPoint y: 380, endPoint x: 140, endPoint y: 380, distance: 35.1
click at [140, 380] on span "4" at bounding box center [133, 383] width 15 height 15
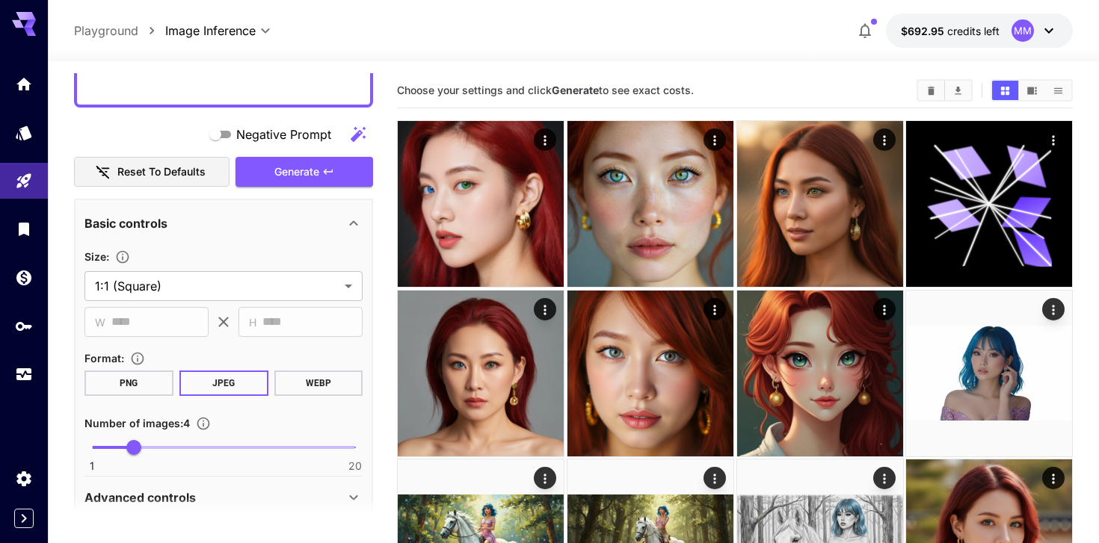
scroll to position [148, 0]
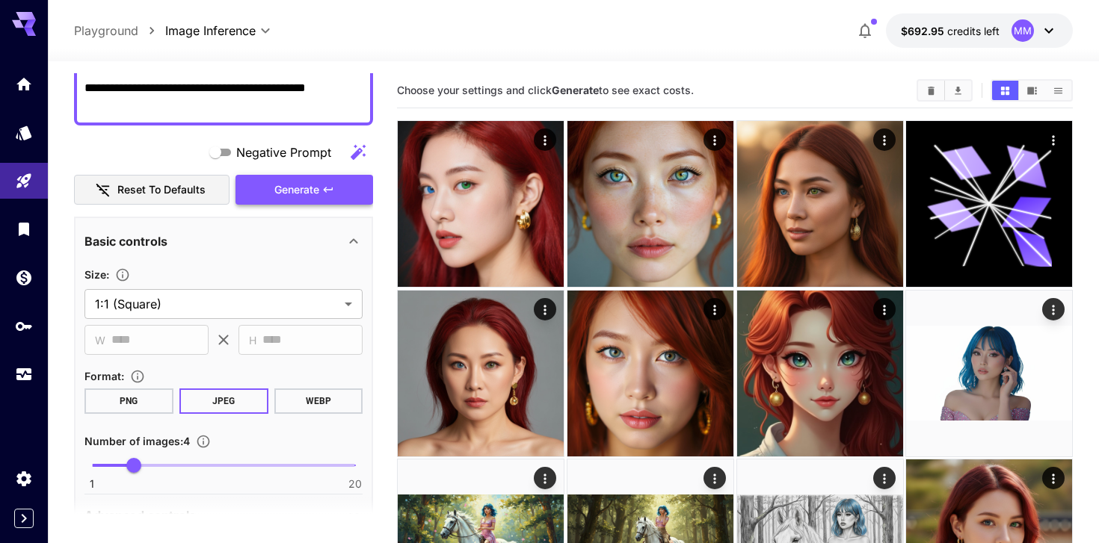
click at [304, 194] on span "Generate" at bounding box center [296, 190] width 45 height 19
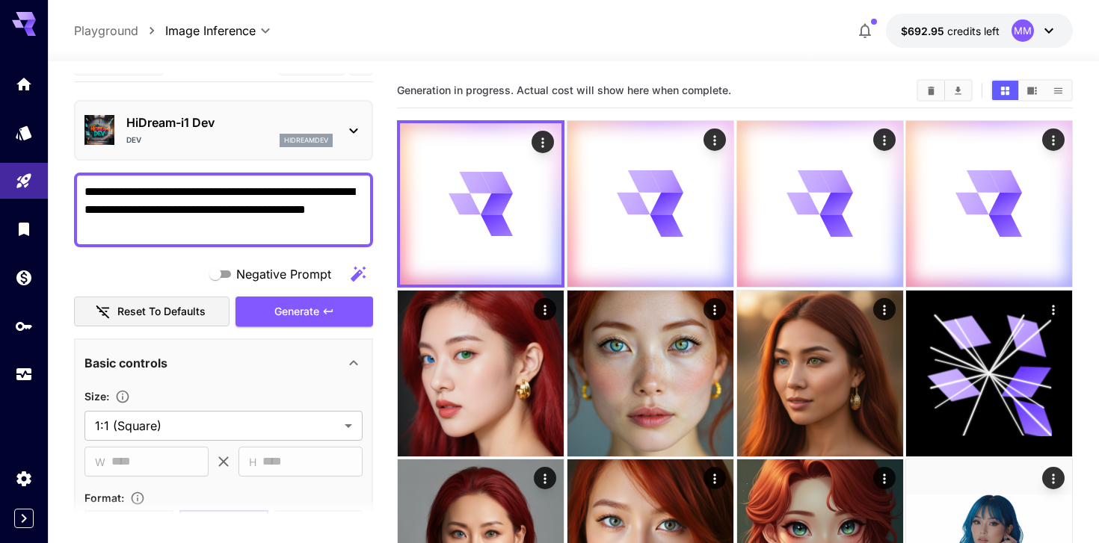
scroll to position [0, 0]
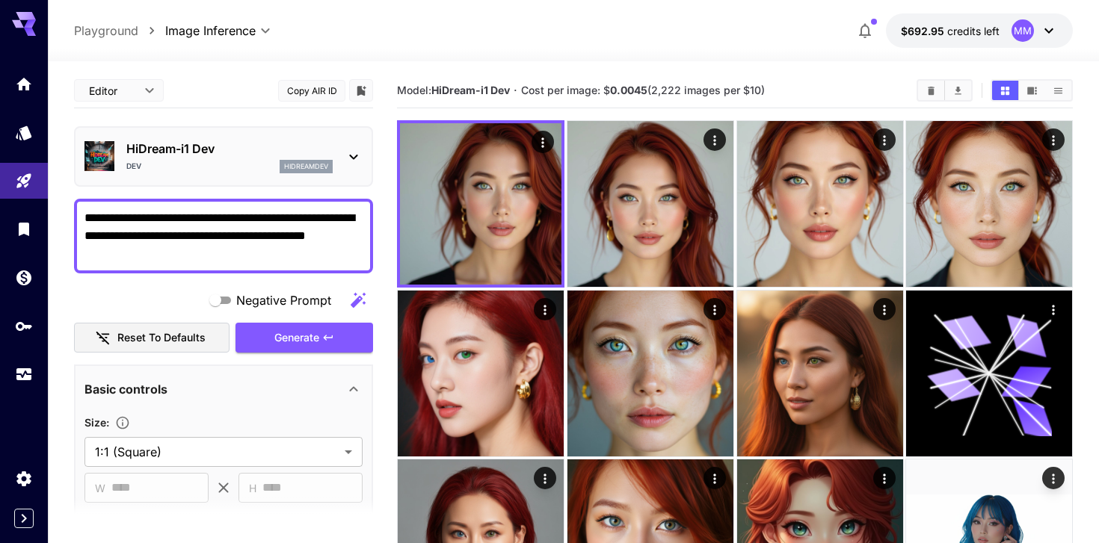
click at [319, 158] on div "HiDream-i1 [PERSON_NAME]" at bounding box center [229, 157] width 206 height 34
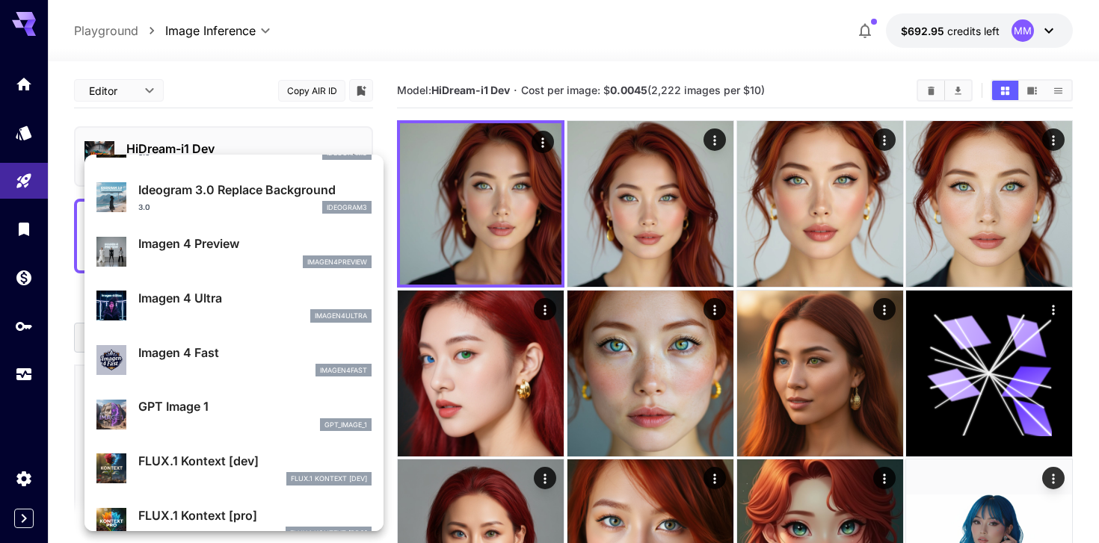
scroll to position [635, 0]
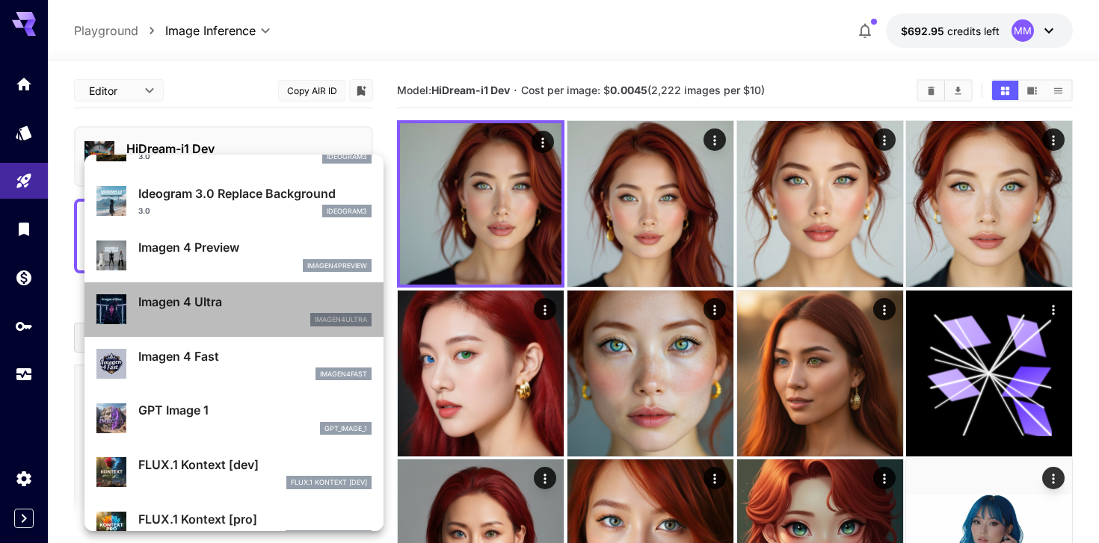
click at [276, 328] on div "Imagen 4 Ultra imagen4ultra" at bounding box center [233, 310] width 275 height 46
type input "*"
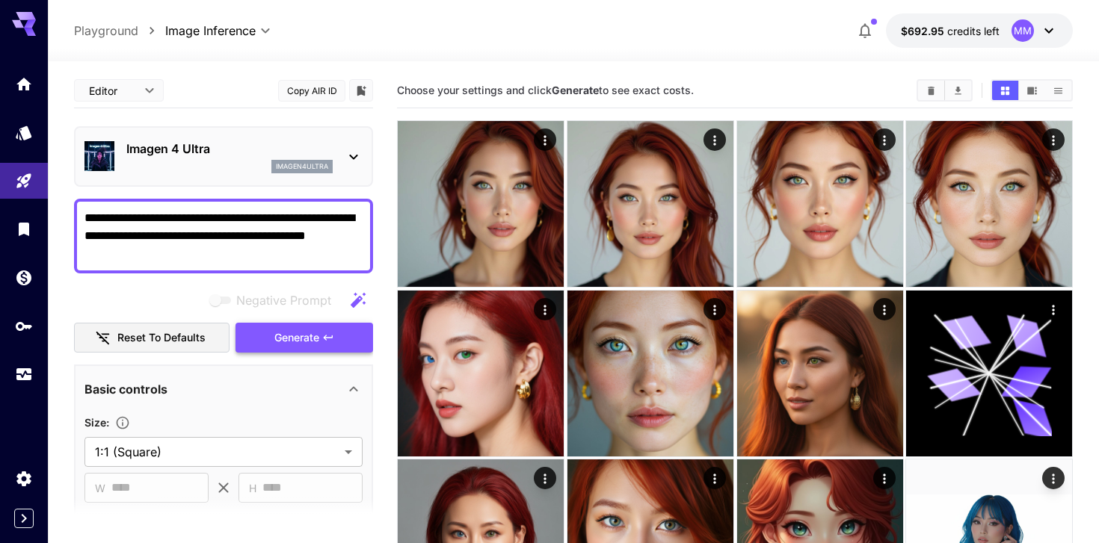
click at [279, 334] on span "Generate" at bounding box center [296, 338] width 45 height 19
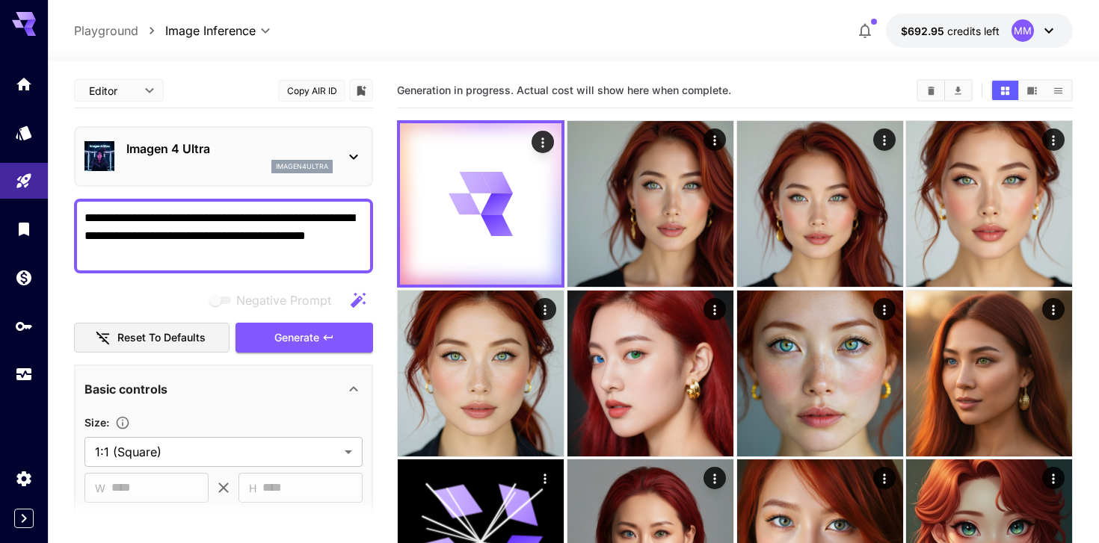
click at [295, 136] on div "Imagen 4 Ultra imagen4ultra" at bounding box center [223, 157] width 278 height 46
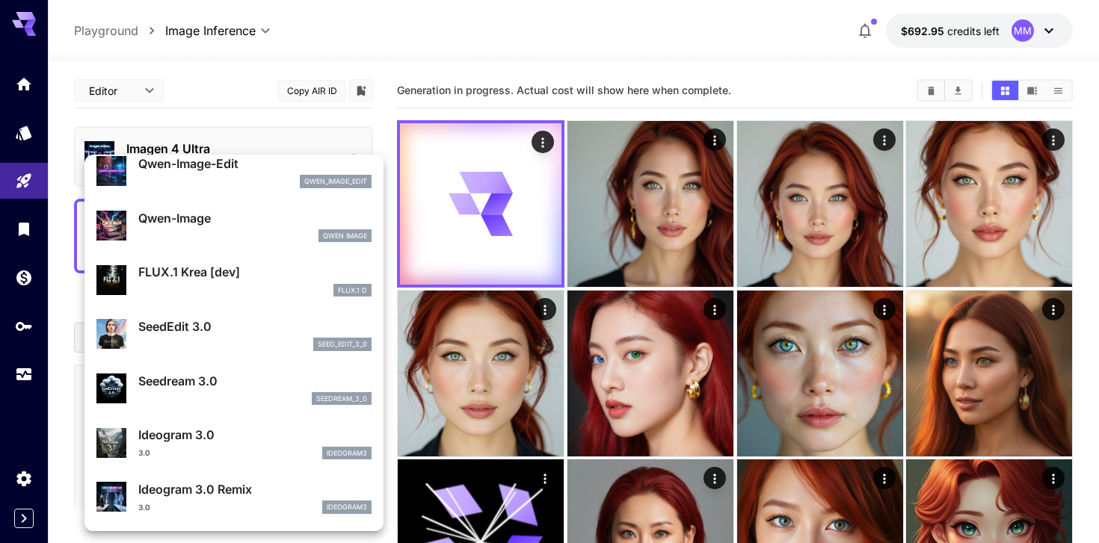
scroll to position [181, 0]
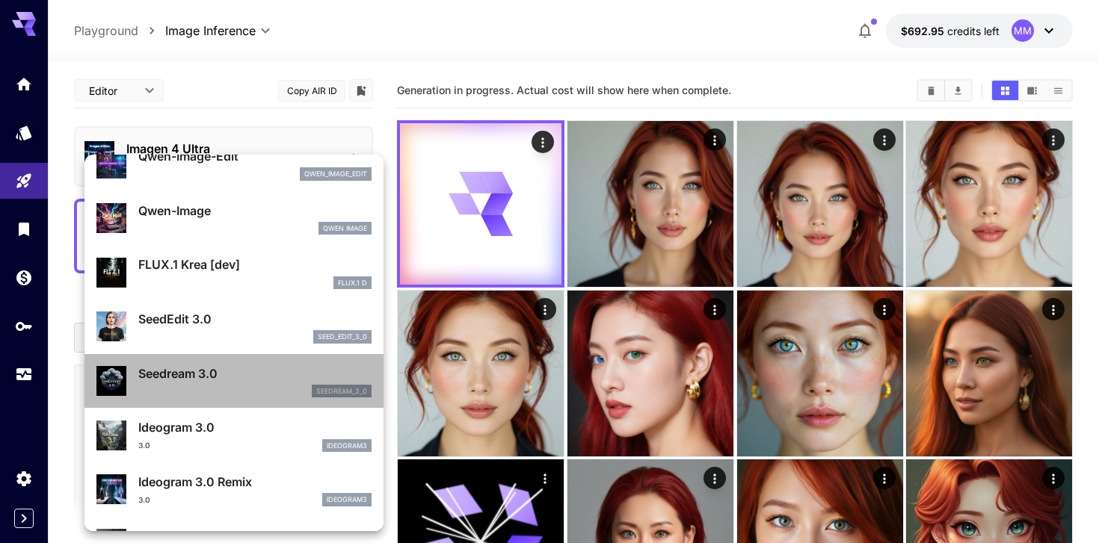
click at [241, 369] on p "Seedream 3.0" at bounding box center [254, 374] width 233 height 18
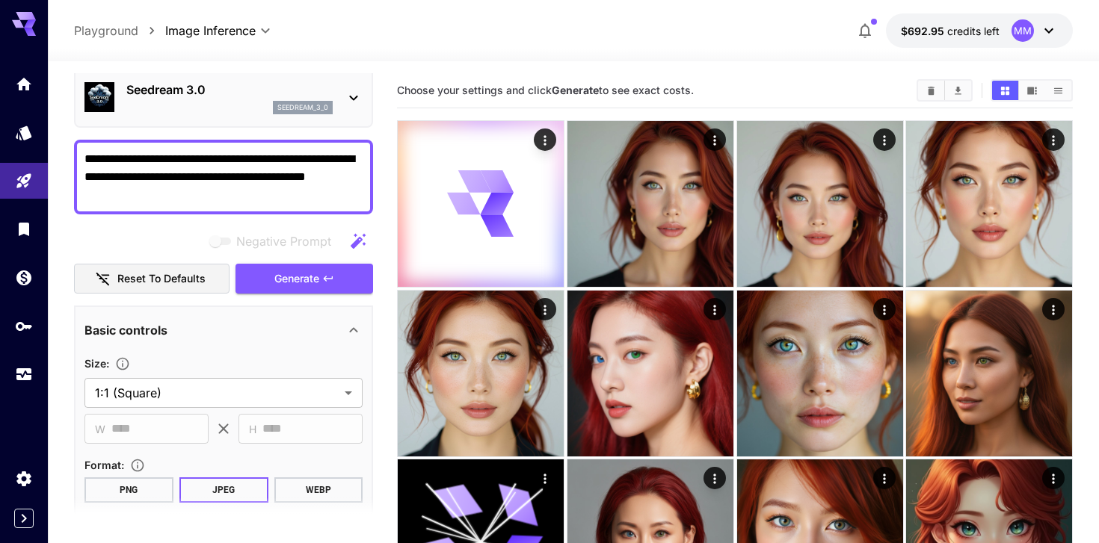
scroll to position [48, 0]
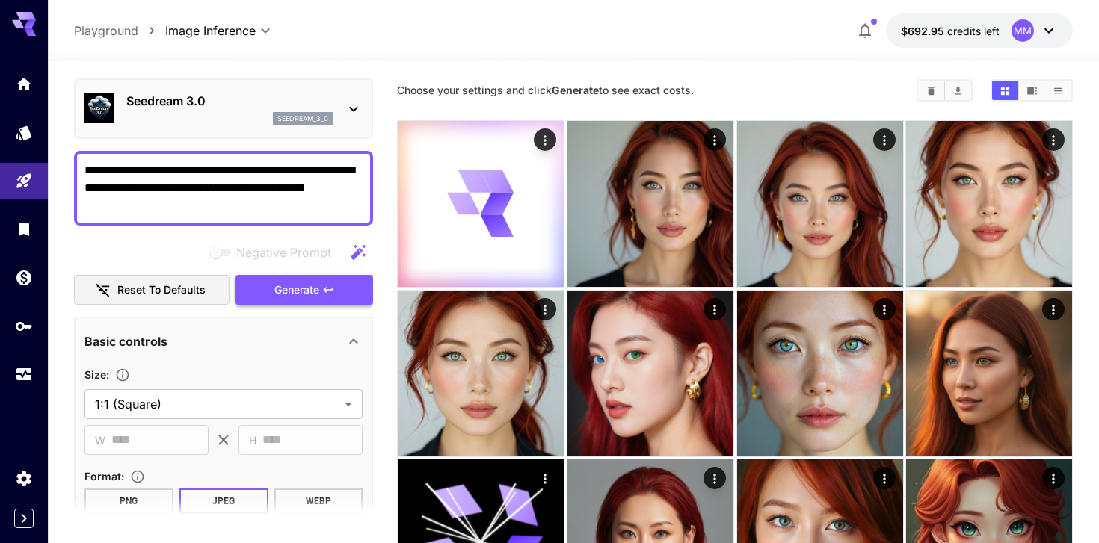
click at [298, 296] on span "Generate" at bounding box center [296, 290] width 45 height 19
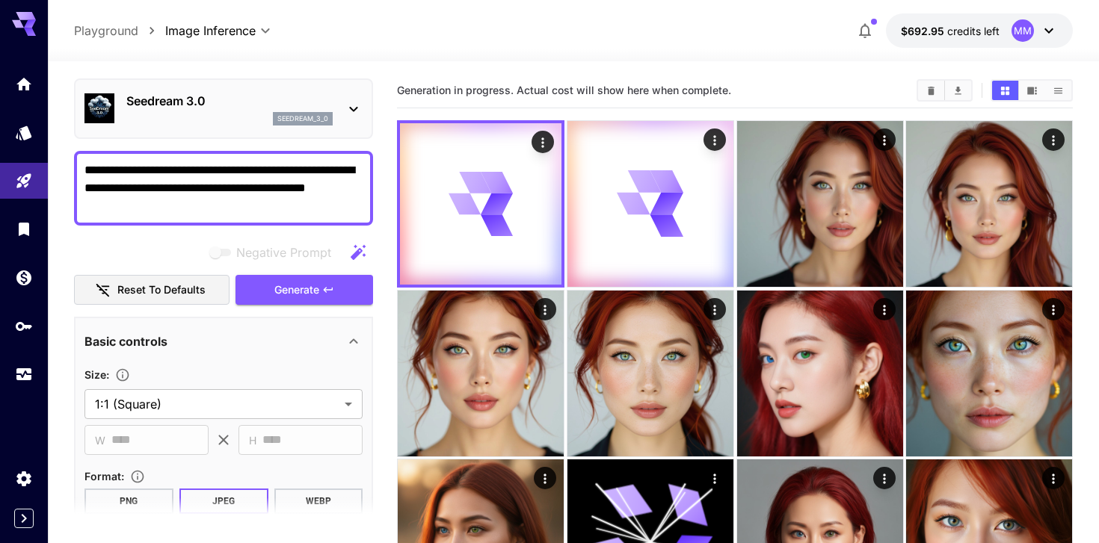
click at [262, 93] on p "Seedream 3.0" at bounding box center [229, 101] width 206 height 18
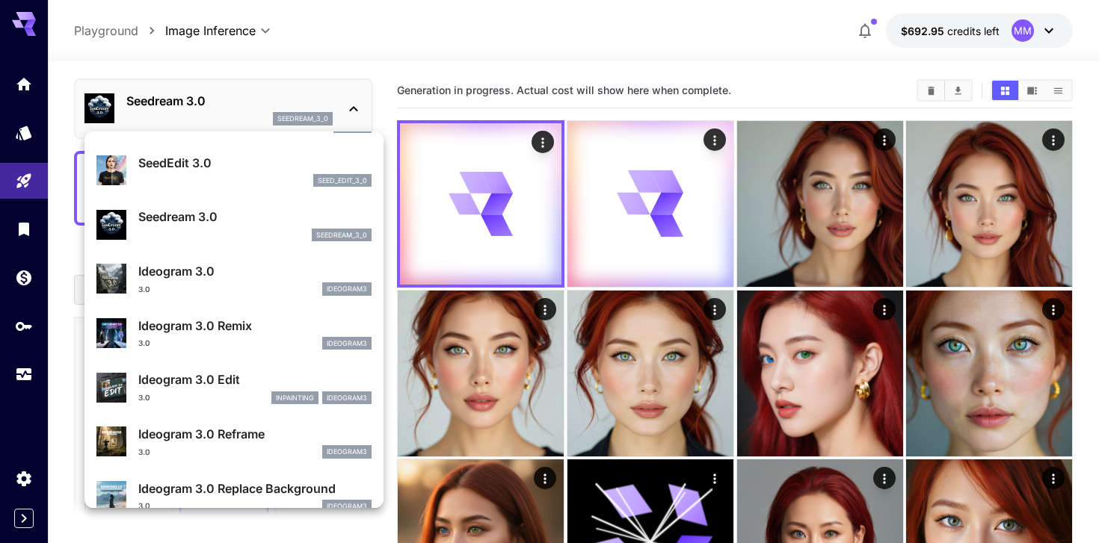
scroll to position [320, 0]
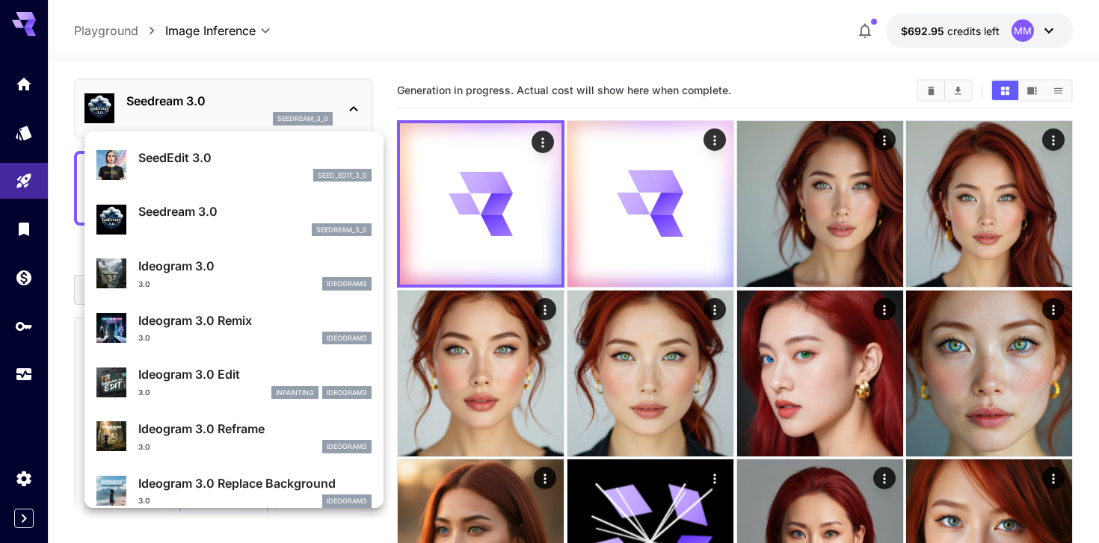
click at [252, 292] on div "Ideogram 3.0 3.0 ideogram3" at bounding box center [233, 274] width 275 height 46
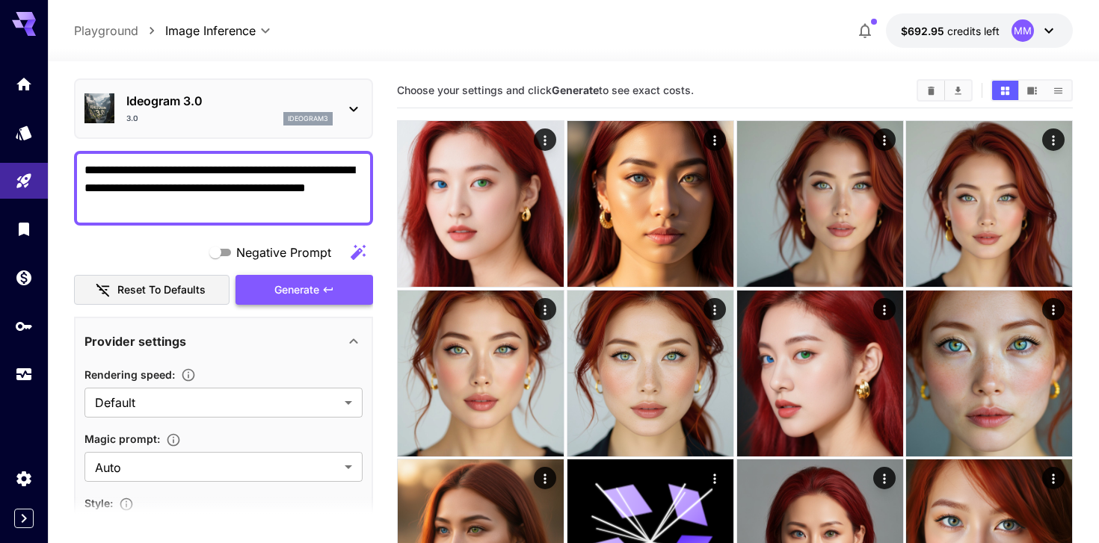
click at [291, 295] on span "Generate" at bounding box center [296, 290] width 45 height 19
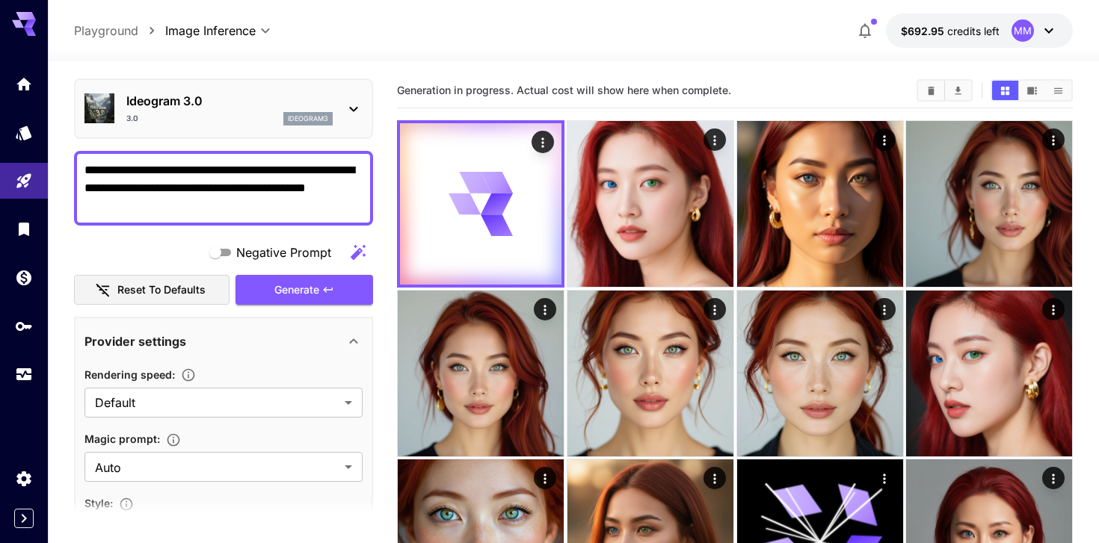
click at [249, 90] on div "Ideogram 3.0 3.0 ideogram3" at bounding box center [223, 109] width 278 height 46
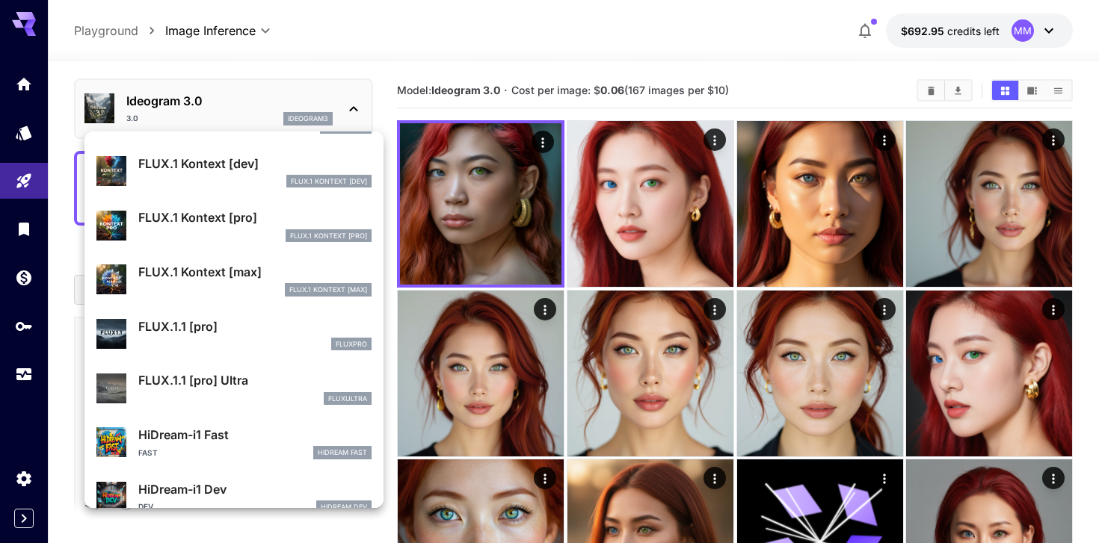
scroll to position [902, 0]
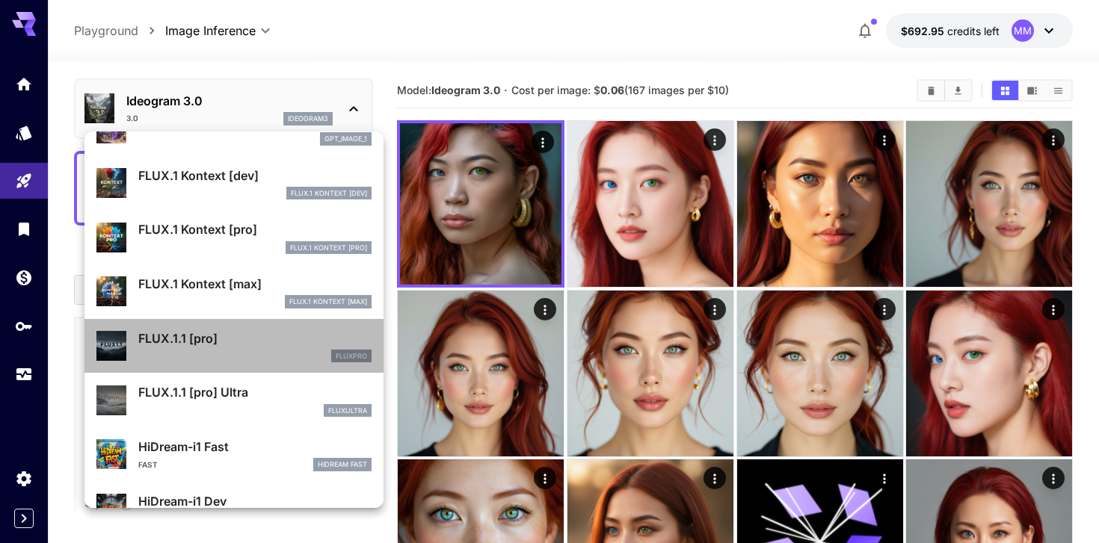
click at [232, 355] on div "fluxpro" at bounding box center [254, 356] width 233 height 13
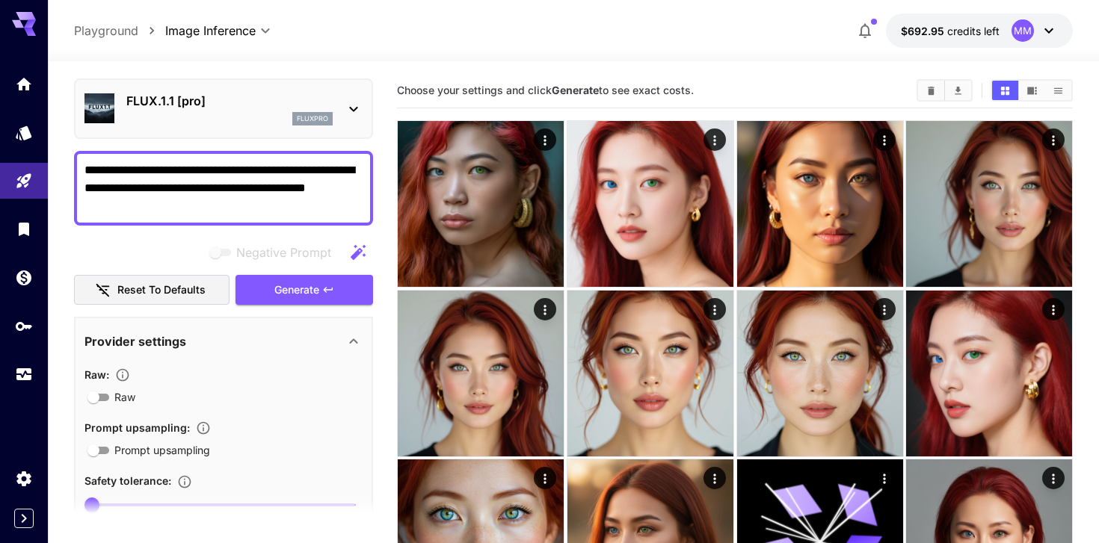
click at [272, 109] on p "FLUX.1.1 [pro]" at bounding box center [229, 101] width 206 height 18
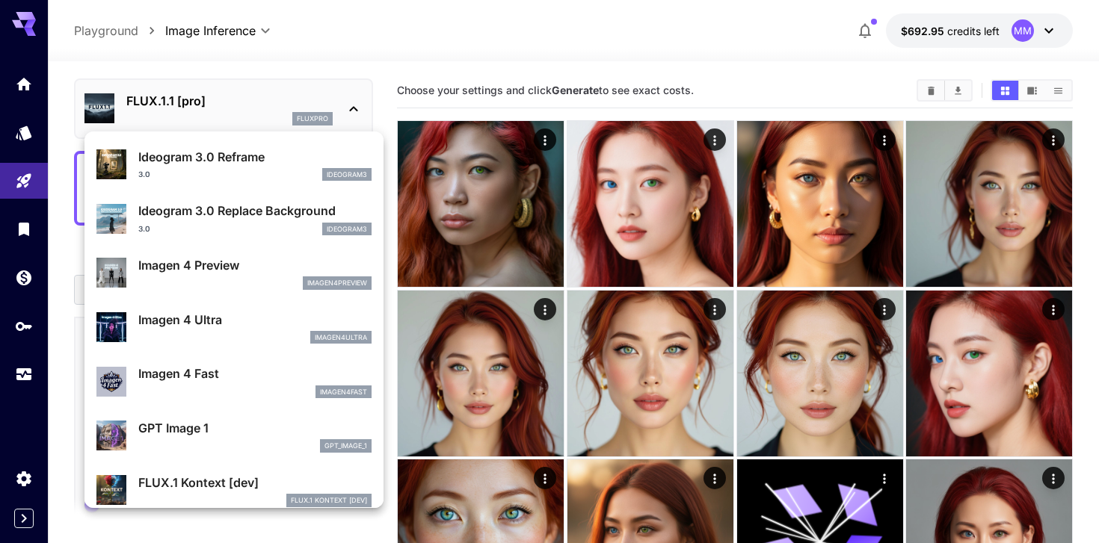
scroll to position [595, 0]
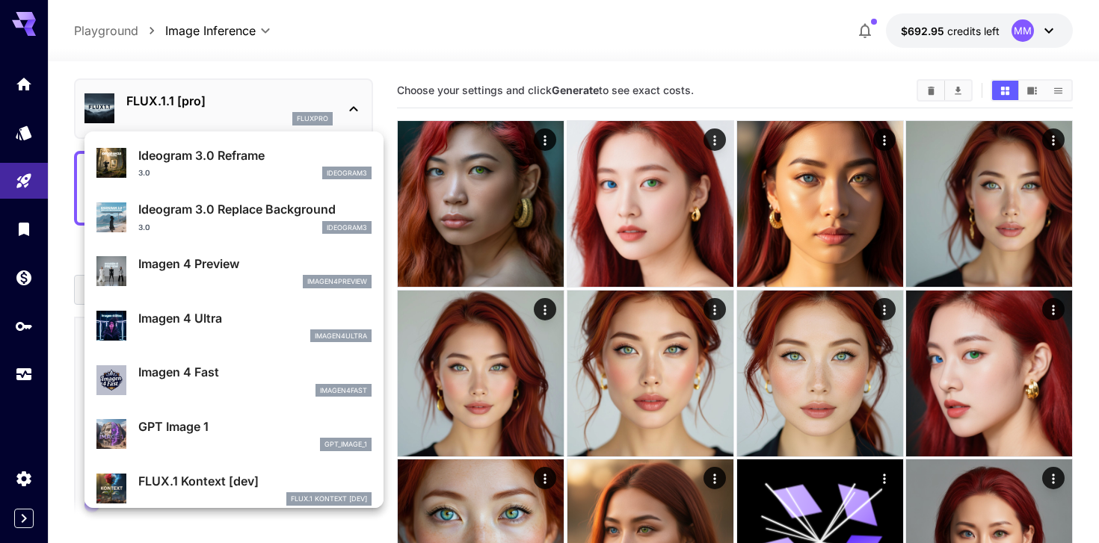
click at [591, 81] on div at bounding box center [549, 271] width 1099 height 543
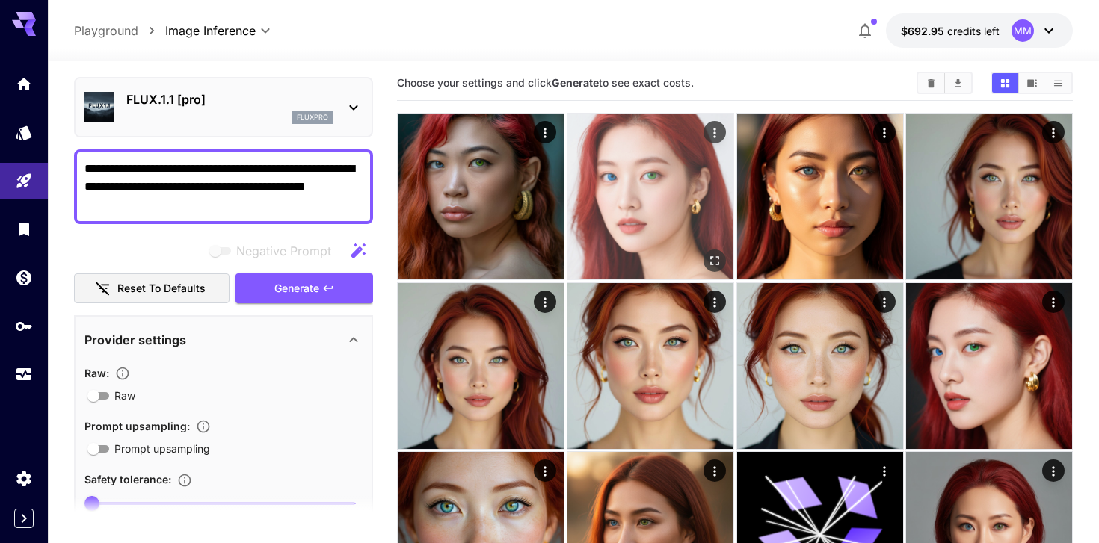
scroll to position [0, 0]
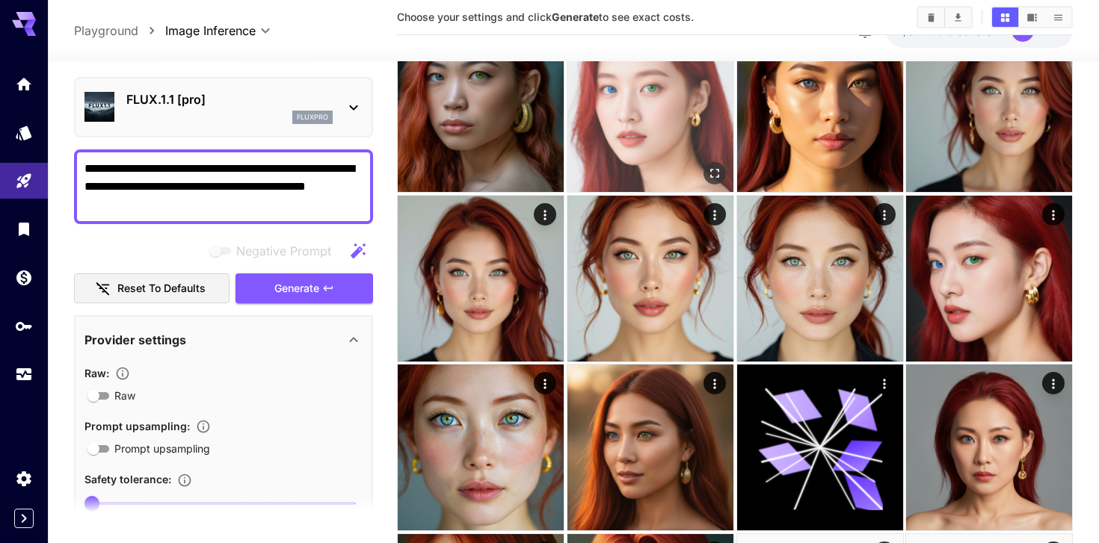
scroll to position [93, 0]
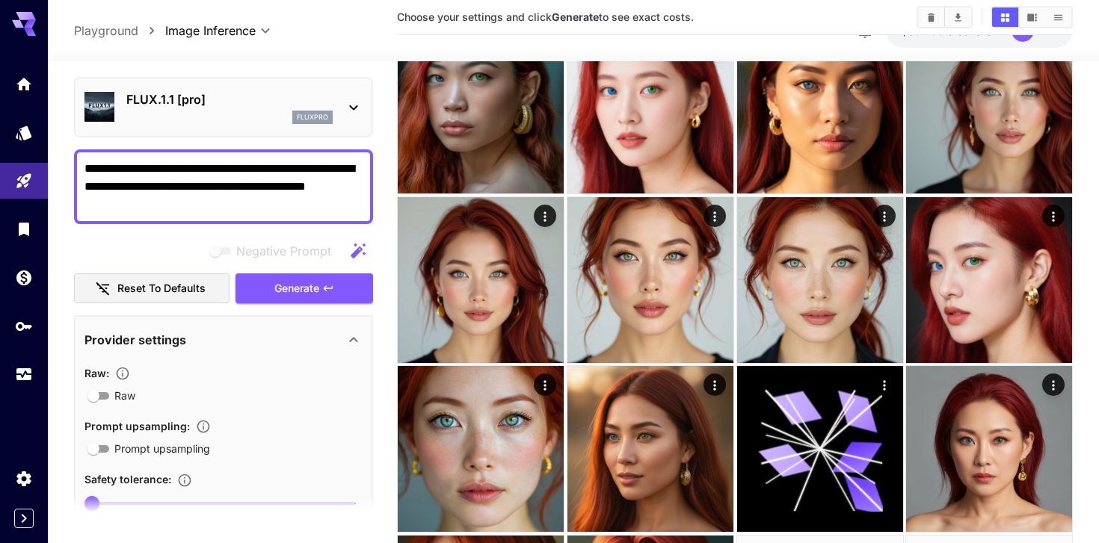
click at [326, 93] on p "FLUX.1.1 [pro]" at bounding box center [229, 99] width 206 height 18
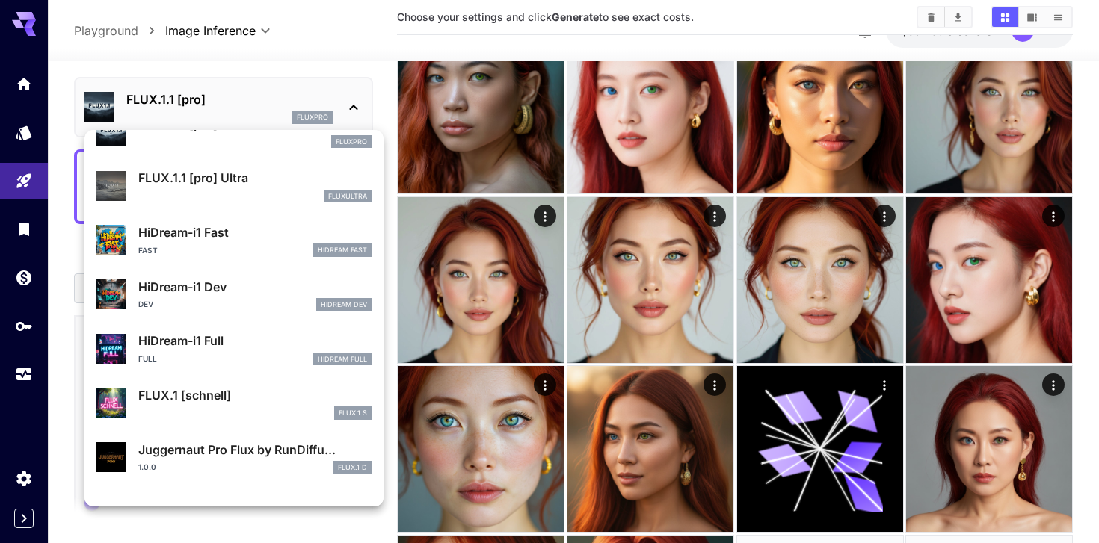
scroll to position [1155, 0]
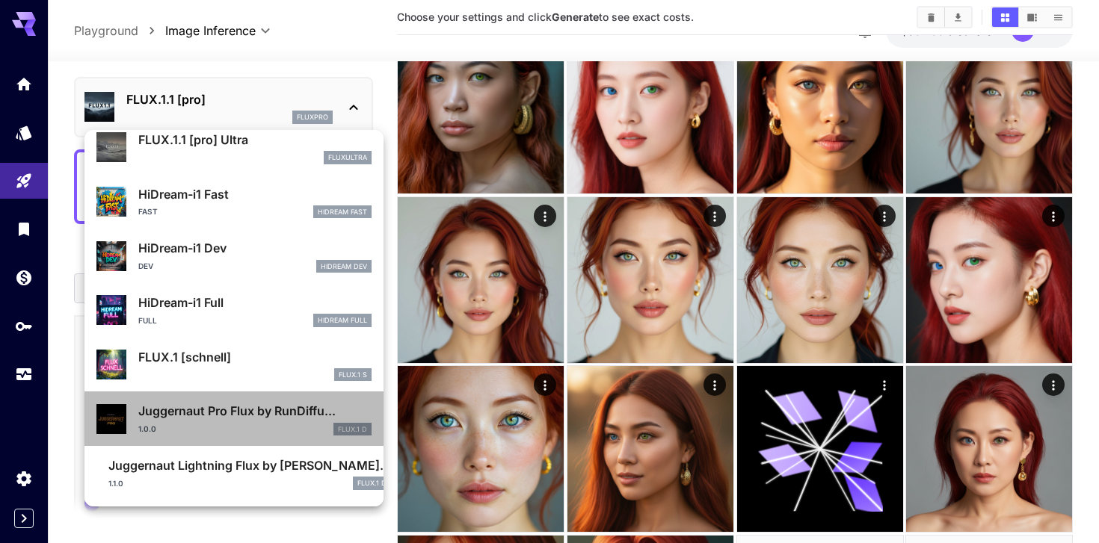
click at [211, 429] on div "1.0.0 FLUX.1 D" at bounding box center [254, 429] width 233 height 13
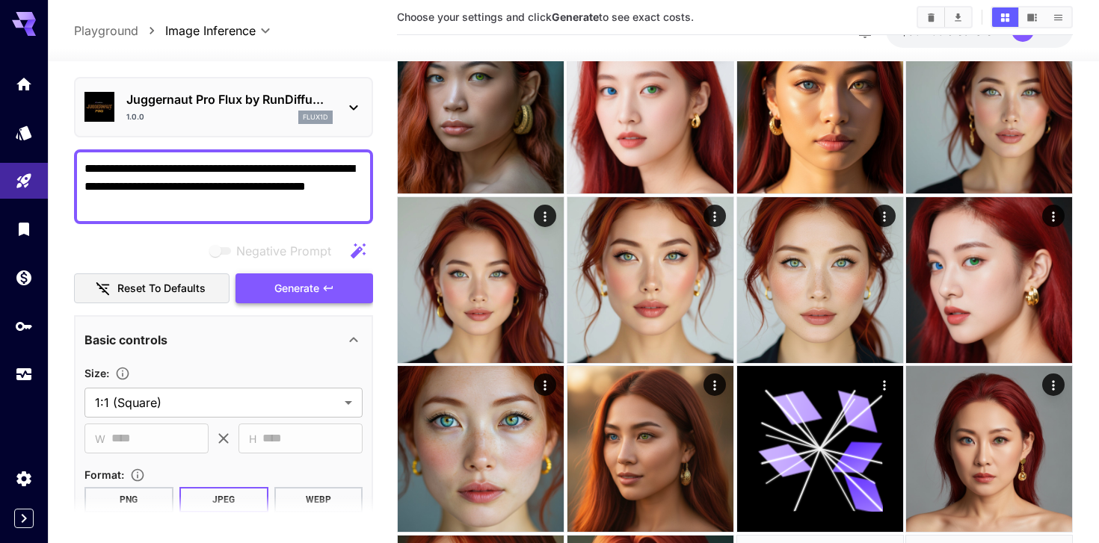
click at [282, 278] on button "Generate" at bounding box center [304, 289] width 138 height 31
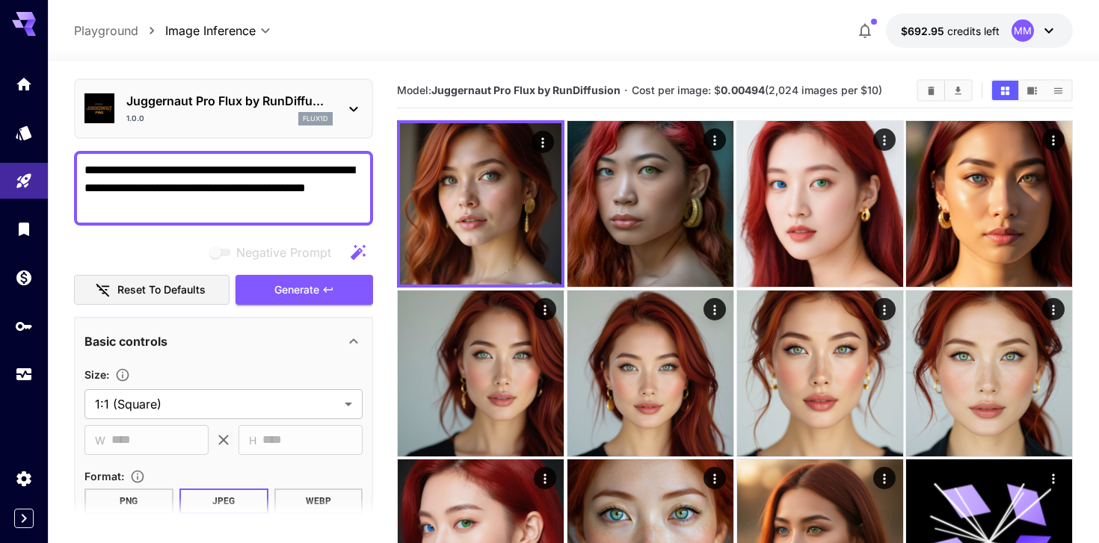
click at [263, 167] on textarea "**********" at bounding box center [223, 188] width 278 height 54
click at [304, 121] on p "flux1d" at bounding box center [315, 119] width 25 height 10
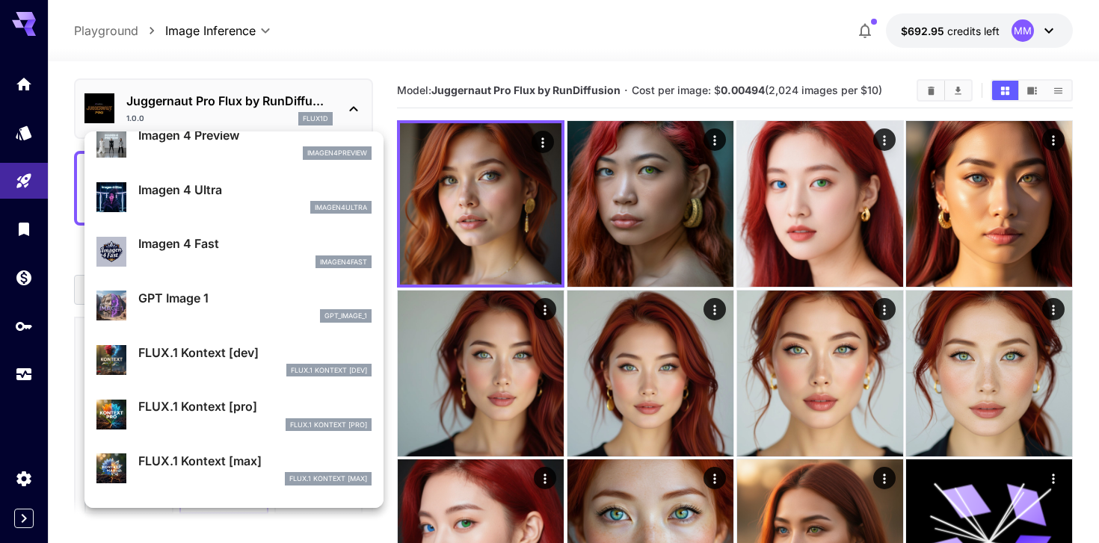
scroll to position [749, 0]
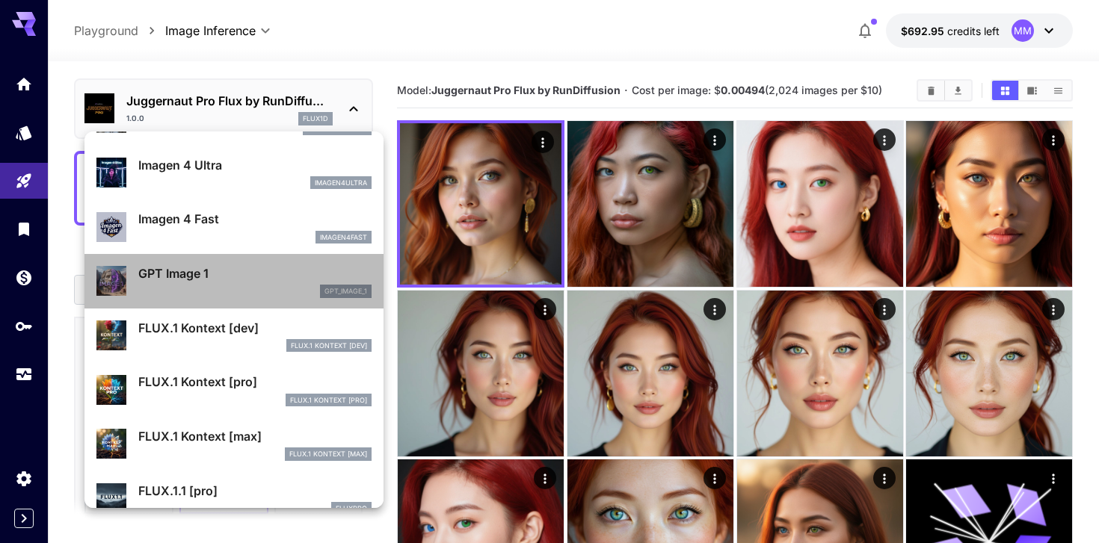
click at [224, 265] on p "GPT Image 1" at bounding box center [254, 274] width 233 height 18
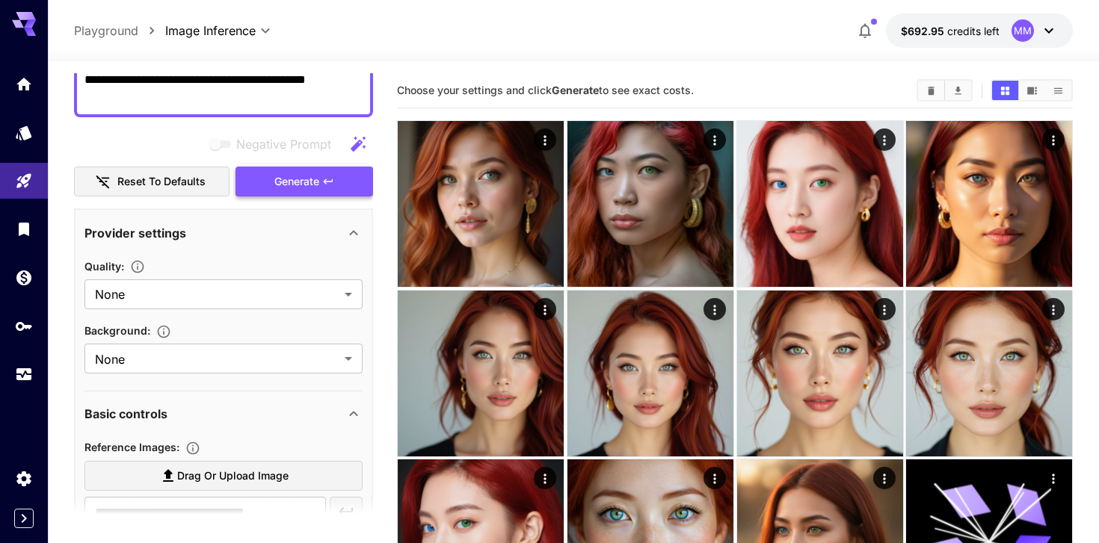
scroll to position [159, 0]
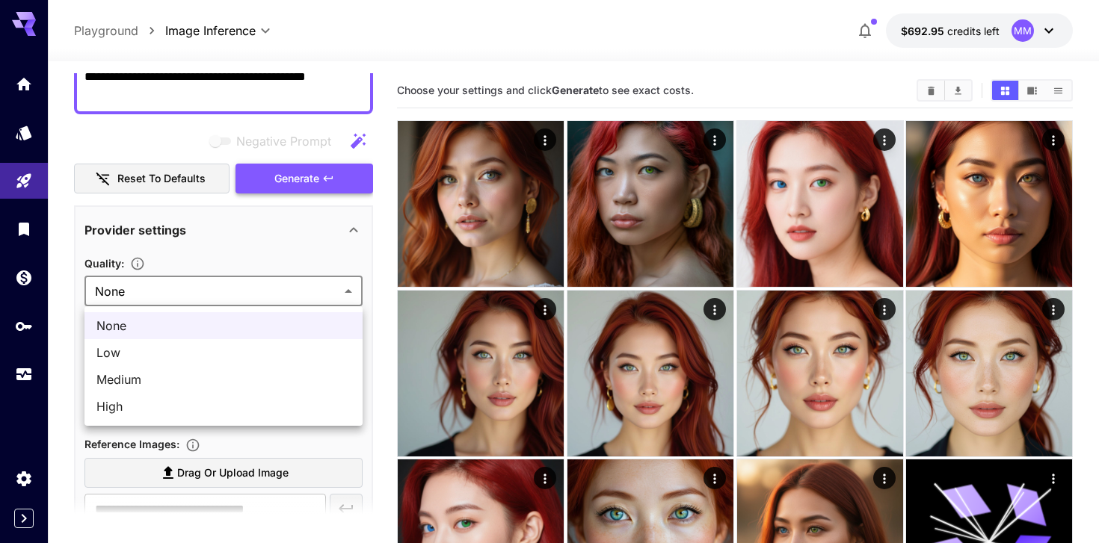
click at [220, 353] on span "Low" at bounding box center [223, 353] width 254 height 18
type input "***"
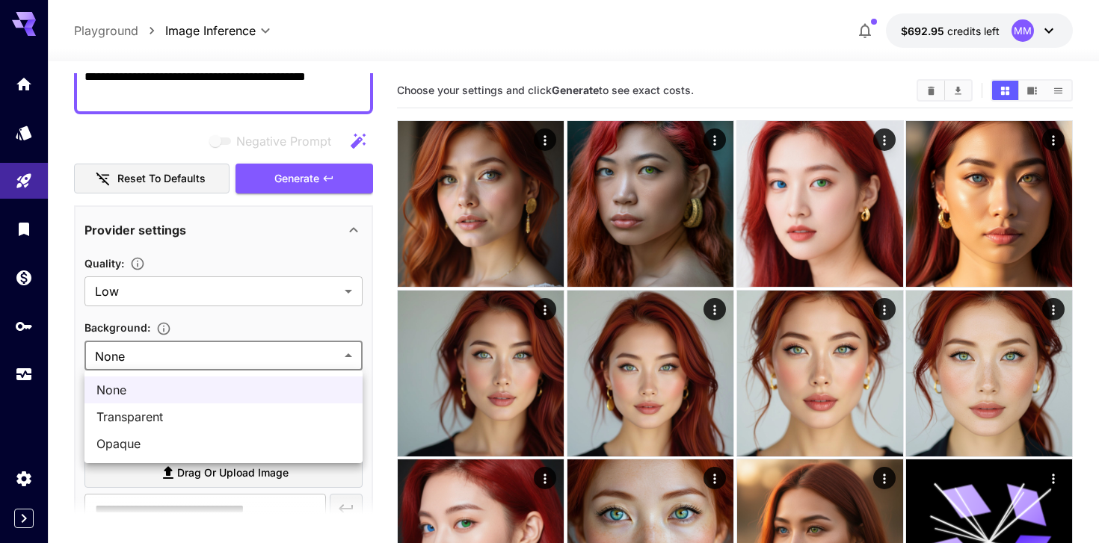
click at [189, 386] on span "None" at bounding box center [223, 390] width 254 height 18
click at [304, 164] on button "Generate" at bounding box center [304, 179] width 138 height 31
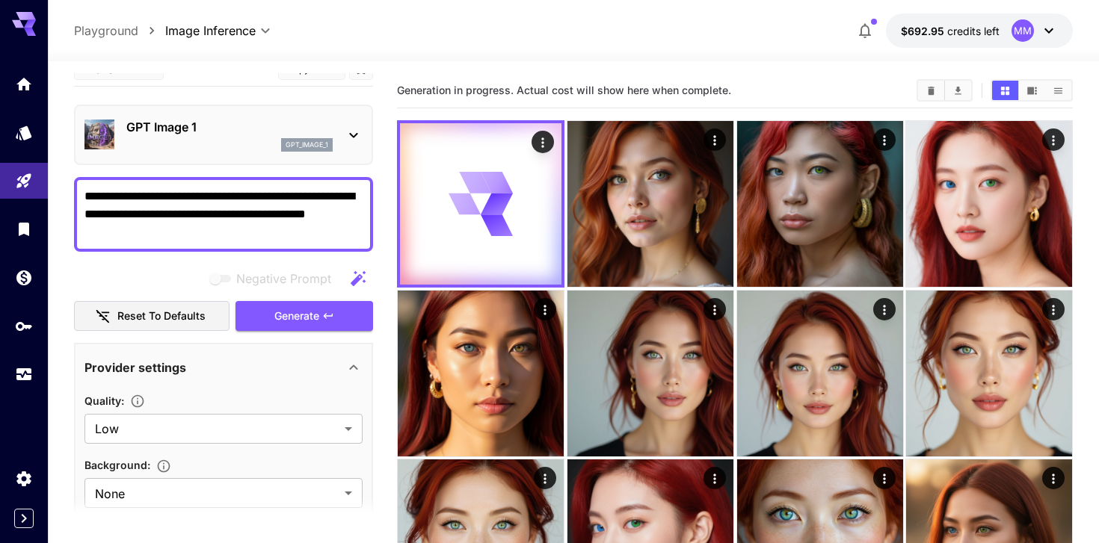
scroll to position [21, 0]
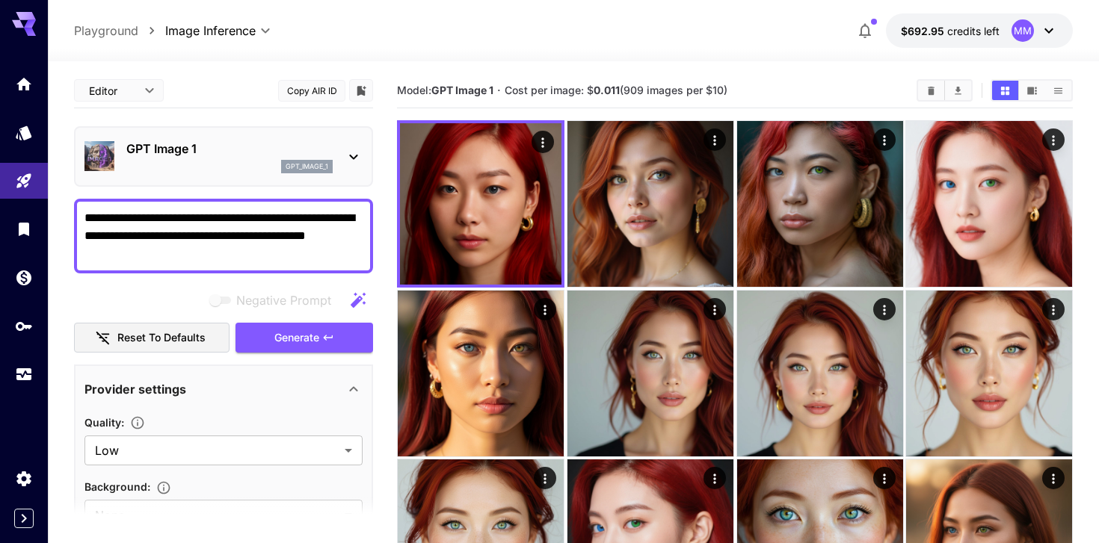
scroll to position [21, 0]
